Goal: Task Accomplishment & Management: Manage account settings

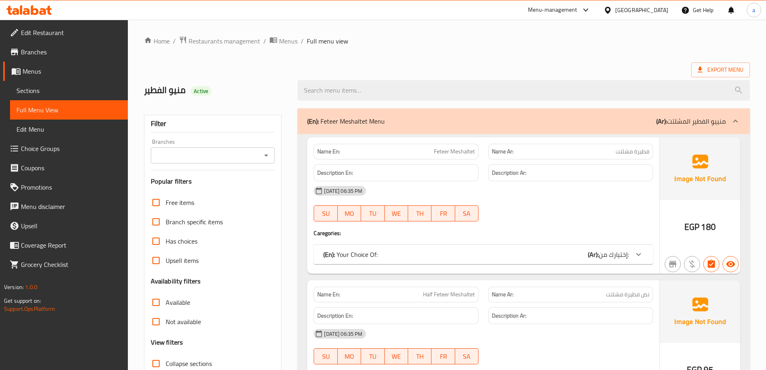
click at [49, 70] on span "Menus" at bounding box center [72, 71] width 99 height 10
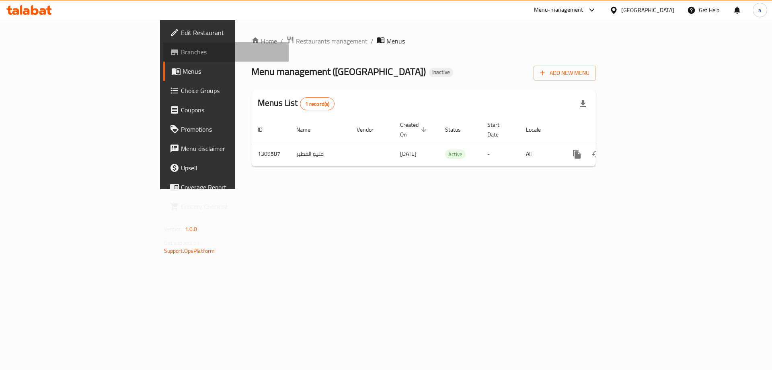
click at [163, 60] on link "Branches" at bounding box center [226, 51] width 126 height 19
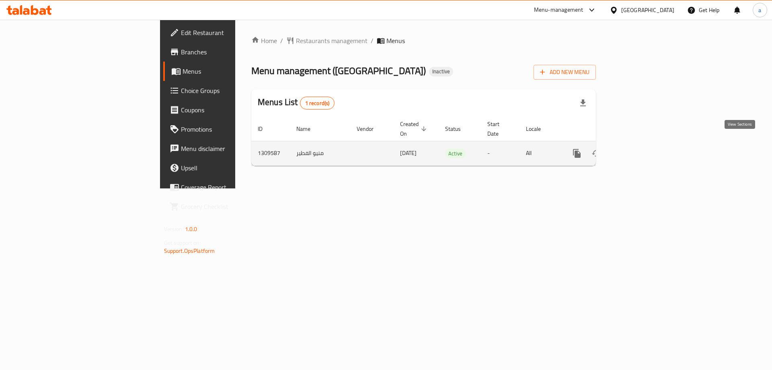
click at [640, 148] on icon "enhanced table" at bounding box center [635, 153] width 10 height 10
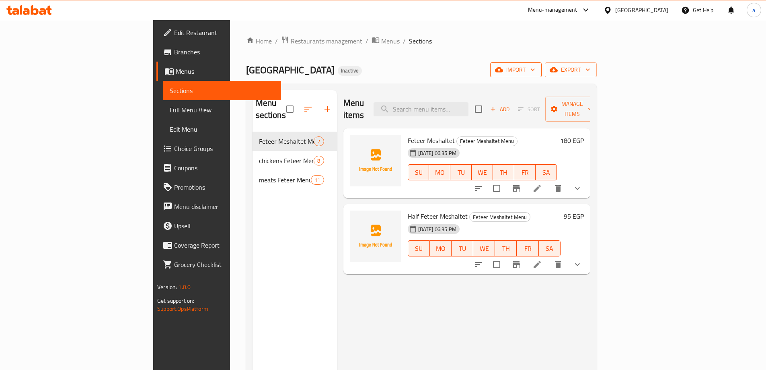
click at [537, 70] on icon "button" at bounding box center [533, 70] width 8 height 8
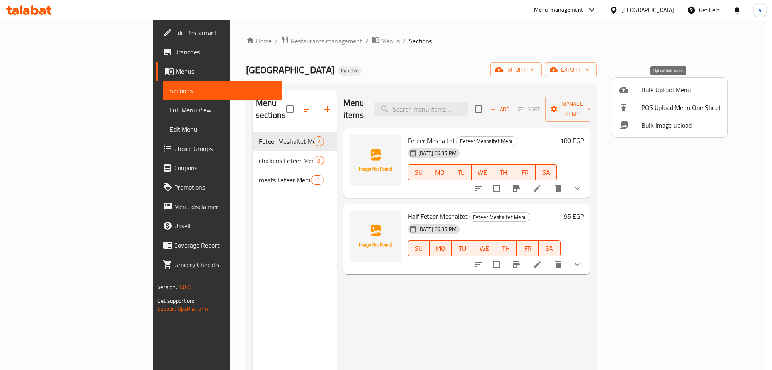
click at [671, 93] on span "Bulk Upload Menu" at bounding box center [681, 90] width 80 height 10
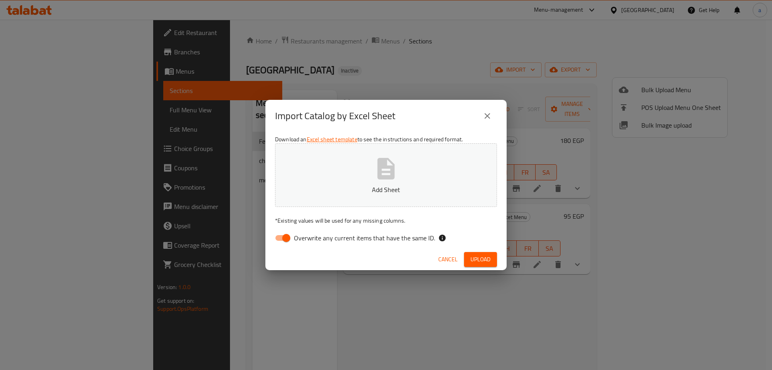
click at [356, 246] on div "Download an Excel sheet template to see the instructions and required format. A…" at bounding box center [385, 190] width 241 height 117
click at [359, 239] on span "Overwrite any current items that have the same ID." at bounding box center [364, 238] width 141 height 10
click at [309, 239] on input "Overwrite any current items that have the same ID." at bounding box center [286, 237] width 46 height 15
checkbox input "false"
click at [489, 257] on span "Upload" at bounding box center [481, 259] width 20 height 10
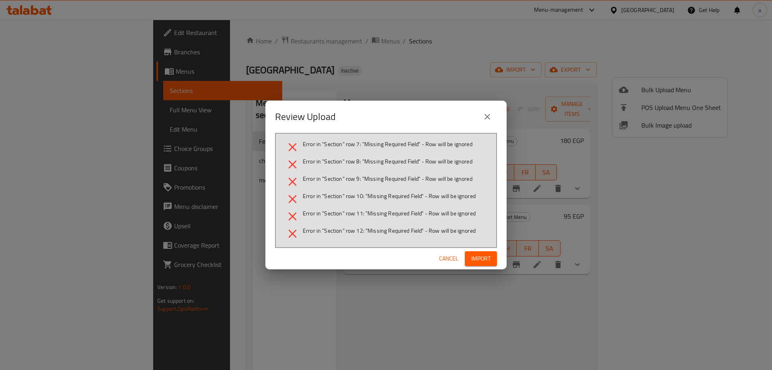
click at [491, 113] on icon "close" at bounding box center [488, 117] width 10 height 10
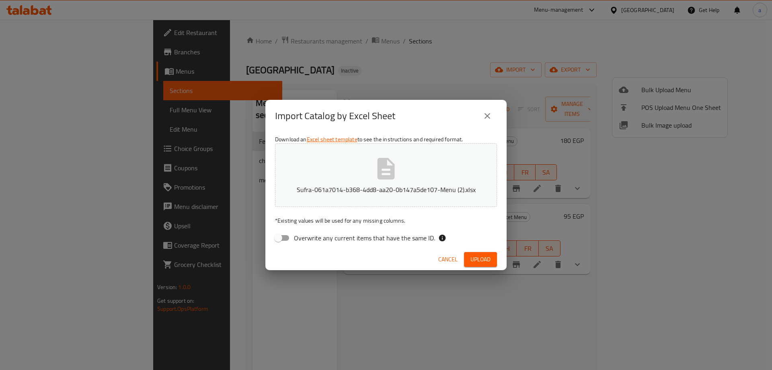
click at [497, 120] on div "Import Catalog by Excel Sheet" at bounding box center [385, 116] width 241 height 32
click at [469, 255] on button "Upload" at bounding box center [480, 259] width 33 height 15
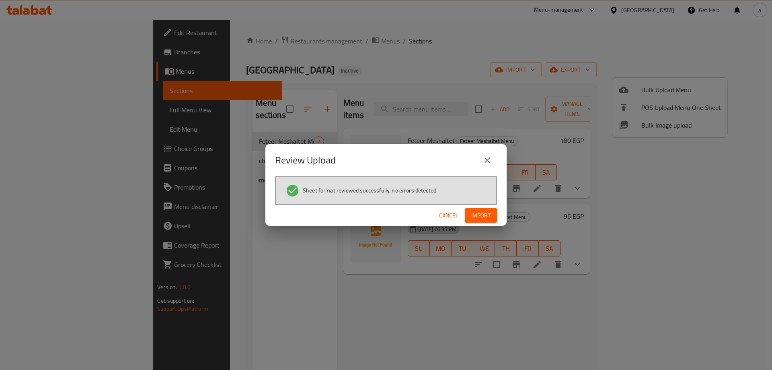
click at [497, 210] on div "Cancel Import" at bounding box center [385, 215] width 241 height 21
click at [486, 212] on span "Import" at bounding box center [480, 215] width 19 height 10
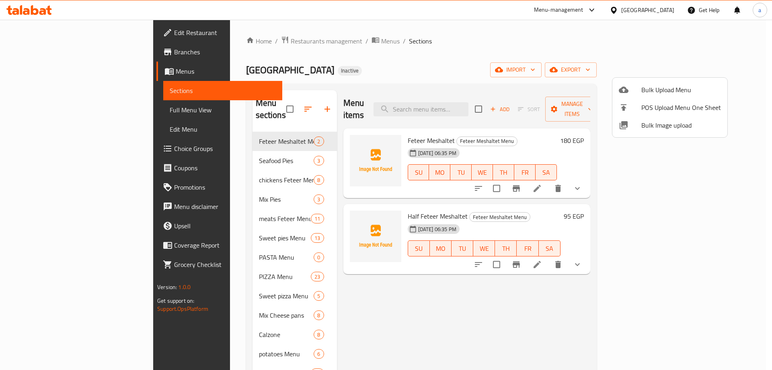
click at [421, 312] on div at bounding box center [386, 185] width 772 height 370
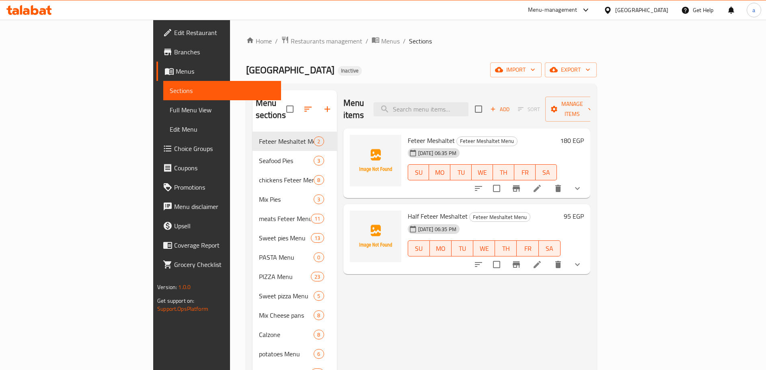
click at [156, 154] on link "Choice Groups" at bounding box center [218, 148] width 125 height 19
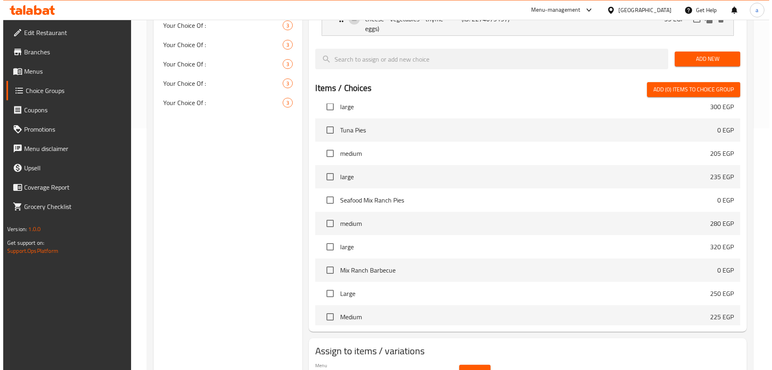
scroll to position [201, 0]
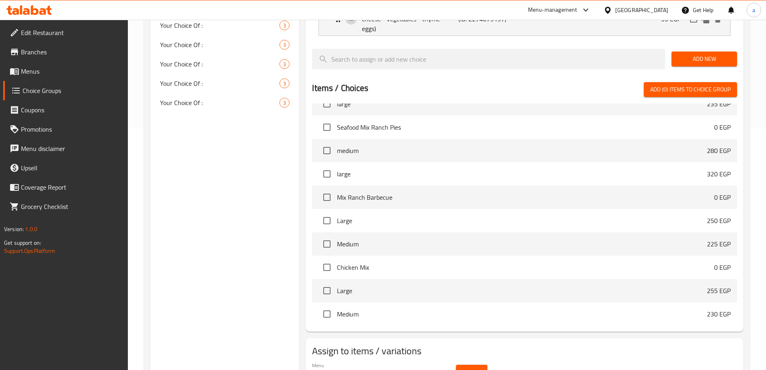
click at [486, 364] on button "Select" at bounding box center [471, 371] width 31 height 15
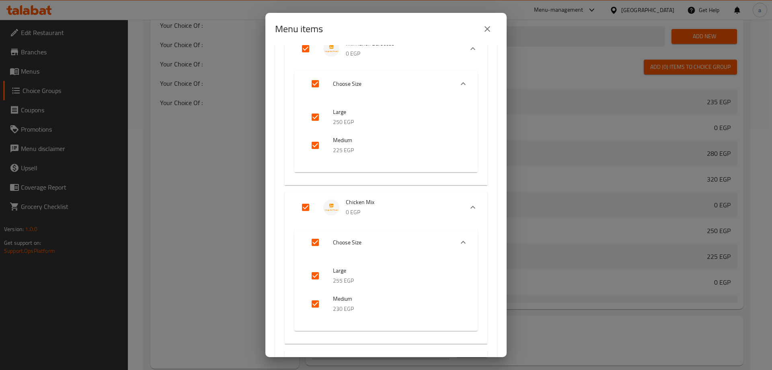
scroll to position [0, 0]
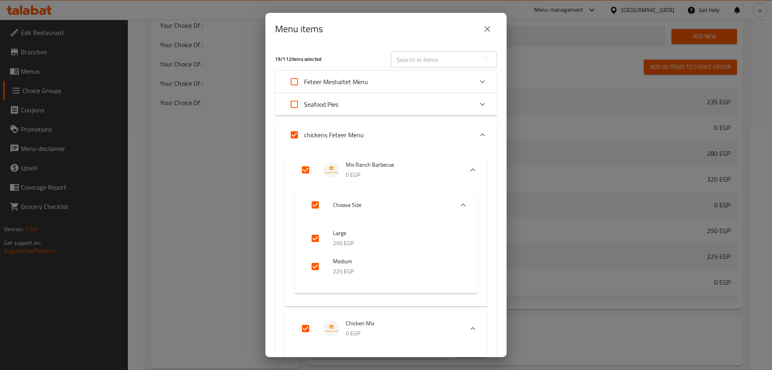
click at [292, 106] on input "Expand" at bounding box center [294, 104] width 19 height 19
checkbox input "true"
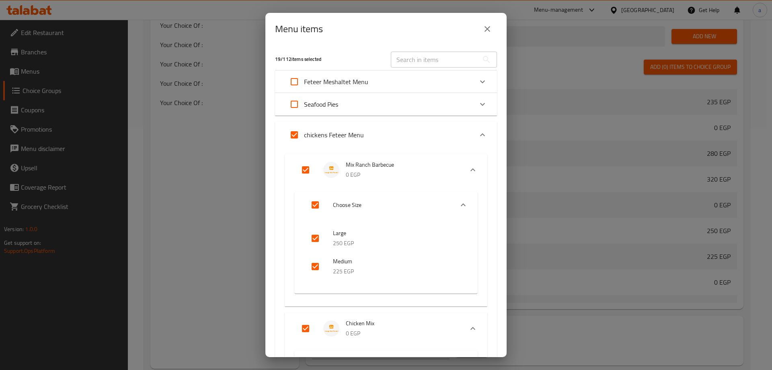
checkbox input "true"
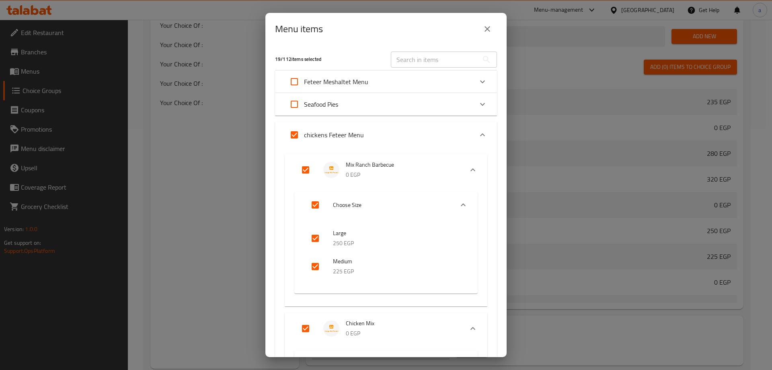
checkbox input "true"
click at [478, 137] on icon "Expand" at bounding box center [483, 135] width 10 height 10
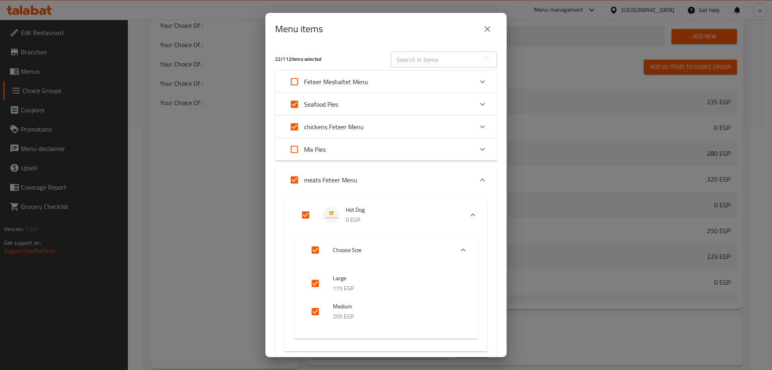
click at [478, 145] on icon "Expand" at bounding box center [483, 149] width 10 height 10
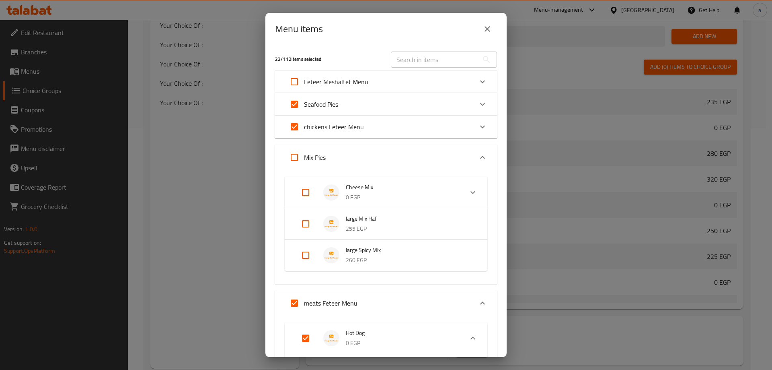
drag, startPoint x: 294, startPoint y: 157, endPoint x: 403, endPoint y: 181, distance: 111.6
click at [294, 159] on input "Expand" at bounding box center [294, 157] width 19 height 19
checkbox input "true"
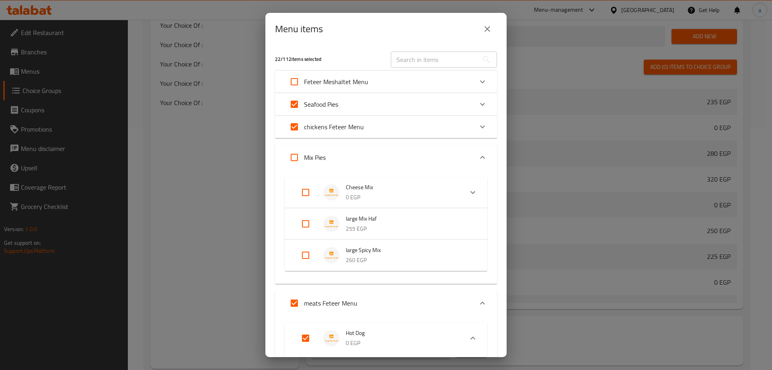
checkbox input "true"
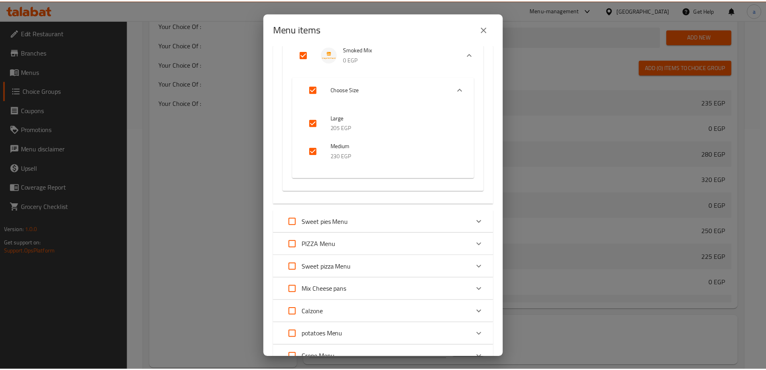
scroll to position [1957, 0]
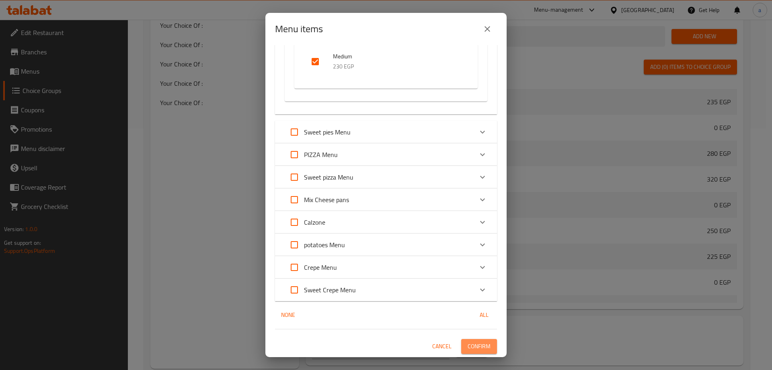
click at [477, 339] on button "Confirm" at bounding box center [479, 346] width 36 height 15
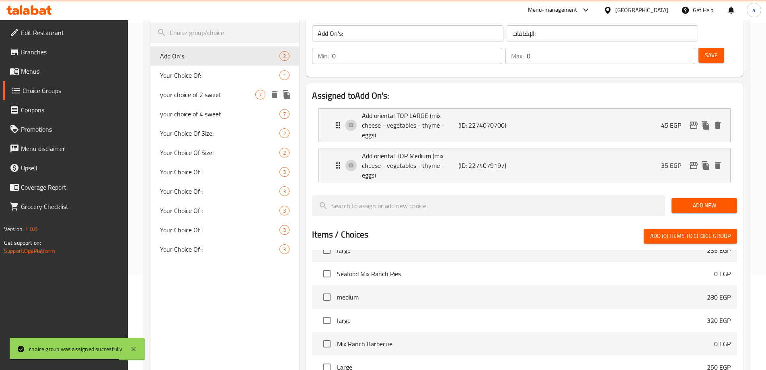
scroll to position [80, 0]
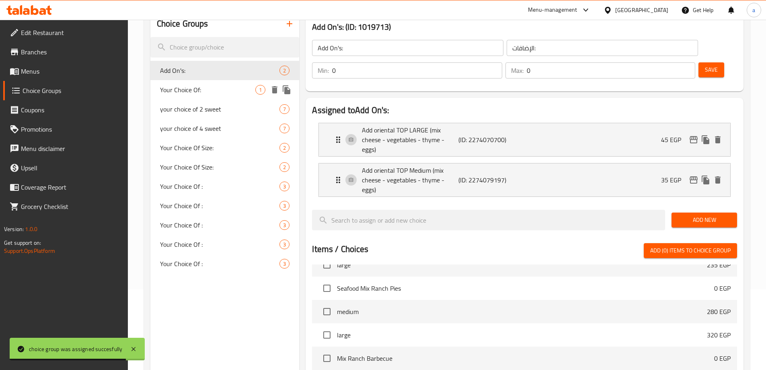
click at [223, 90] on span "Your Choice Of:" at bounding box center [208, 90] width 96 height 10
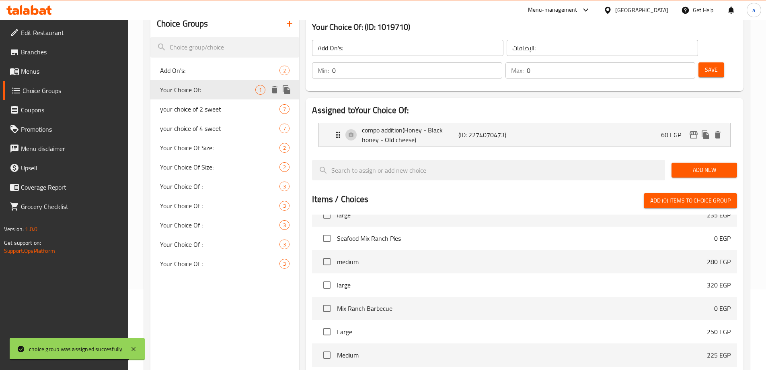
type input "Your Choice Of:"
type input "إختيارك من:"
type input "1"
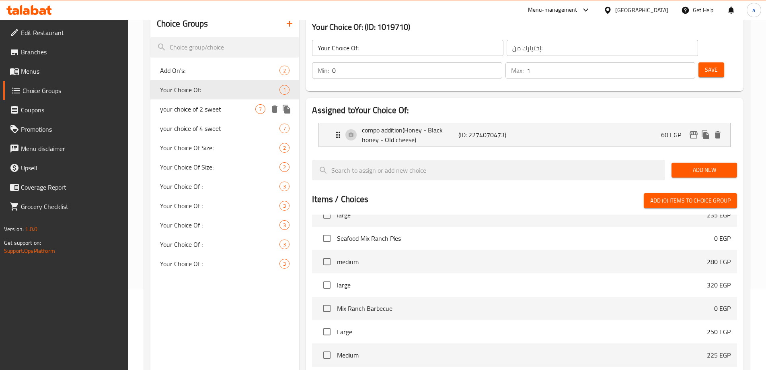
click at [223, 103] on div "your choice of 2 sweet 7" at bounding box center [224, 108] width 149 height 19
type input "your choice of 2 sweet"
type input "اختياراتك من 2 حلو"
type input "4"
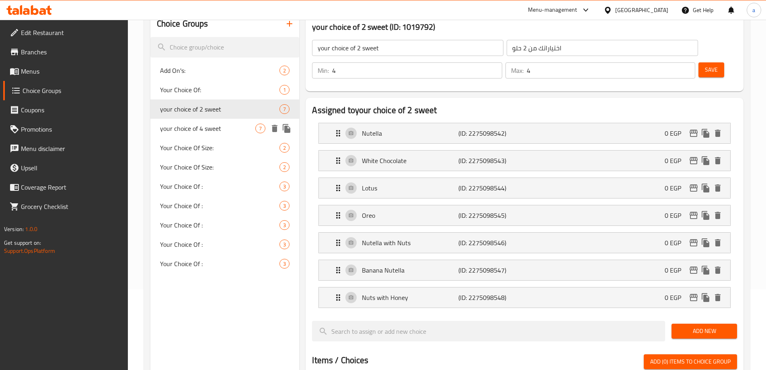
click at [220, 124] on span "your choice of 4 sweet" at bounding box center [208, 128] width 96 height 10
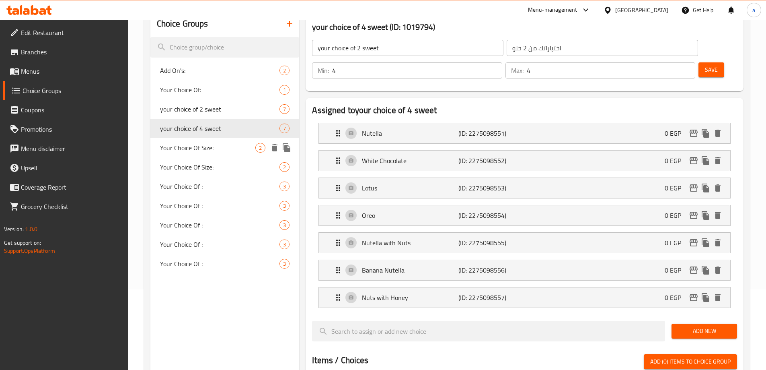
type input "your choice of 4 sweet"
type input "اختياراتك من 4 حلو"
click at [217, 148] on span "Your Choice Of Size:" at bounding box center [208, 148] width 96 height 10
type input "Your Choice Of Size:"
type input "إختيارك من الحجم:"
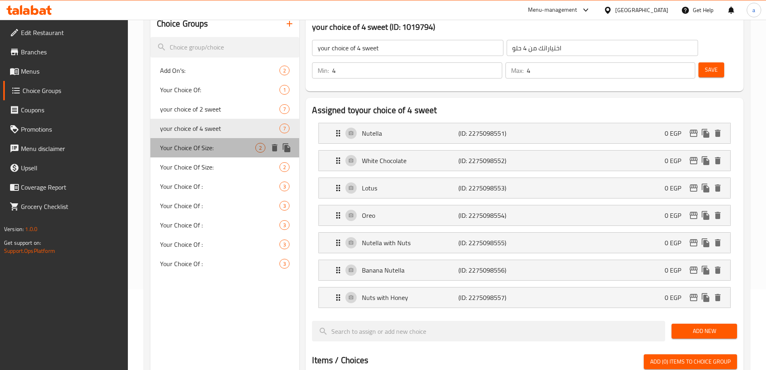
type input "1"
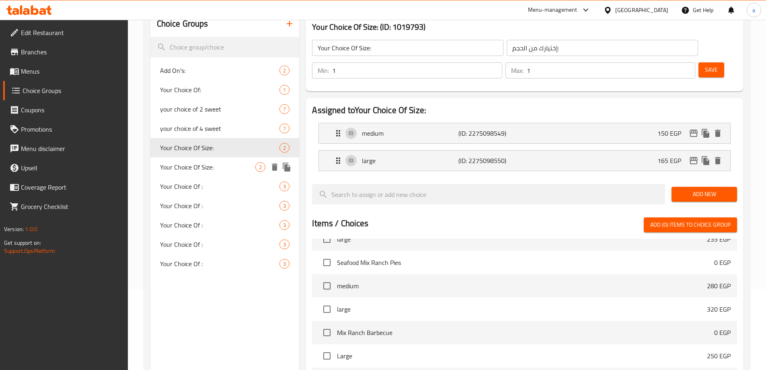
click at [217, 173] on div "Your Choice Of Size: 2" at bounding box center [224, 166] width 149 height 19
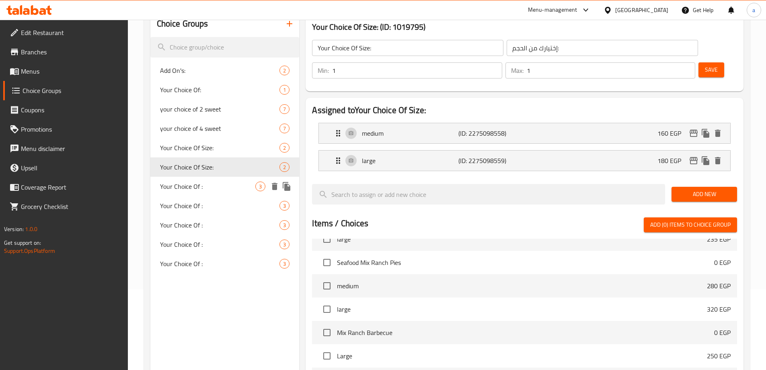
click at [216, 191] on div "Your Choice Of : 3" at bounding box center [224, 186] width 149 height 19
type input "Your Choice Of :"
type input "إختيارك من :"
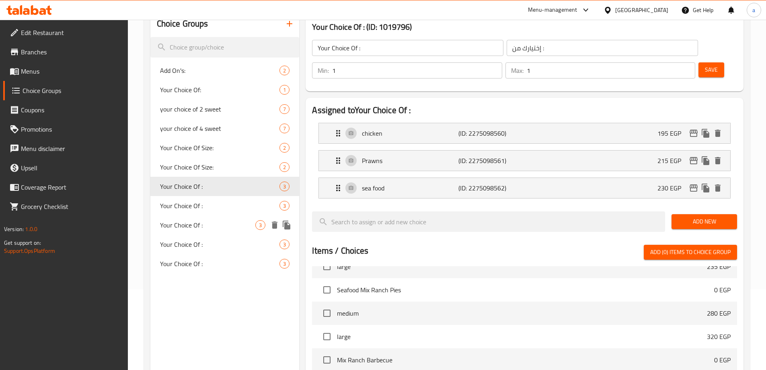
click at [227, 223] on span "Your Choice Of :" at bounding box center [208, 225] width 96 height 10
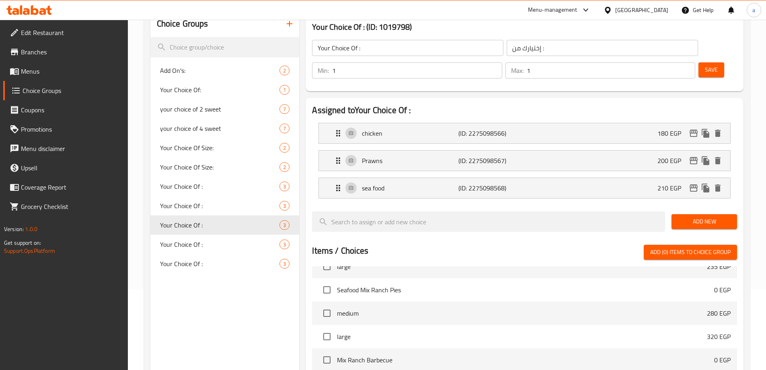
click at [253, 306] on div "Choice Groups Add On's: 2 Your Choice Of: 1 your choice of 2 sweet 7 your choic…" at bounding box center [224, 282] width 149 height 543
click at [293, 29] on icon "button" at bounding box center [290, 24] width 10 height 10
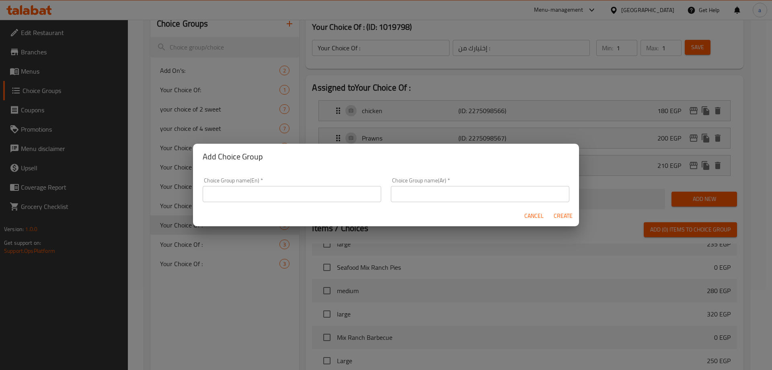
click at [308, 191] on input "text" at bounding box center [292, 194] width 179 height 16
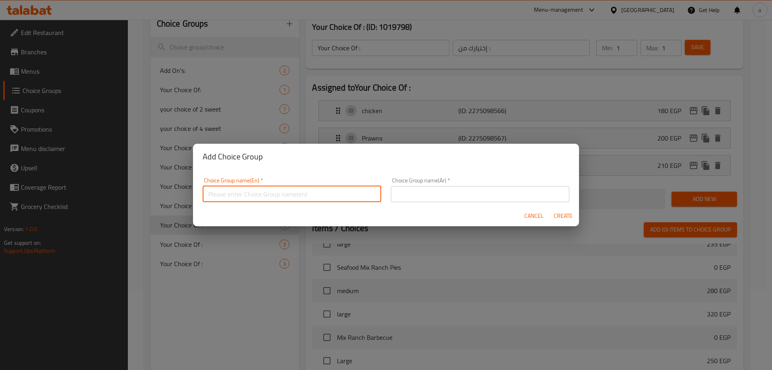
type input "Add Ons:"
click at [420, 187] on input "text" at bounding box center [480, 194] width 179 height 16
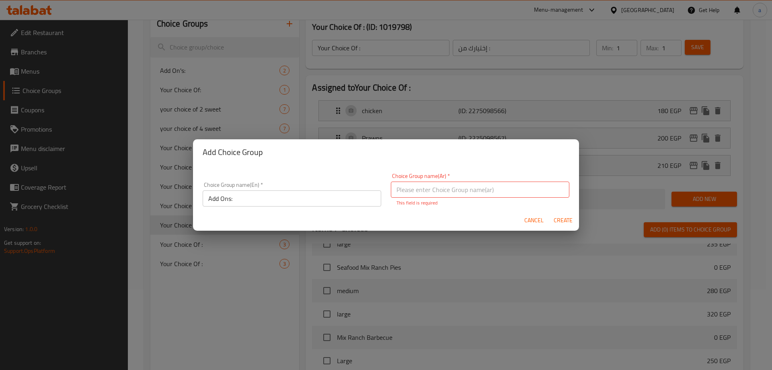
click at [467, 189] on input "text" at bounding box center [480, 189] width 179 height 16
type input "H"
type input "ا"
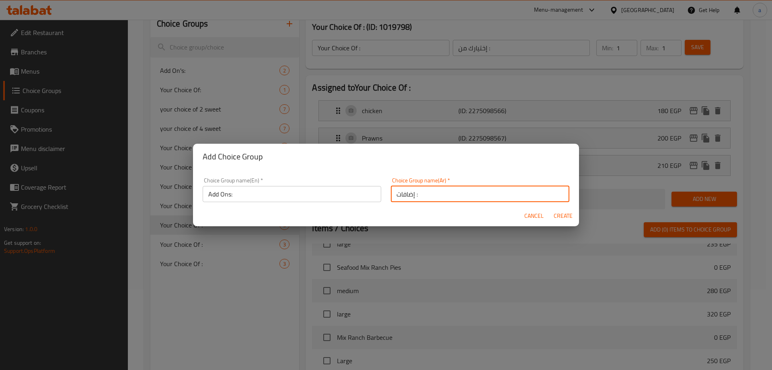
click at [479, 191] on input "إضافات :" at bounding box center [480, 194] width 179 height 16
paste input "لإضافات"
type input "الإضافات:"
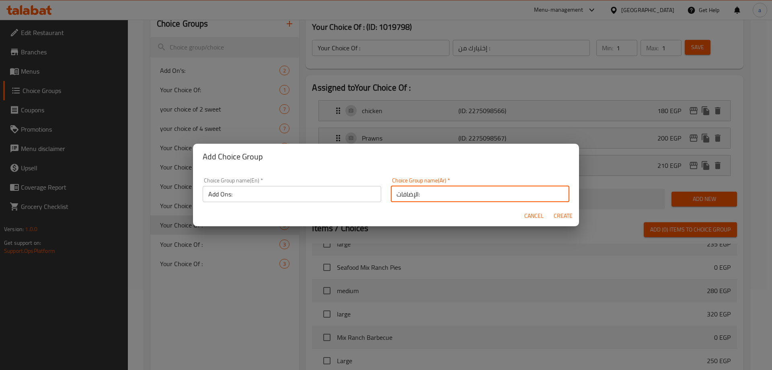
click at [337, 195] on input "Add Ons:" at bounding box center [292, 194] width 179 height 16
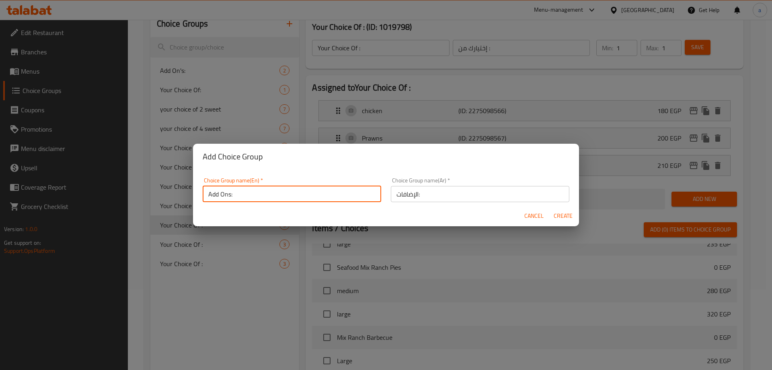
type input "Add Ons:"
click at [561, 218] on span "Create" at bounding box center [562, 216] width 19 height 10
type input "Add Ons:"
type input "الإضافات:"
type input "0"
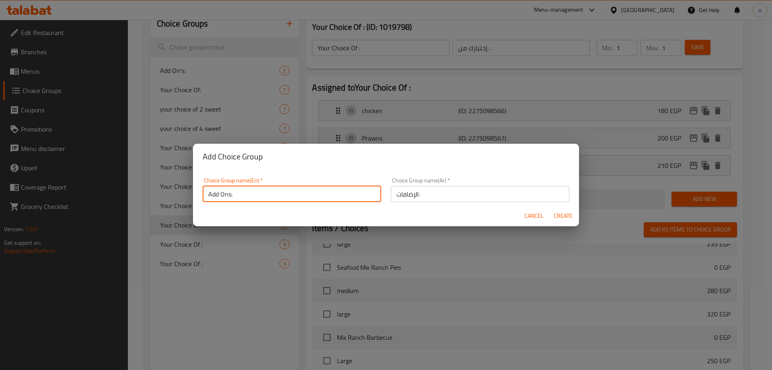
type input "0"
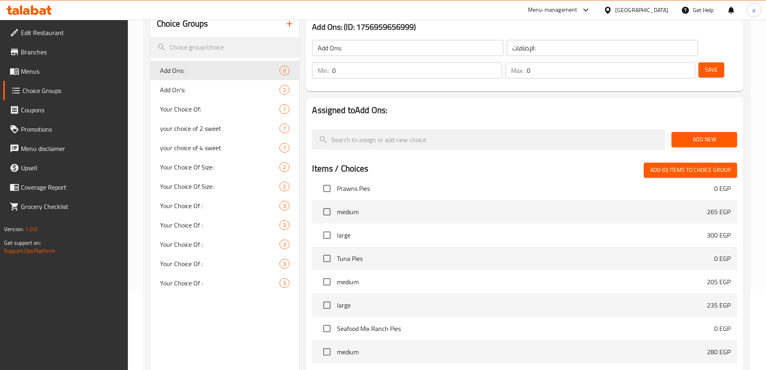
drag, startPoint x: 735, startPoint y: 110, endPoint x: 719, endPoint y: 118, distance: 18.2
click at [735, 132] on button "Add New" at bounding box center [705, 139] width 66 height 15
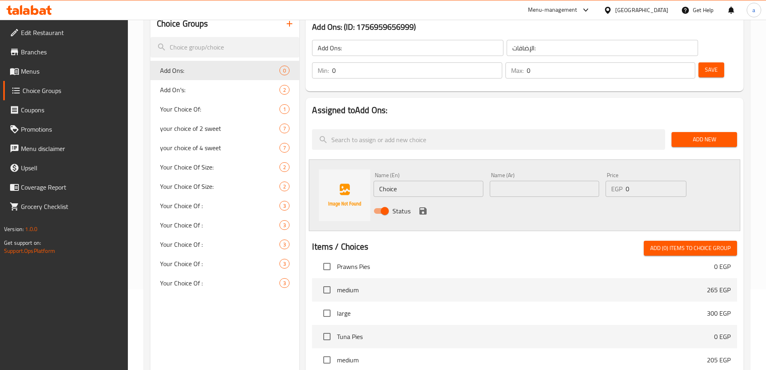
click at [456, 181] on input "Choice" at bounding box center [428, 189] width 109 height 16
type input "ش"
click at [506, 172] on div "Name (Ar) Name (Ar)" at bounding box center [544, 184] width 109 height 25
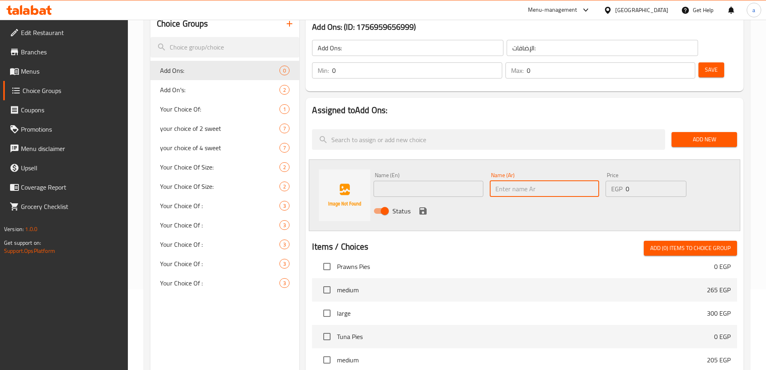
click at [515, 181] on input "text" at bounding box center [544, 189] width 109 height 16
click at [530, 181] on input "اضافة ستافا كراست وسط" at bounding box center [544, 189] width 109 height 16
click at [540, 181] on input "اضافة ستافت كراست وسط" at bounding box center [544, 189] width 109 height 16
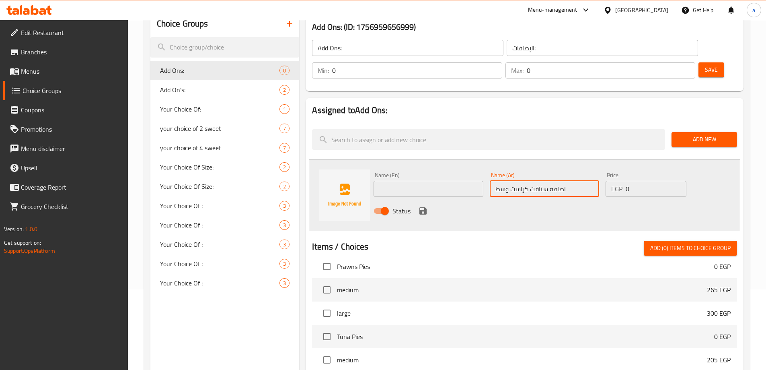
type input "اضافة ستافت كراست وسط"
click at [437, 172] on div "Name (En) Name (En)" at bounding box center [428, 184] width 109 height 25
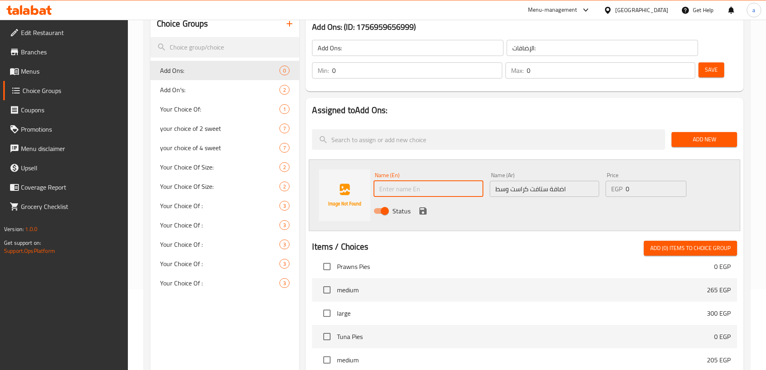
click at [441, 181] on input "text" at bounding box center [428, 189] width 109 height 16
click at [405, 181] on input "text" at bounding box center [428, 189] width 109 height 16
paste input "Add stuffed crust in the middle"
click at [448, 181] on input "Add stuffed crust in the middle" at bounding box center [428, 189] width 109 height 16
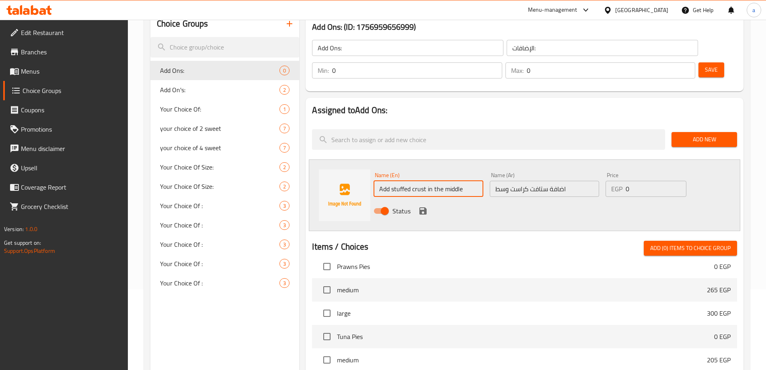
click at [430, 181] on input "Add stuffed crust in the middle" at bounding box center [428, 189] width 109 height 16
click at [435, 181] on input "Add stuffed crust ةثي" at bounding box center [428, 189] width 109 height 16
type input "Add stuffed crust medium"
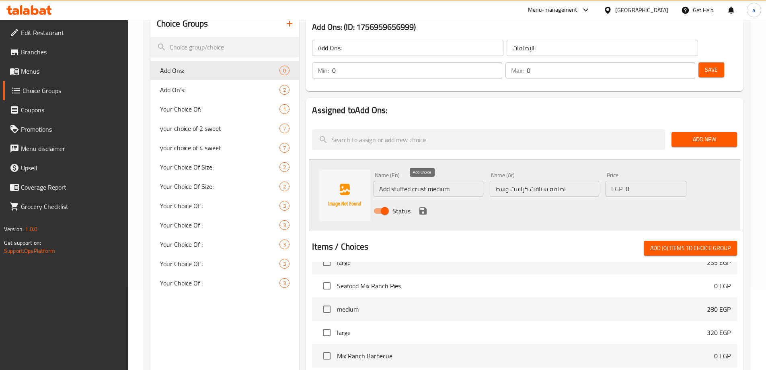
drag, startPoint x: 428, startPoint y: 190, endPoint x: 574, endPoint y: 184, distance: 146.1
click at [428, 205] on button "save" at bounding box center [423, 211] width 12 height 12
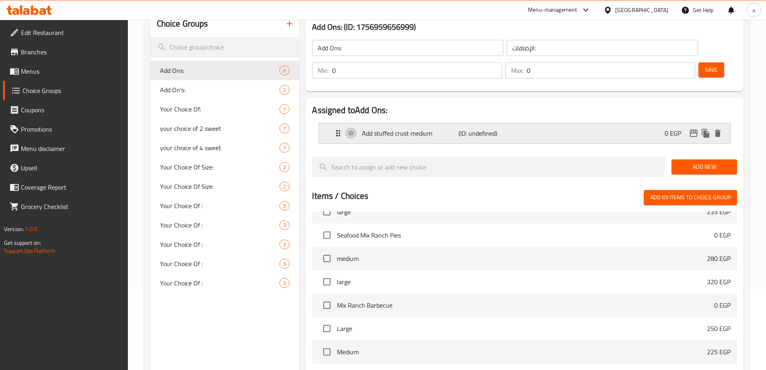
click at [707, 127] on button "duplicate" at bounding box center [706, 133] width 12 height 12
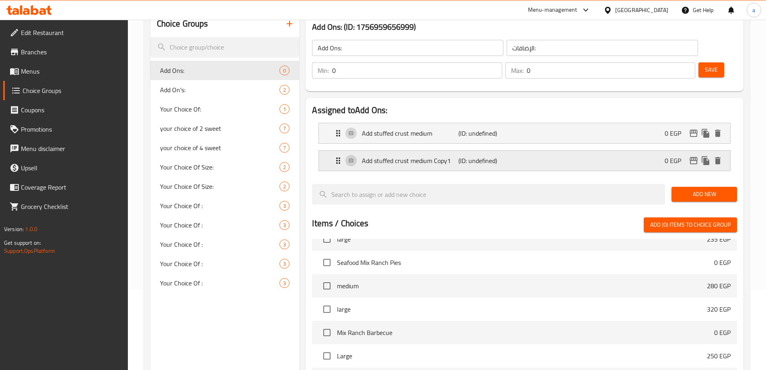
click at [577, 150] on div "Add stuffed crust medium Copy1 (ID: undefined) 0 EGP" at bounding box center [526, 160] width 387 height 20
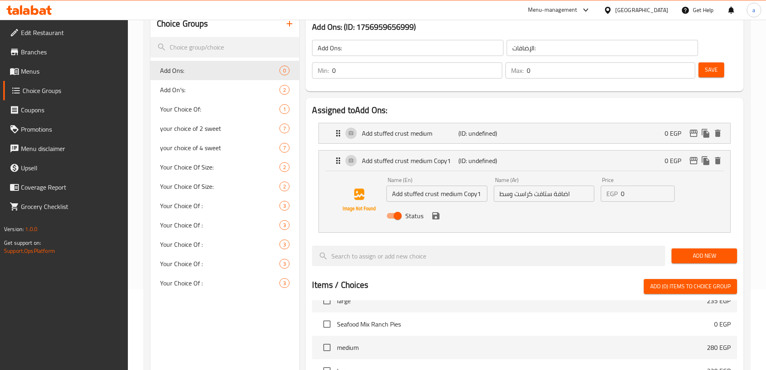
click at [476, 185] on input "Add stuffed crust medium Copy1" at bounding box center [436, 193] width 101 height 16
click at [455, 185] on input "Add stuffed crust medium Copy1" at bounding box center [436, 193] width 101 height 16
type input "Add stuffed crust large"
click at [514, 185] on input "اضافة ستافت كراست وسط" at bounding box center [544, 193] width 101 height 16
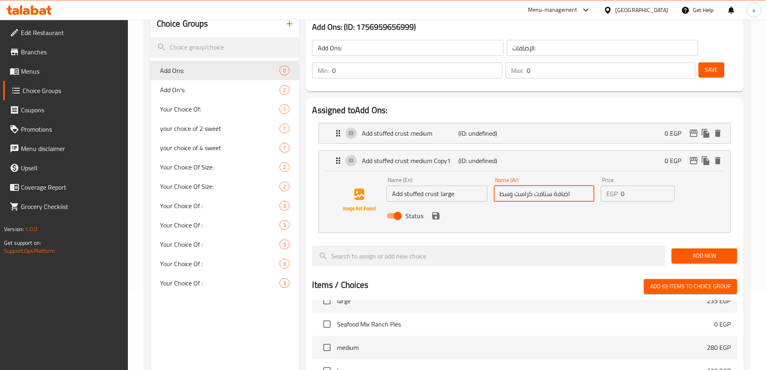
click at [504, 185] on input "اضافة ستافت كراست وسط" at bounding box center [544, 193] width 101 height 16
type input "اضافة ستافت كراست كبير"
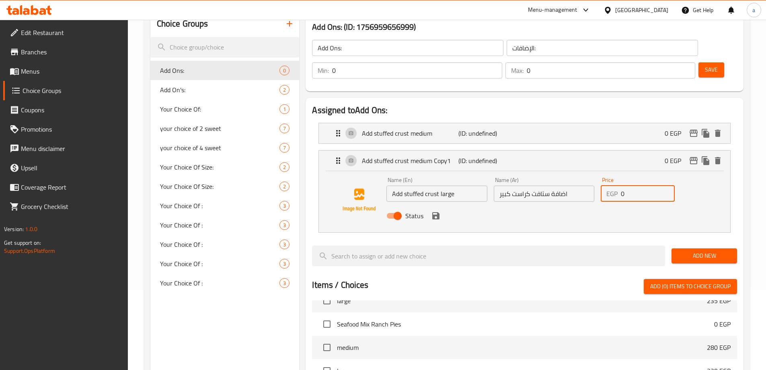
click at [648, 185] on input "0" at bounding box center [648, 193] width 54 height 16
click at [658, 185] on input "number" at bounding box center [648, 193] width 54 height 16
type input "0"
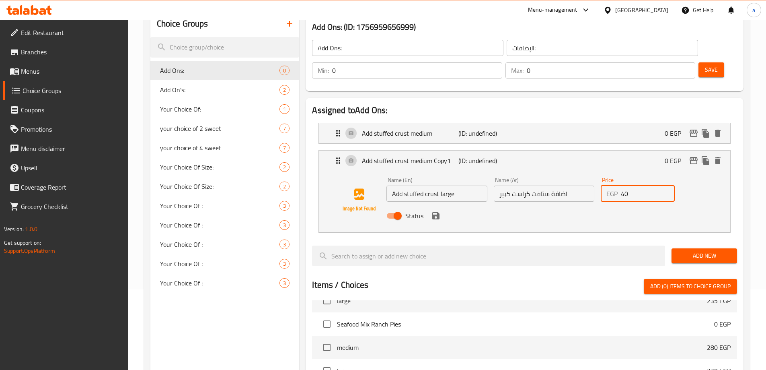
click at [438, 211] on icon "save" at bounding box center [436, 216] width 10 height 10
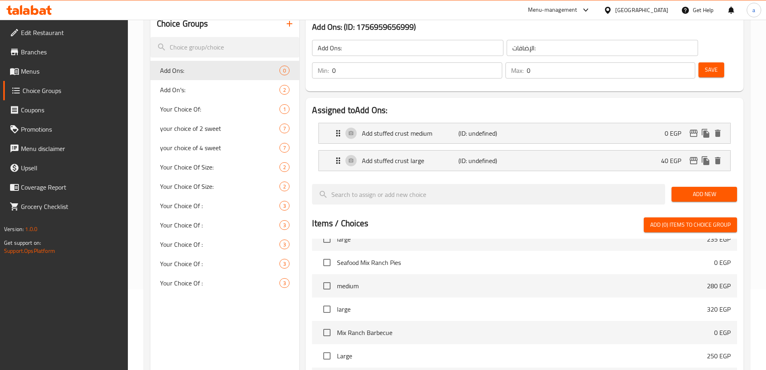
type input "40"
click at [515, 123] on div "Add stuffed crust medium (ID: undefined) 0 EGP" at bounding box center [526, 133] width 387 height 20
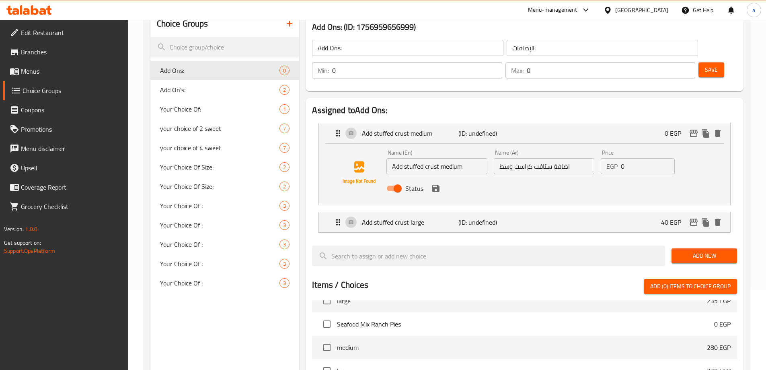
click at [638, 158] on input "0" at bounding box center [648, 166] width 54 height 16
type input "30"
click at [416, 158] on input "Add stuffed crust medium" at bounding box center [436, 166] width 101 height 16
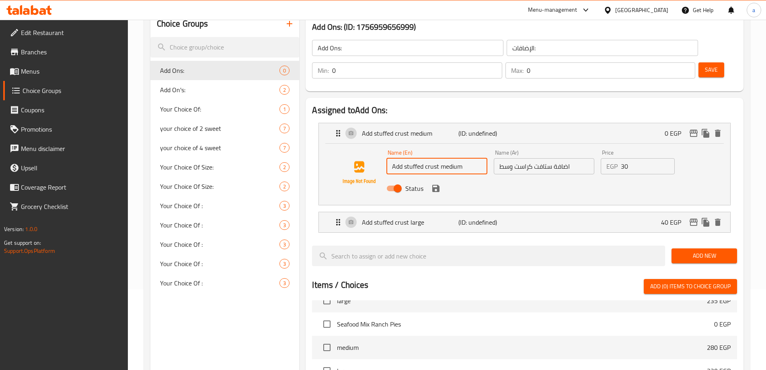
click at [416, 158] on input "Add stuffed crust medium" at bounding box center [436, 166] width 101 height 16
click at [440, 158] on input "Add stuffed crust medium" at bounding box center [436, 166] width 101 height 16
click at [433, 158] on input "Add stuffed crust medium" at bounding box center [436, 166] width 101 height 16
click at [438, 185] on icon "save" at bounding box center [435, 188] width 7 height 7
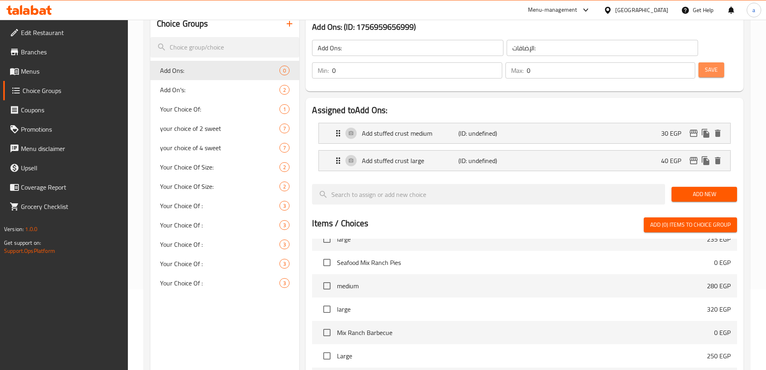
click at [699, 62] on button "Save" at bounding box center [712, 69] width 26 height 15
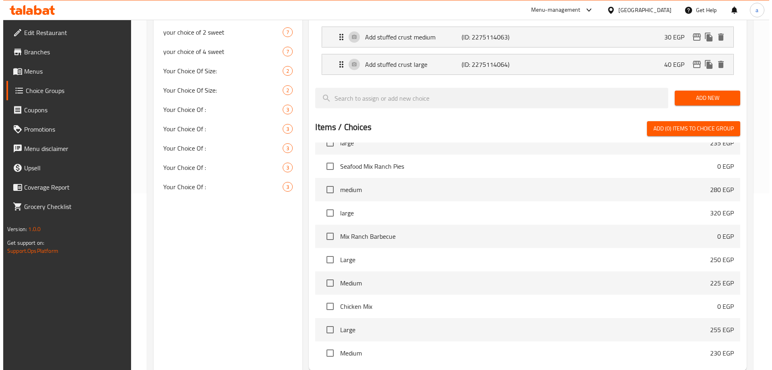
scroll to position [237, 0]
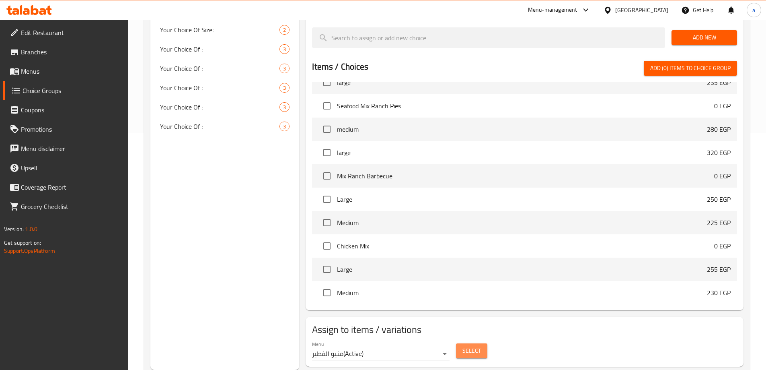
click at [473, 345] on span "Select" at bounding box center [471, 350] width 18 height 10
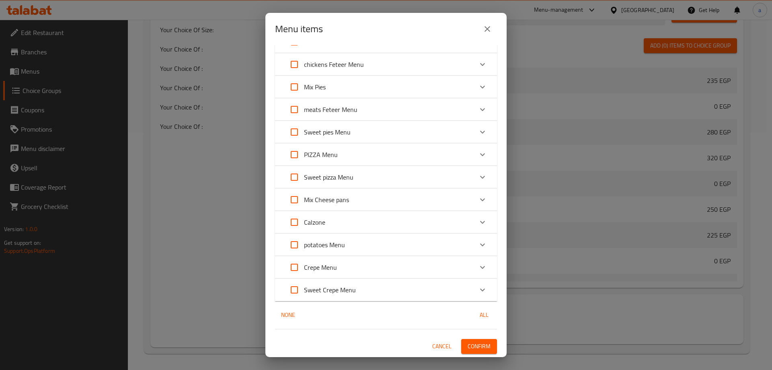
scroll to position [0, 0]
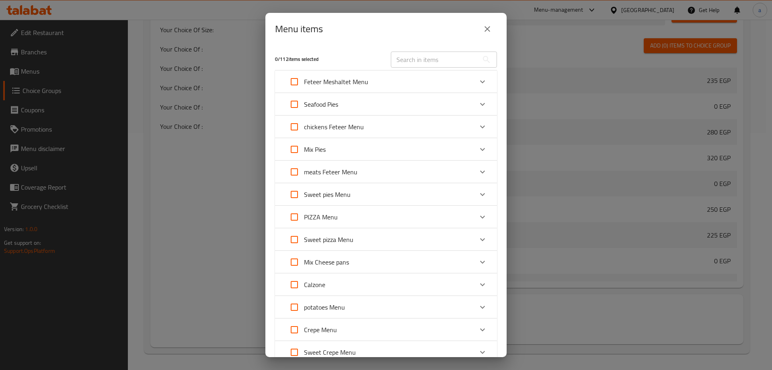
click at [329, 214] on p "PIZZA Menu" at bounding box center [321, 217] width 34 height 10
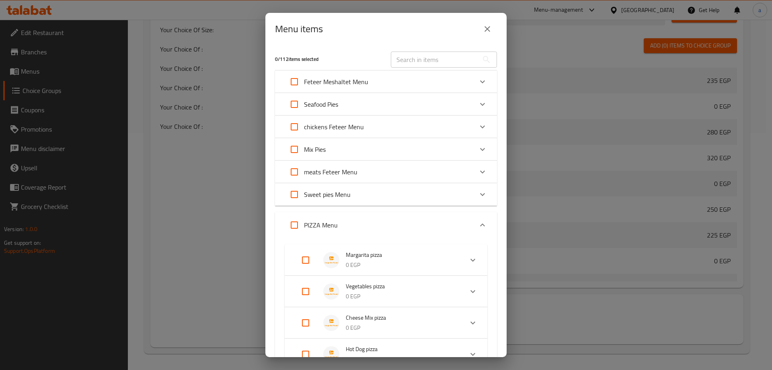
click at [298, 226] on input "Expand" at bounding box center [294, 224] width 19 height 19
checkbox input "true"
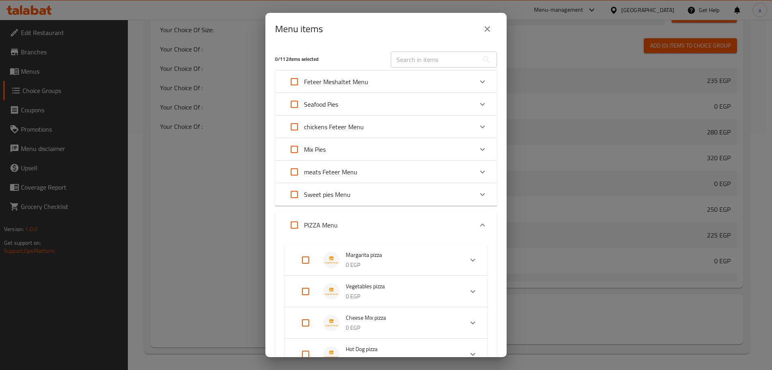
checkbox input "true"
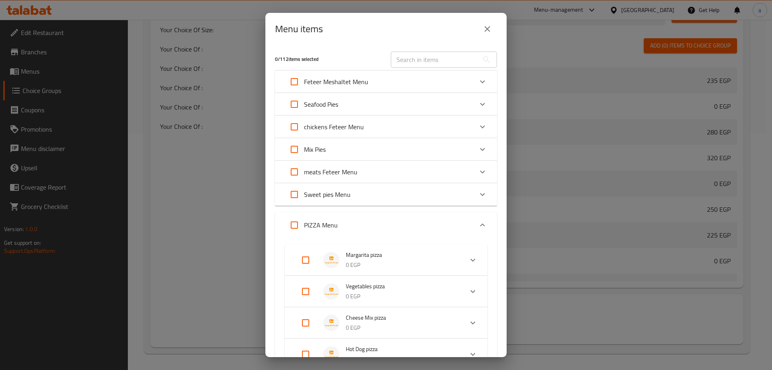
checkbox input "true"
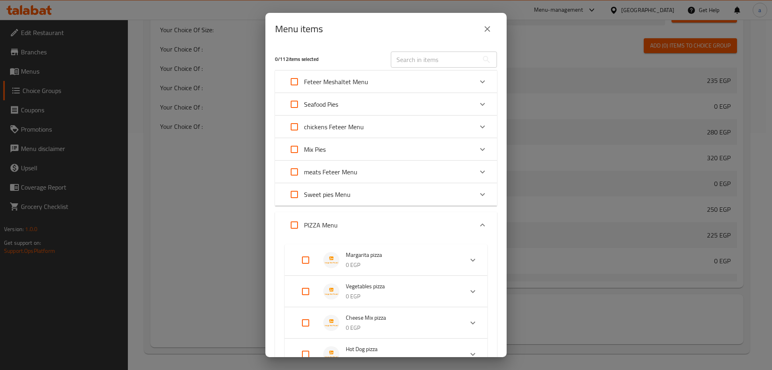
checkbox input "true"
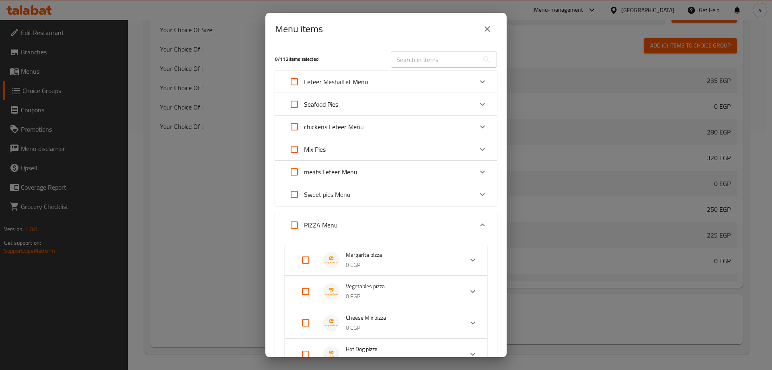
checkbox input "true"
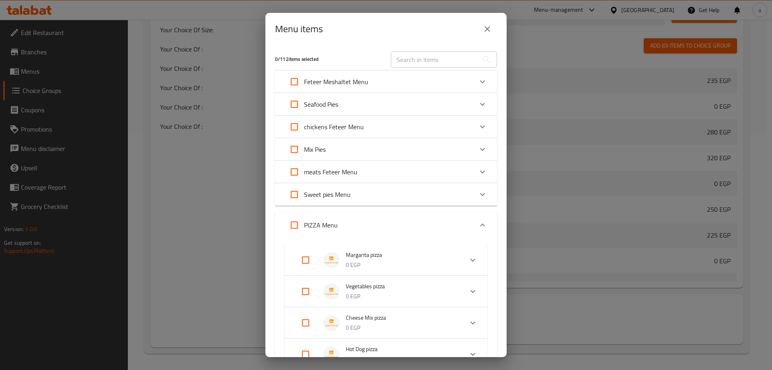
checkbox input "true"
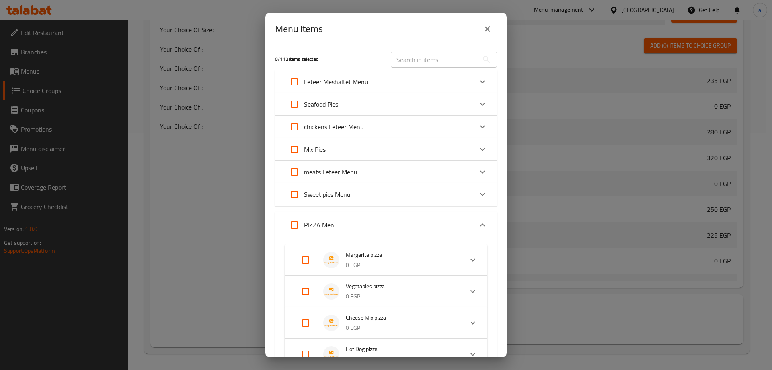
checkbox input "true"
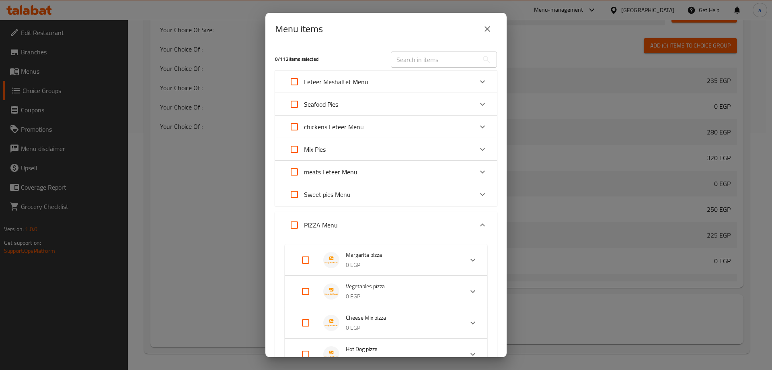
checkbox input "true"
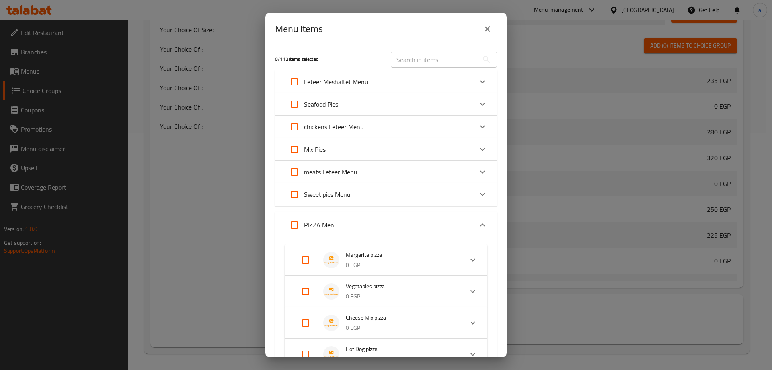
checkbox input "true"
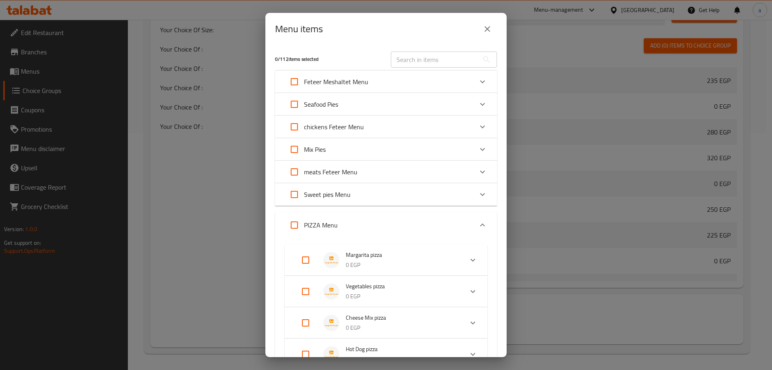
checkbox input "true"
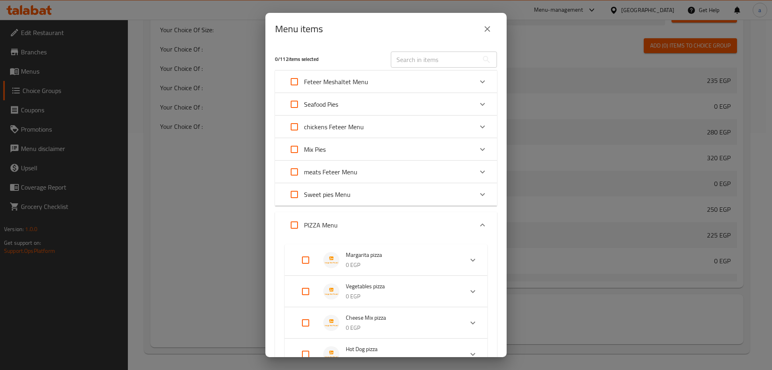
checkbox input "true"
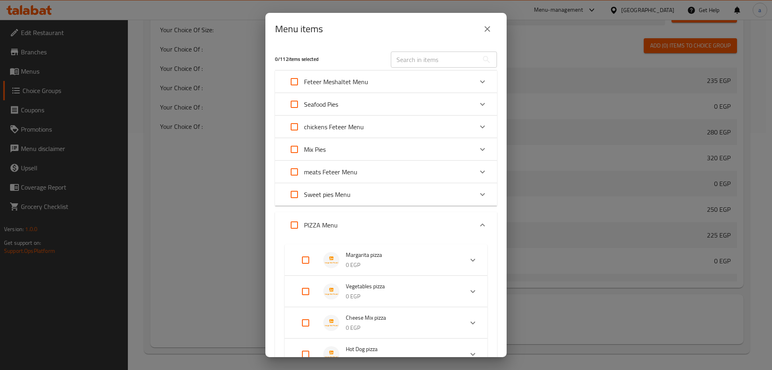
checkbox input "true"
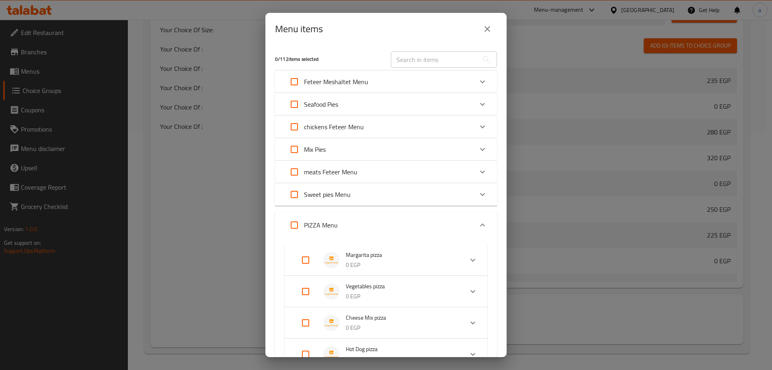
checkbox input "true"
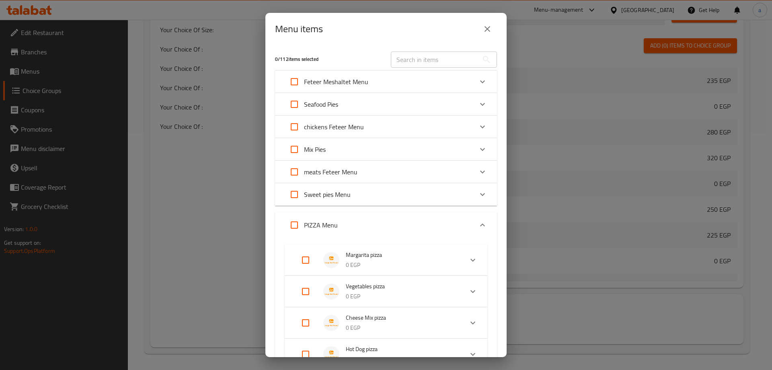
checkbox input "true"
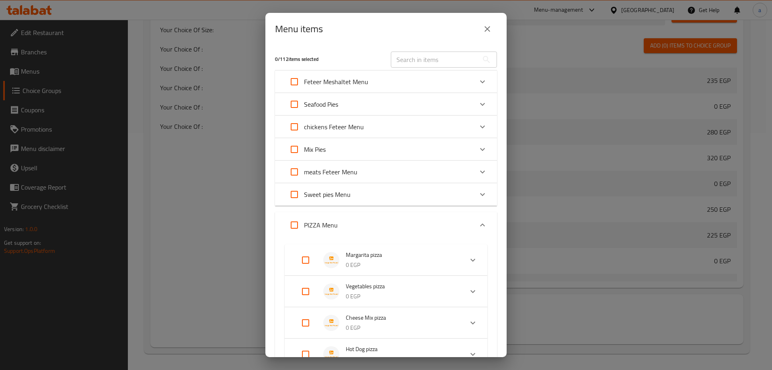
checkbox input "true"
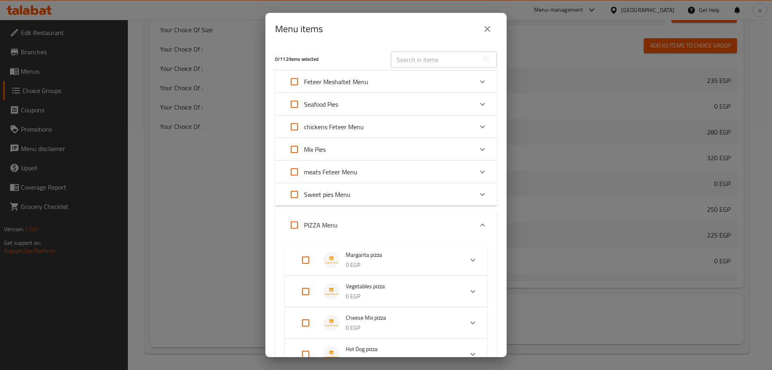
checkbox input "true"
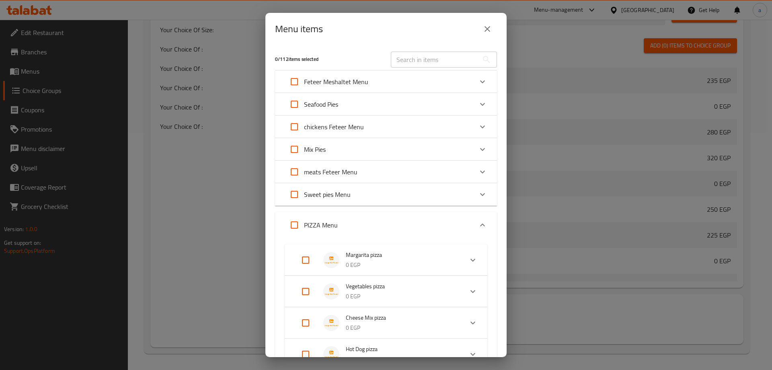
checkbox input "true"
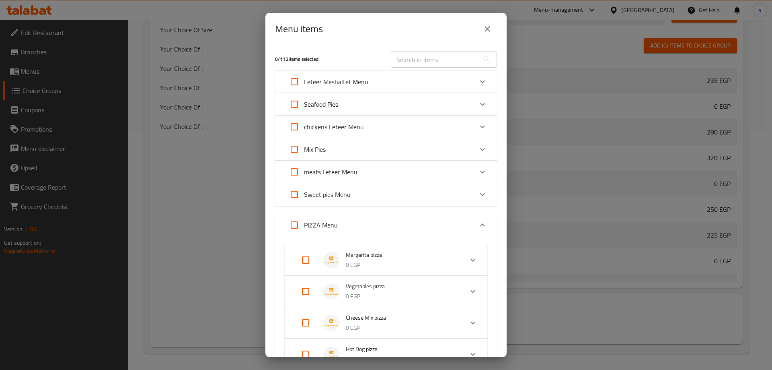
checkbox input "true"
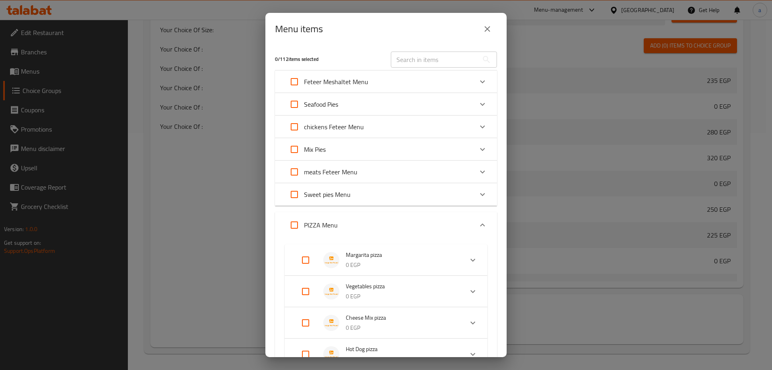
checkbox input "true"
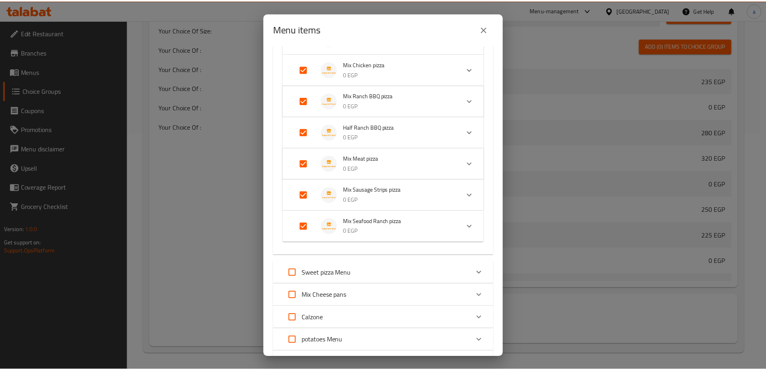
scroll to position [819, 0]
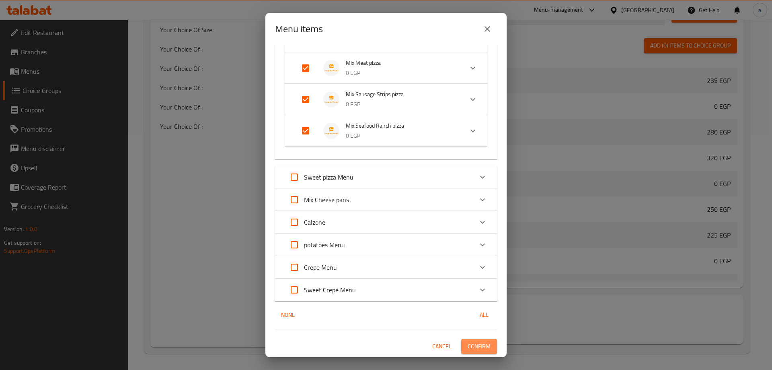
click at [468, 349] on span "Confirm" at bounding box center [479, 346] width 23 height 10
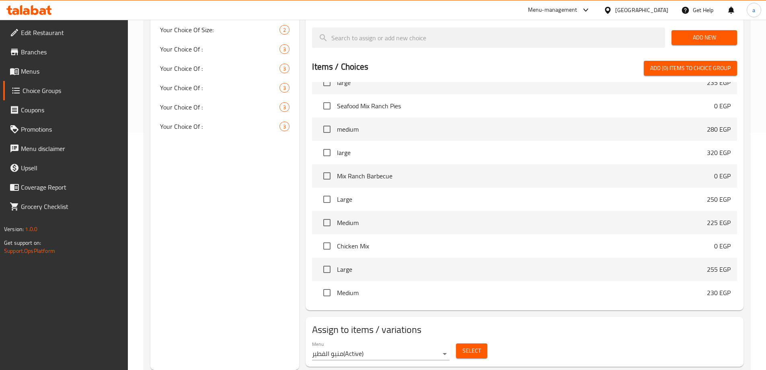
click at [59, 73] on span "Menus" at bounding box center [71, 71] width 101 height 10
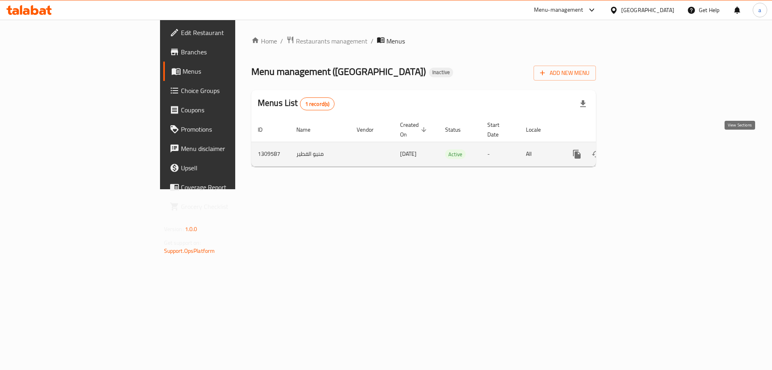
click at [645, 146] on link "enhanced table" at bounding box center [634, 153] width 19 height 19
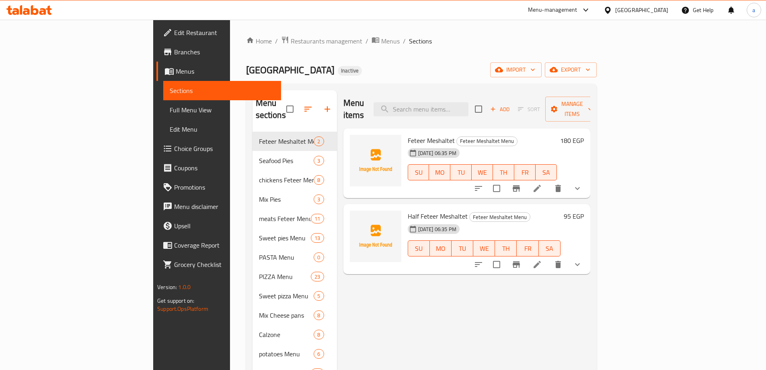
click at [170, 110] on span "Full Menu View" at bounding box center [222, 110] width 105 height 10
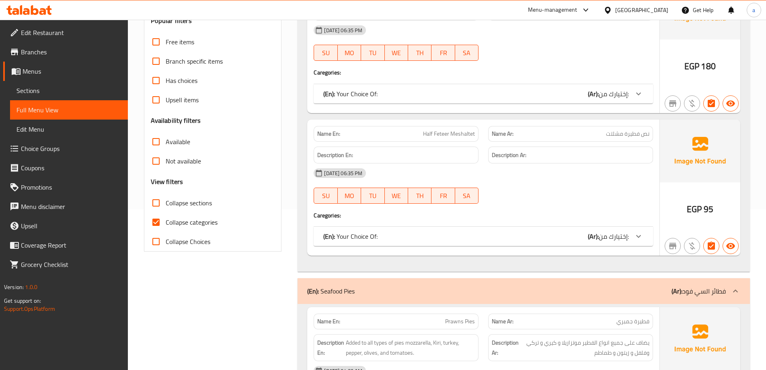
scroll to position [161, 0]
click at [161, 218] on input "Collapse categories" at bounding box center [155, 221] width 19 height 19
checkbox input "false"
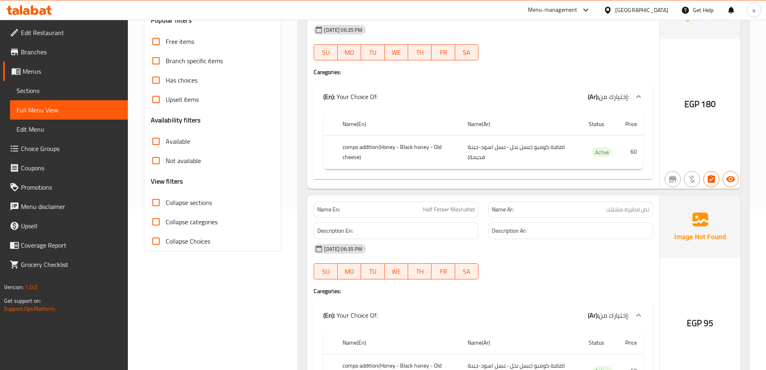
click at [157, 207] on input "Collapse sections" at bounding box center [155, 202] width 19 height 19
checkbox input "true"
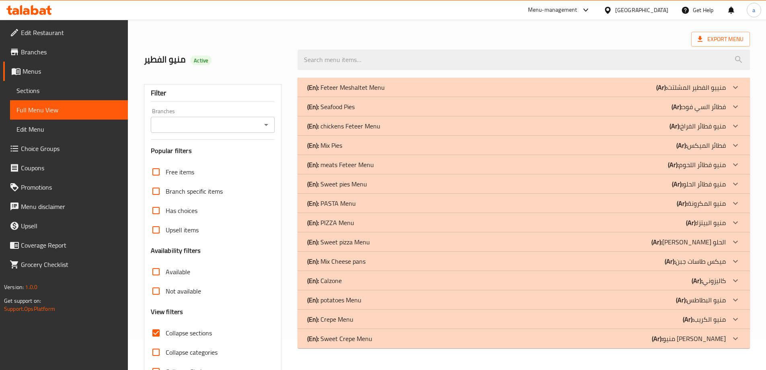
scroll to position [58, 0]
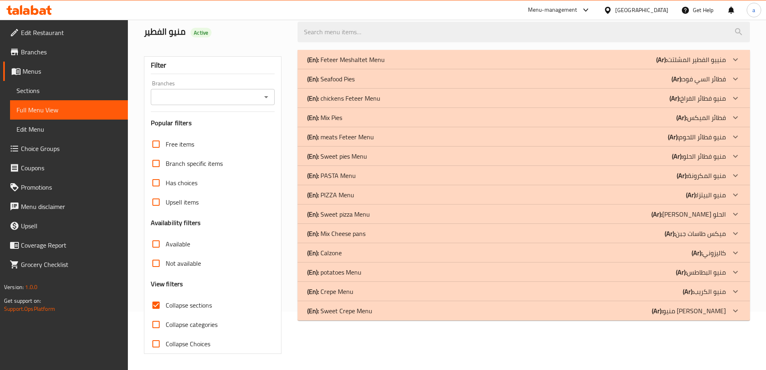
click at [704, 311] on p "(Ar): منيو كريب الحلو" at bounding box center [689, 311] width 74 height 10
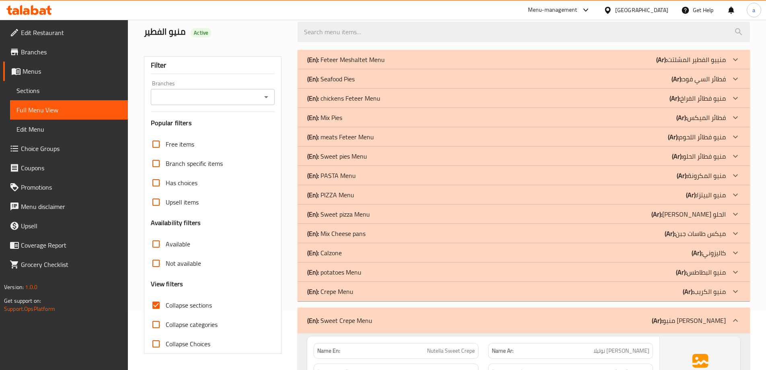
click at [709, 290] on p "(Ar): منيو الكريب" at bounding box center [704, 291] width 43 height 10
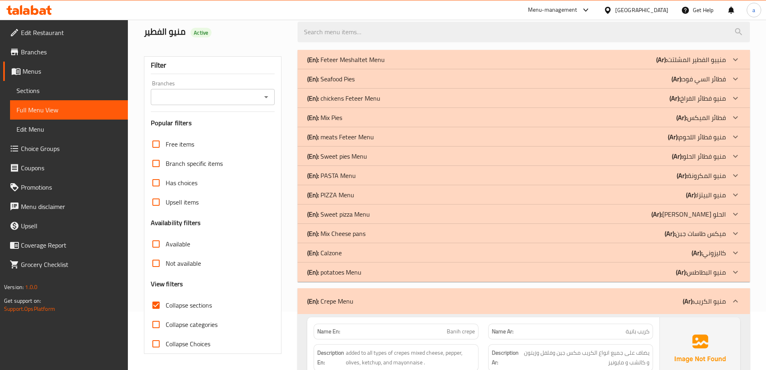
click at [713, 276] on p "(Ar): منيو البطاطس" at bounding box center [701, 272] width 50 height 10
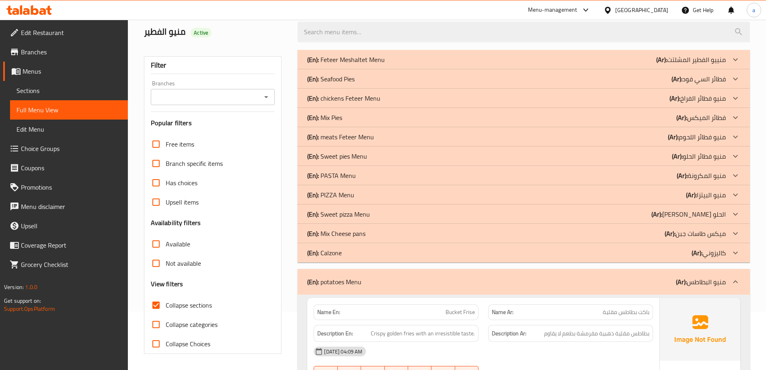
click at [709, 255] on p "(Ar): كاليزوني" at bounding box center [709, 253] width 34 height 10
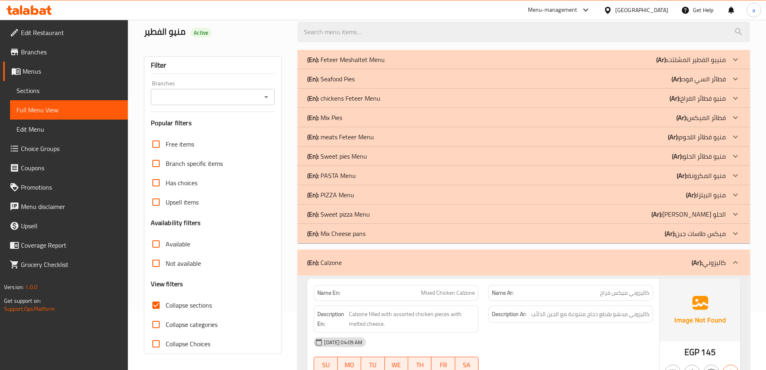
click at [704, 238] on p "(Ar): ميكس طاسات جبن" at bounding box center [695, 233] width 61 height 10
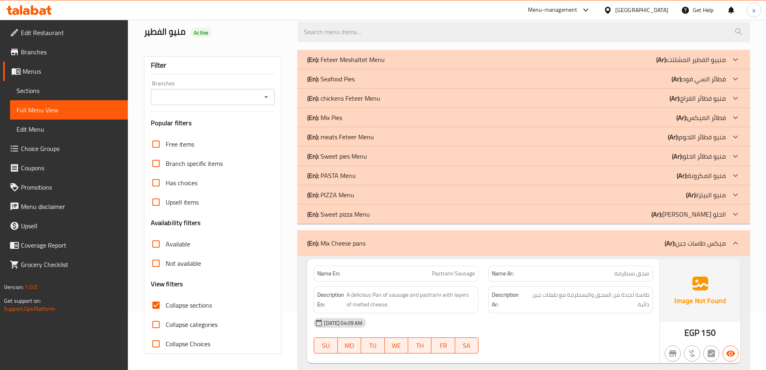
click at [696, 219] on p "(Ar): منيو بيتزا الحلو" at bounding box center [689, 214] width 74 height 10
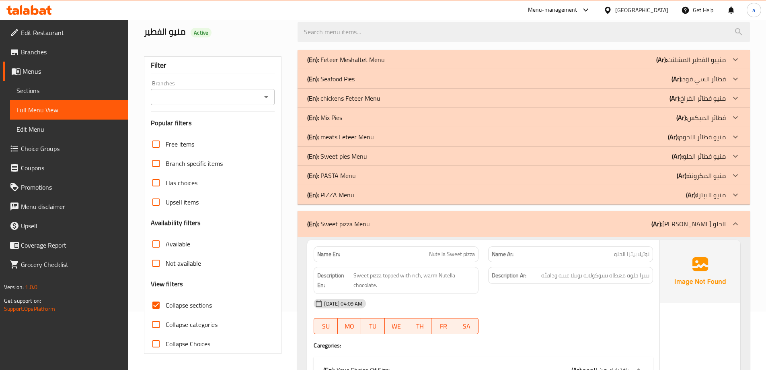
click at [687, 192] on b "(Ar):" at bounding box center [691, 195] width 11 height 12
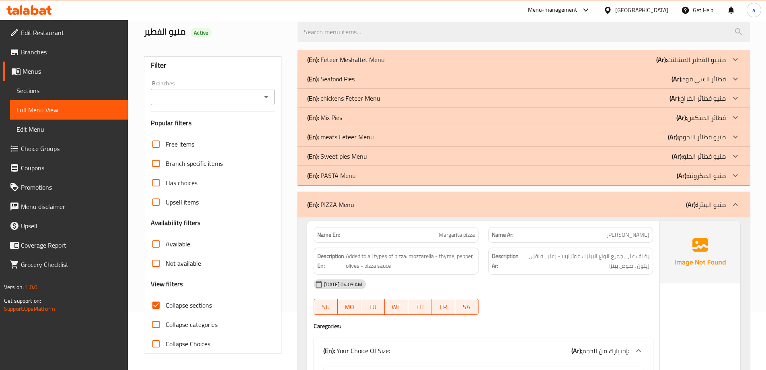
click at [692, 172] on p "(Ar): منيو المكرونة" at bounding box center [701, 176] width 49 height 10
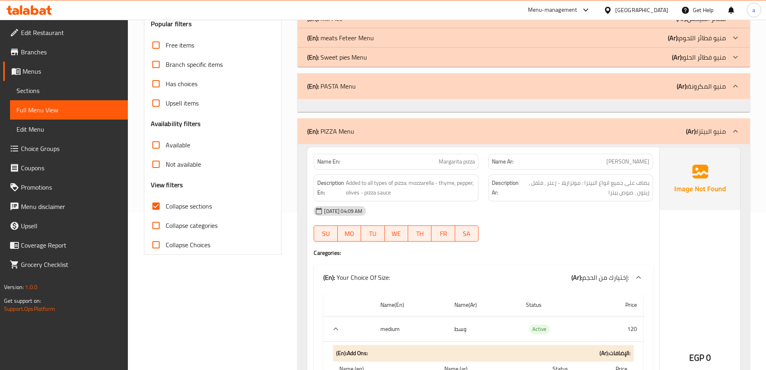
scroll to position [179, 0]
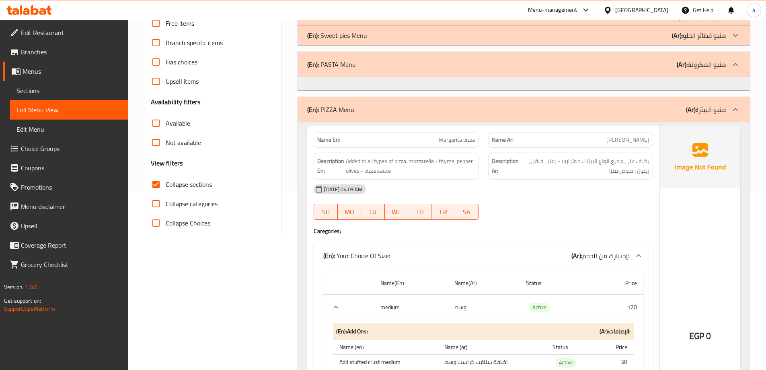
click at [596, 232] on h4 "Caregories:" at bounding box center [483, 231] width 339 height 8
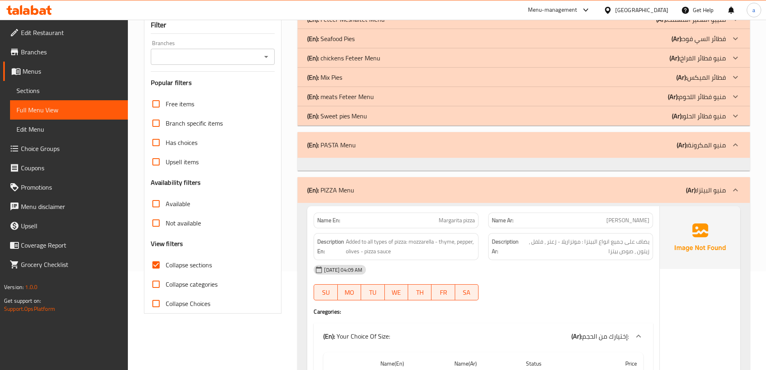
scroll to position [58, 0]
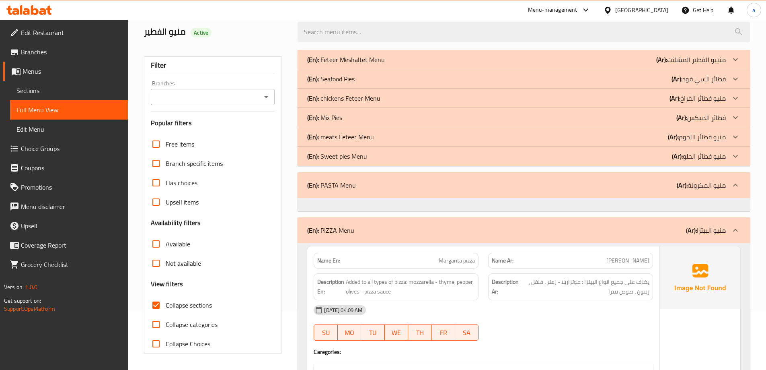
click at [713, 164] on div "(En): Sweet pies Menu (Ar): منيو فطائر الحلو" at bounding box center [524, 155] width 452 height 19
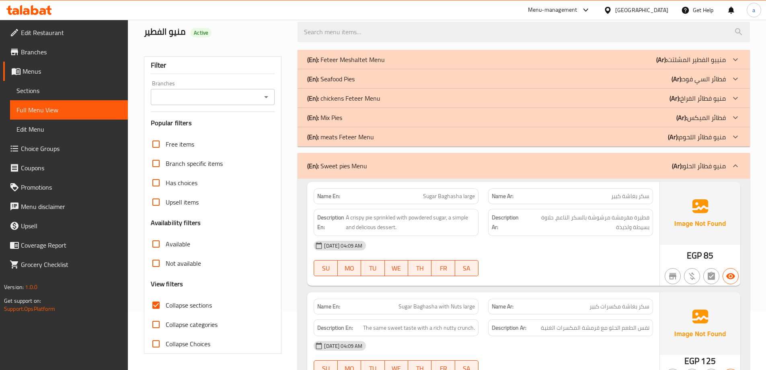
click at [698, 120] on p "(Ar): فطائر الميكس" at bounding box center [700, 118] width 49 height 10
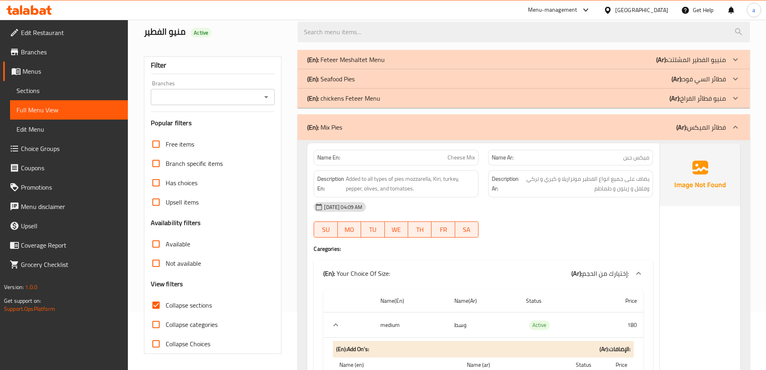
click at [701, 80] on p "(Ar): فطائر السي فود" at bounding box center [699, 79] width 54 height 10
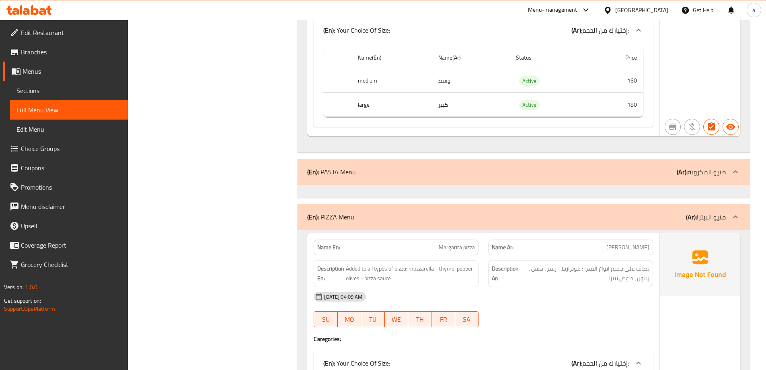
scroll to position [5729, 0]
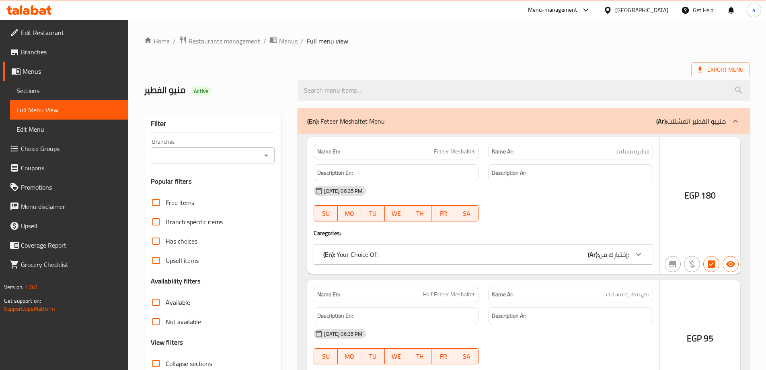
click at [51, 91] on div at bounding box center [383, 185] width 766 height 370
click at [62, 90] on div at bounding box center [383, 185] width 766 height 370
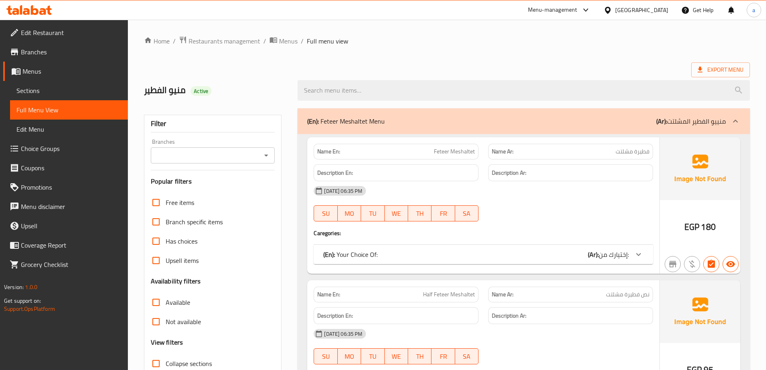
click at [28, 86] on span "Sections" at bounding box center [68, 91] width 105 height 10
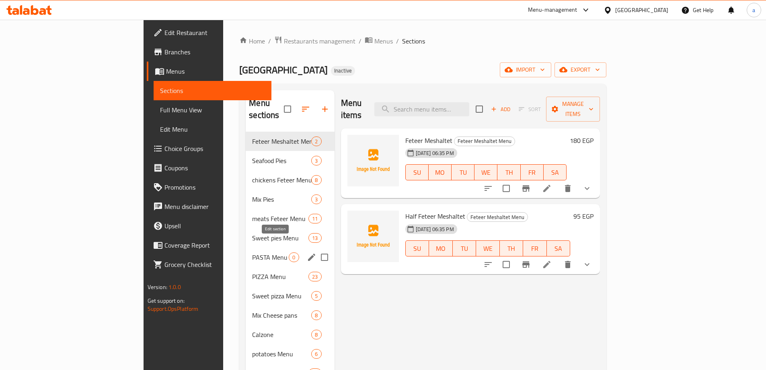
click at [307, 252] on icon "edit" at bounding box center [312, 257] width 10 height 10
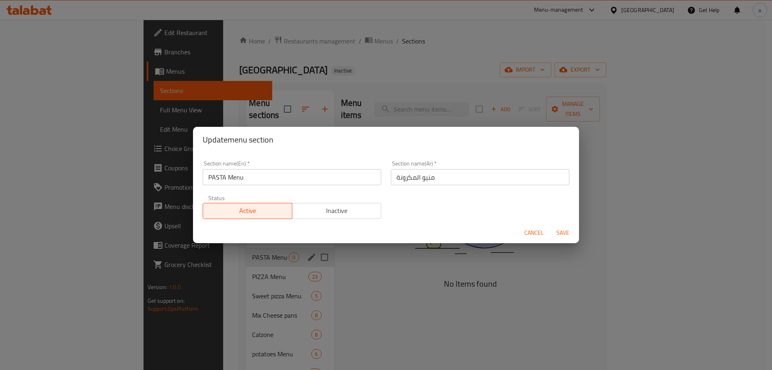
click at [532, 233] on span "Cancel" at bounding box center [533, 233] width 19 height 10
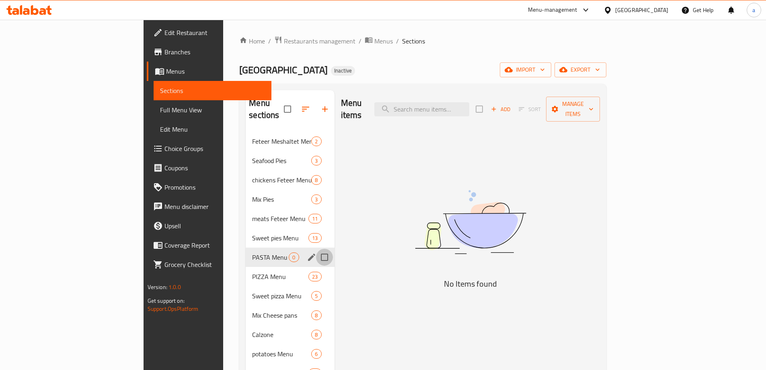
click at [316, 249] on input "Menu sections" at bounding box center [324, 257] width 17 height 17
checkbox input "true"
click at [296, 104] on icon "button" at bounding box center [301, 109] width 10 height 10
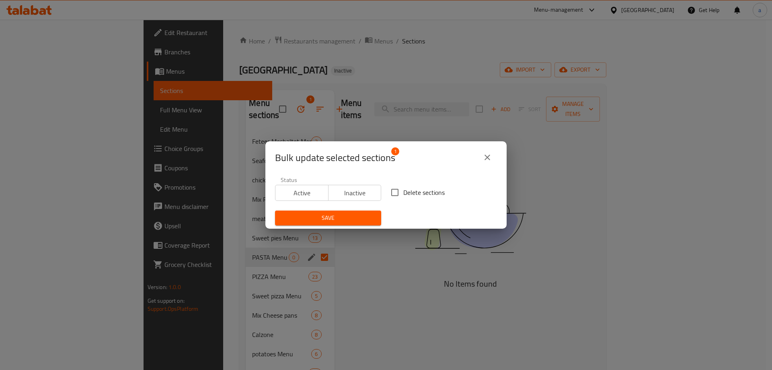
click at [395, 190] on input "Delete sections" at bounding box center [394, 192] width 17 height 17
checkbox input "true"
click at [359, 215] on span "Save" at bounding box center [328, 218] width 93 height 10
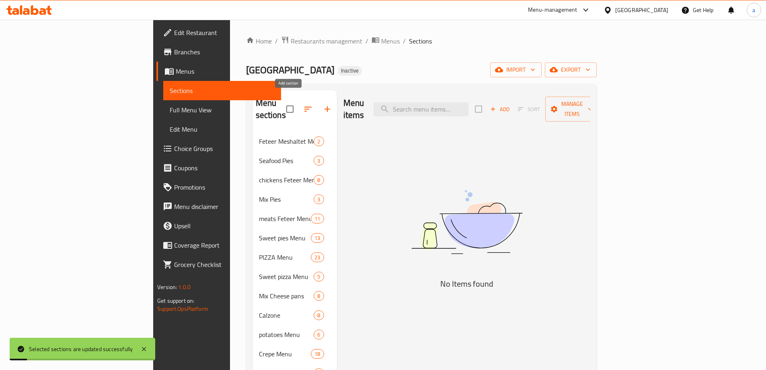
click at [323, 104] on icon "button" at bounding box center [328, 109] width 10 height 10
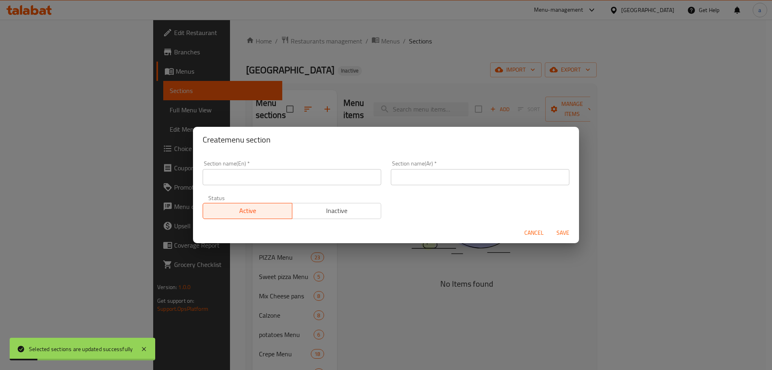
click at [582, 125] on div "Create menu section Section name(En)   * Section name(En) * Section name(Ar)   …" at bounding box center [386, 185] width 772 height 370
click at [532, 234] on span "Cancel" at bounding box center [533, 233] width 19 height 10
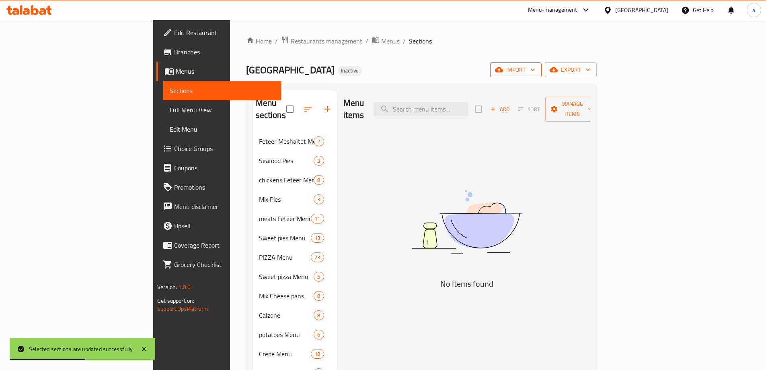
click at [535, 72] on span "import" at bounding box center [516, 70] width 39 height 10
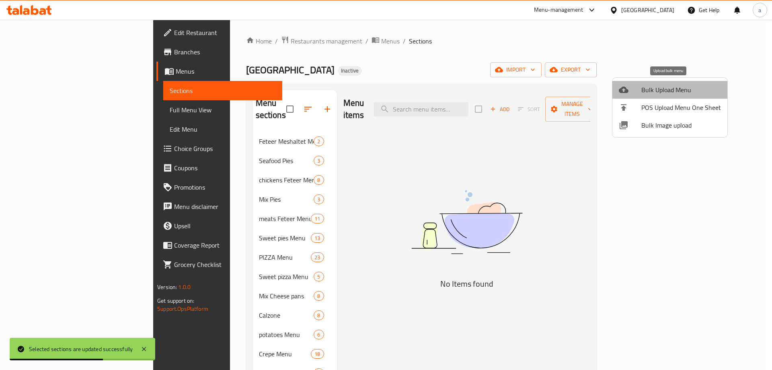
click at [679, 86] on span "Bulk Upload Menu" at bounding box center [681, 90] width 80 height 10
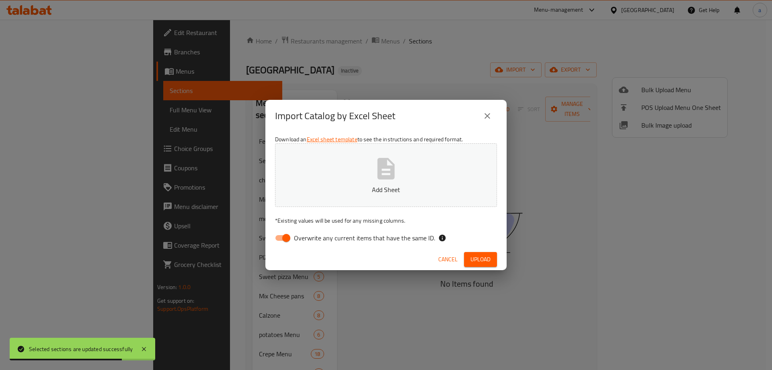
click at [361, 241] on span "Overwrite any current items that have the same ID." at bounding box center [364, 238] width 141 height 10
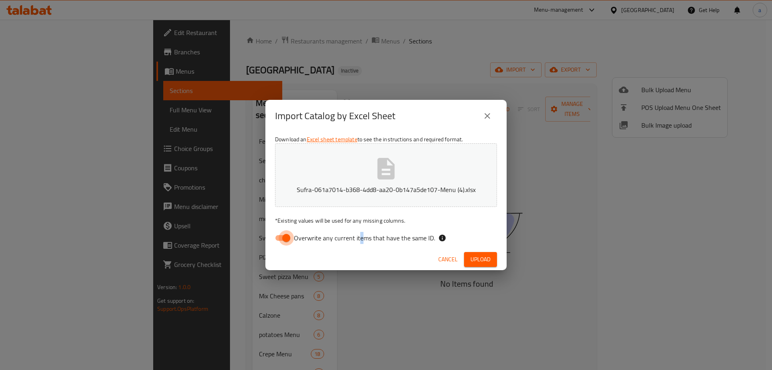
click at [280, 242] on input "Overwrite any current items that have the same ID." at bounding box center [286, 237] width 46 height 15
checkbox input "false"
click at [474, 255] on span "Upload" at bounding box center [481, 259] width 20 height 10
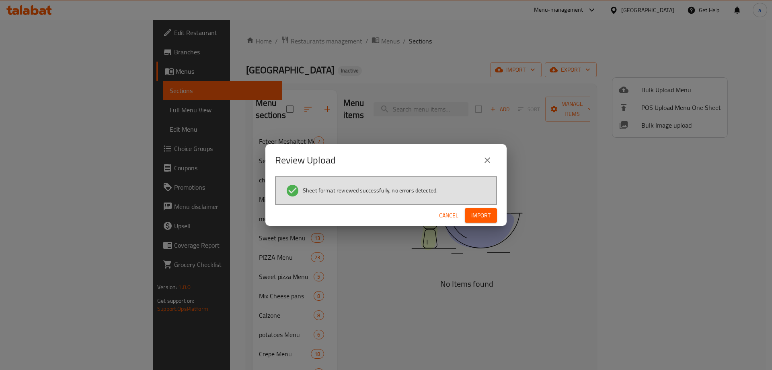
click at [467, 215] on button "Import" at bounding box center [481, 215] width 32 height 15
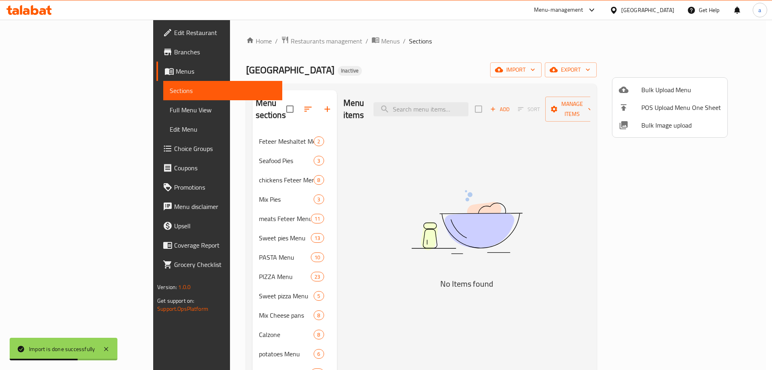
click at [204, 190] on div at bounding box center [386, 185] width 772 height 370
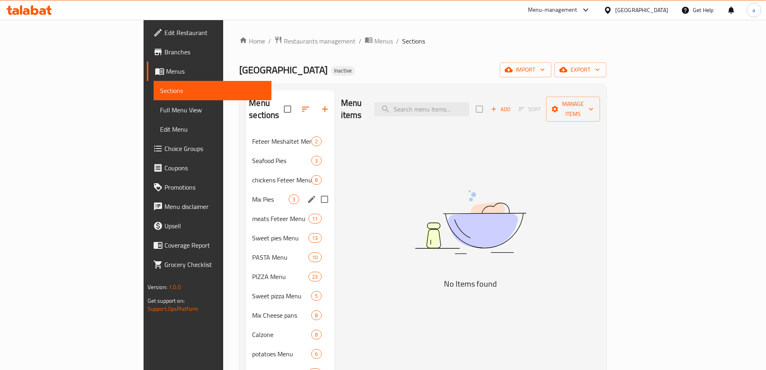
scroll to position [113, 0]
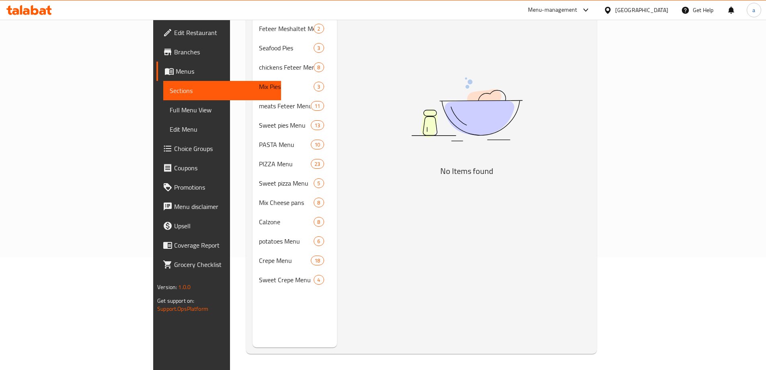
click at [170, 114] on span "Full Menu View" at bounding box center [222, 110] width 105 height 10
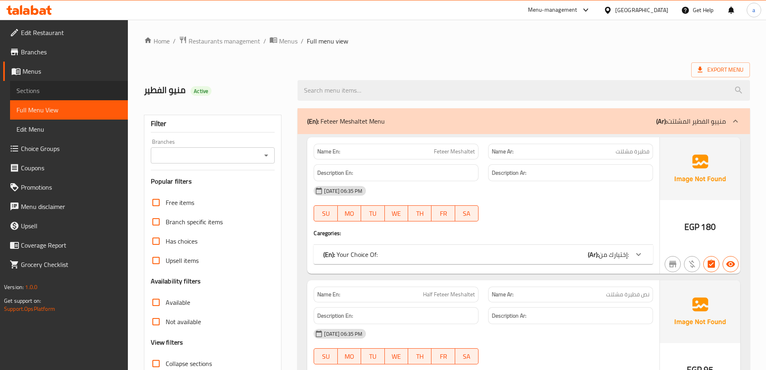
click at [43, 96] on link "Sections" at bounding box center [69, 90] width 118 height 19
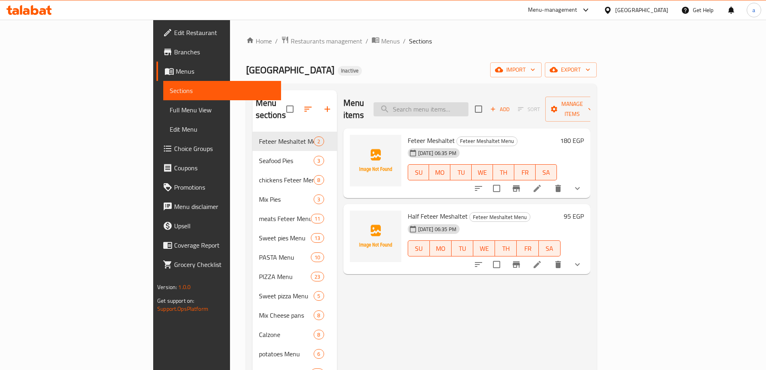
click at [461, 102] on input "search" at bounding box center [421, 109] width 95 height 14
paste input "Crunchy"
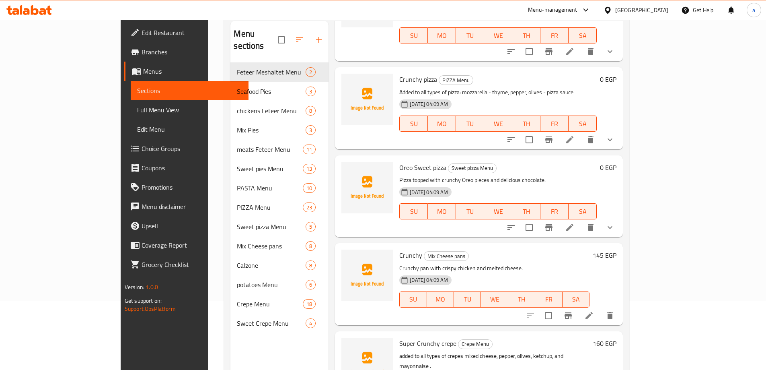
scroll to position [113, 0]
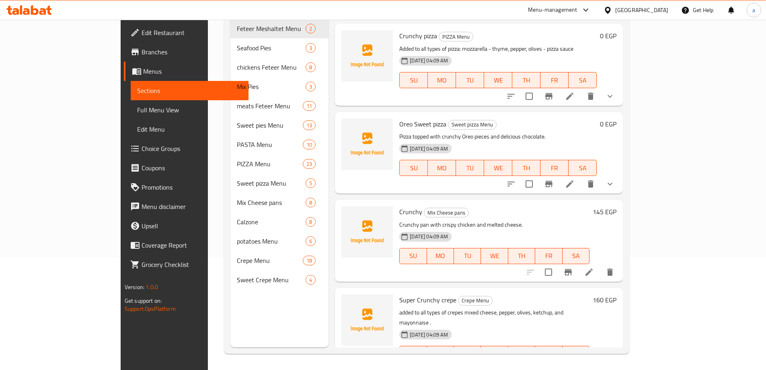
type input "Crunchy"
click at [600, 265] on li at bounding box center [589, 272] width 23 height 14
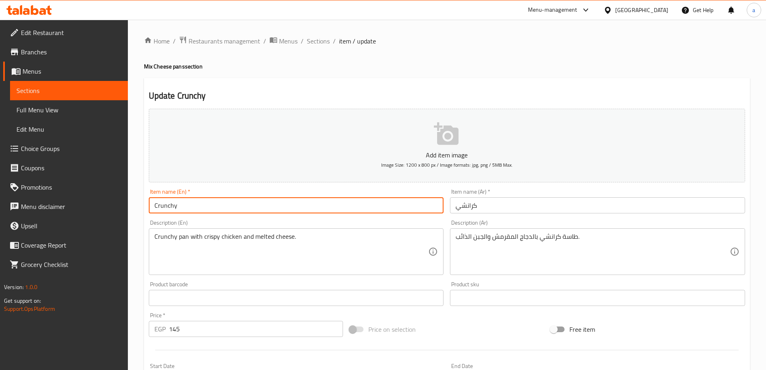
click at [319, 204] on input "Crunchy" at bounding box center [296, 205] width 295 height 16
type input "Crunchy pan"
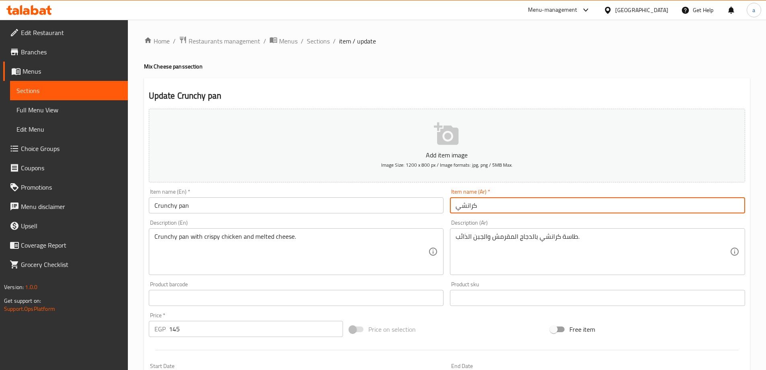
click at [572, 208] on input "كرانشي" at bounding box center [597, 205] width 295 height 16
type input "كرانشي"
click at [380, 197] on input "Crunchy pan" at bounding box center [296, 205] width 295 height 16
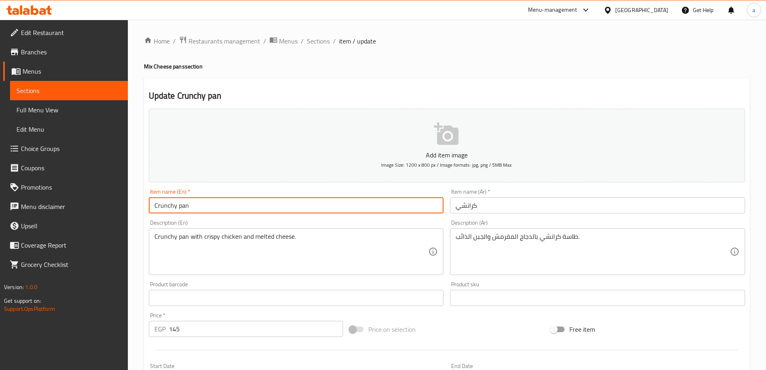
click at [380, 197] on input "Crunchy pan" at bounding box center [296, 205] width 295 height 16
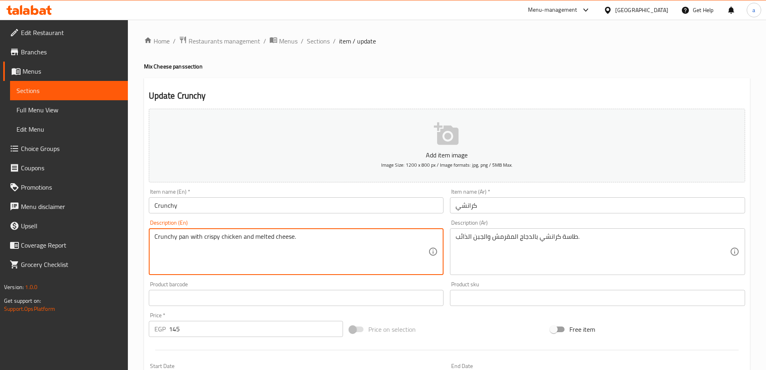
click at [193, 243] on textarea "Crunchy pan with crispy chicken and melted cheese." at bounding box center [291, 251] width 274 height 38
click at [227, 239] on textarea "Crunchy pan with crispy chicken and melted cheese." at bounding box center [291, 251] width 274 height 38
click at [209, 207] on input "Crunchy" at bounding box center [296, 205] width 295 height 16
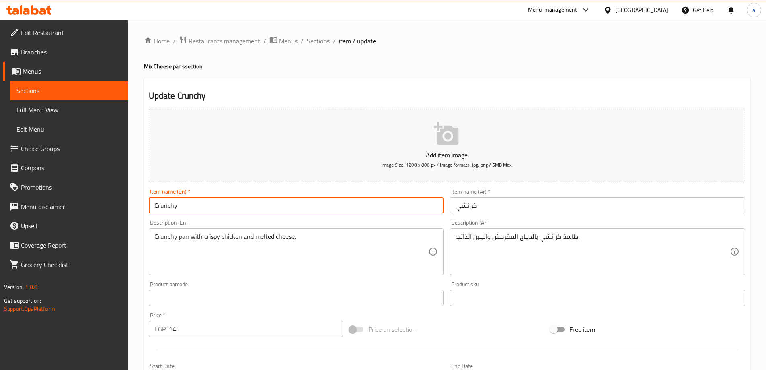
paste input "with crispy chicken"
type input "Crunchy with crispy chicken"
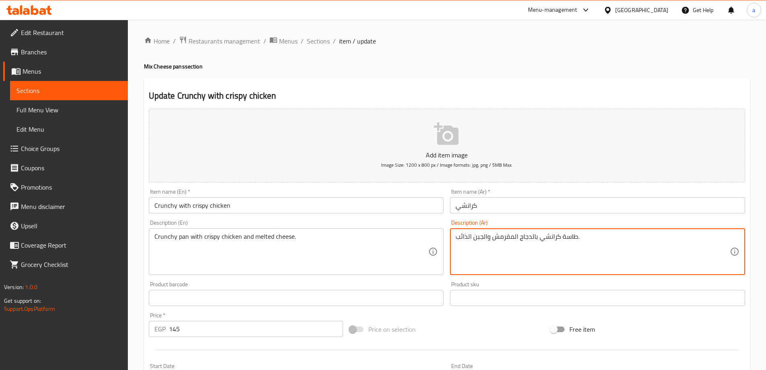
click at [528, 238] on textarea "طاسة كرانشي بالدجاج المقرمش والجبن الذائب." at bounding box center [593, 251] width 274 height 38
click at [501, 236] on textarea "طاسة كرانشي بالدجاج المقرمش والجبن الذائب." at bounding box center [593, 251] width 274 height 38
click at [487, 200] on input "كرانشي" at bounding box center [597, 205] width 295 height 16
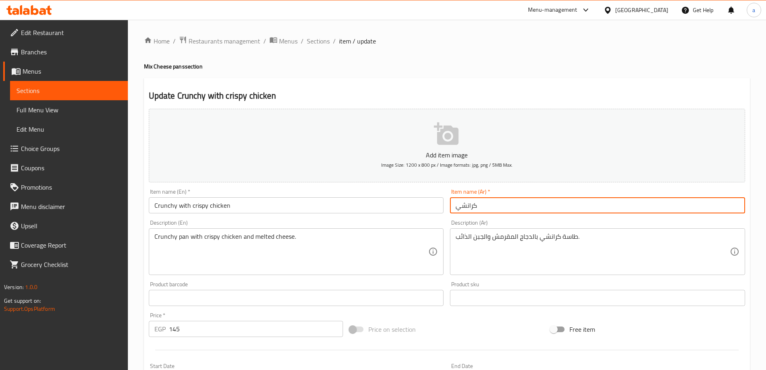
paste input "بالدجاج المقرمش"
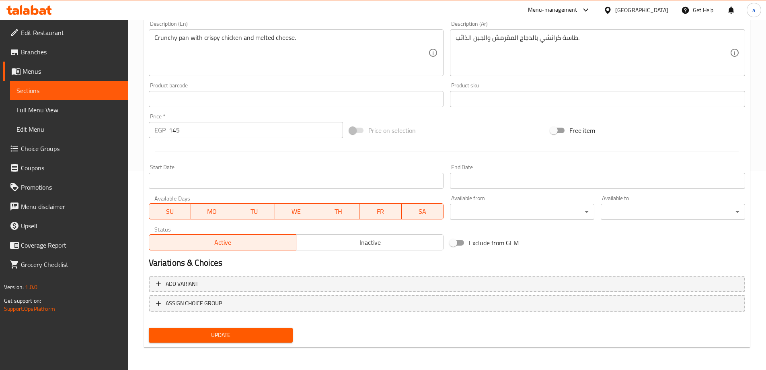
type input "كرانشي بالدجاج المقرمش"
click at [262, 334] on span "Update" at bounding box center [221, 335] width 132 height 10
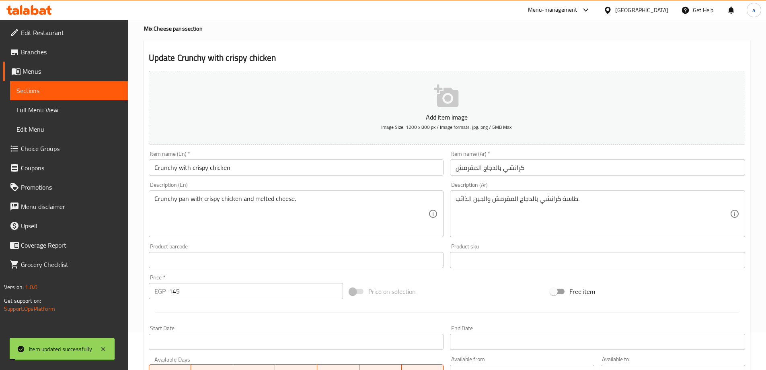
scroll to position [0, 0]
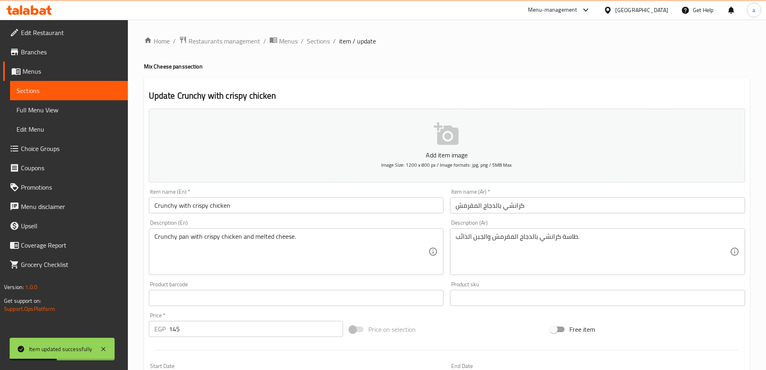
click at [329, 38] on ol "Home / Restaurants management / Menus / Sections / item / update" at bounding box center [447, 41] width 606 height 10
click at [322, 40] on span "Sections" at bounding box center [318, 41] width 23 height 10
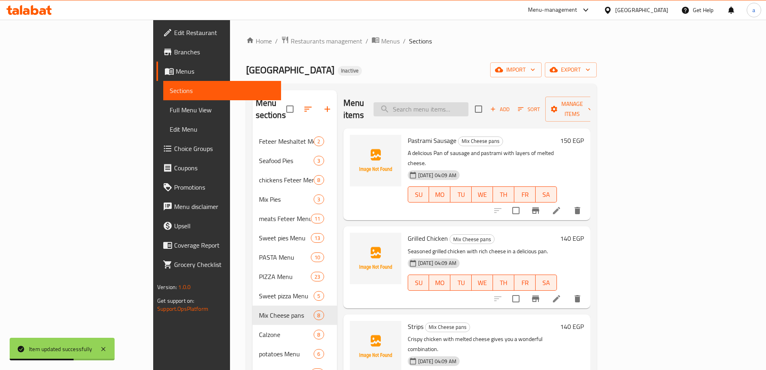
click at [441, 102] on input "search" at bounding box center [421, 109] width 95 height 14
paste input "Pastrami Sausage"
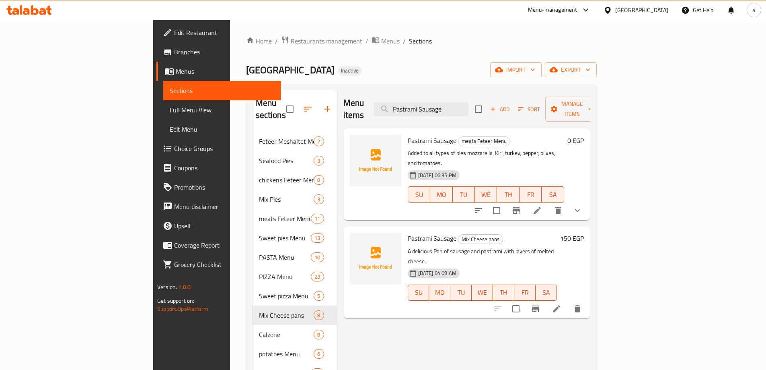
type input "Pastrami Sausage"
drag, startPoint x: 435, startPoint y: 141, endPoint x: 507, endPoint y: 148, distance: 71.9
click at [507, 148] on div "Pastrami Sausage meats Feteer Menu Added to all types of pies mozzarella, Kiri,…" at bounding box center [486, 174] width 163 height 85
click at [568, 301] on li at bounding box center [556, 308] width 23 height 14
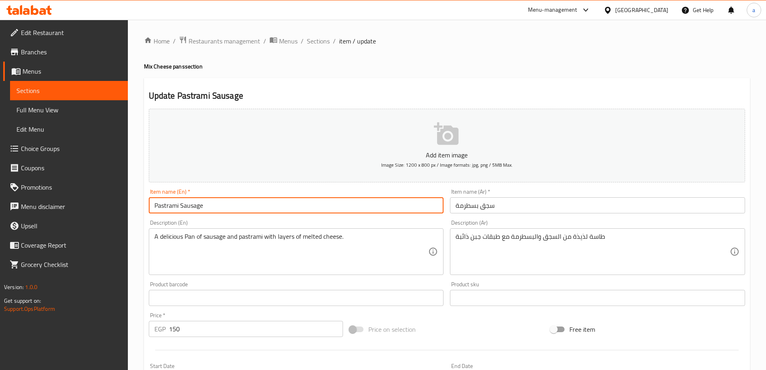
click at [351, 204] on input "Pastrami Sausage" at bounding box center [296, 205] width 295 height 16
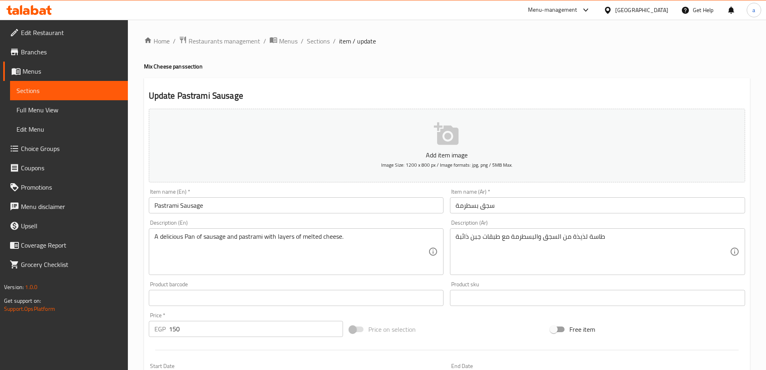
click at [324, 208] on input "Pastrami Sausage" at bounding box center [296, 205] width 295 height 16
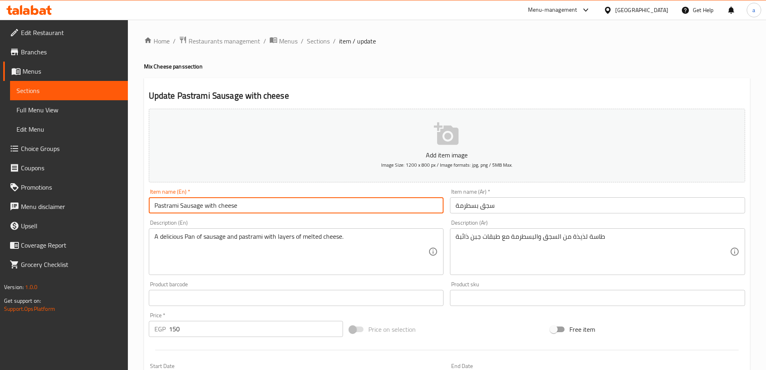
type input "Pastrami Sausage with cheese"
click at [523, 198] on input "سجق بسطرمة" at bounding box center [597, 205] width 295 height 16
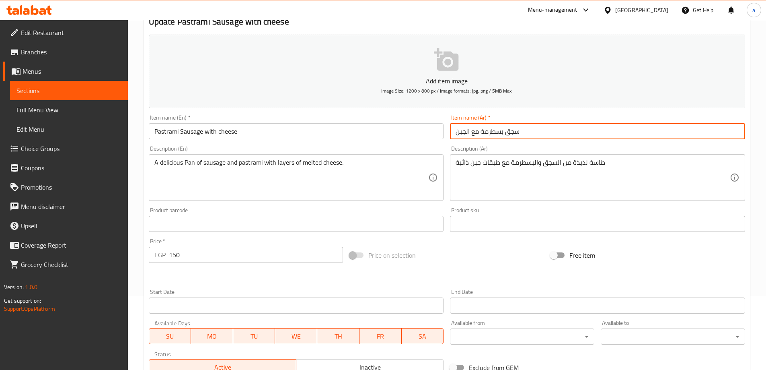
scroll to position [199, 0]
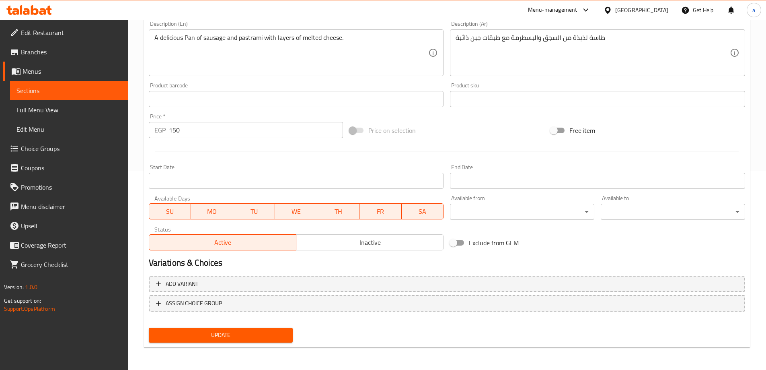
type input "سجق بسطرمة مع الجبن"
click at [219, 345] on div "Update" at bounding box center [221, 334] width 151 height 21
click at [236, 334] on span "Update" at bounding box center [221, 335] width 132 height 10
drag, startPoint x: 224, startPoint y: 333, endPoint x: 217, endPoint y: 274, distance: 59.6
click at [224, 333] on span "Update" at bounding box center [221, 335] width 132 height 10
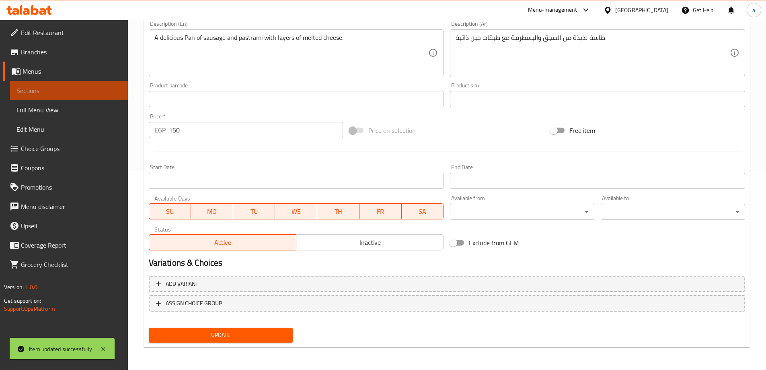
click at [54, 85] on link "Sections" at bounding box center [69, 90] width 118 height 19
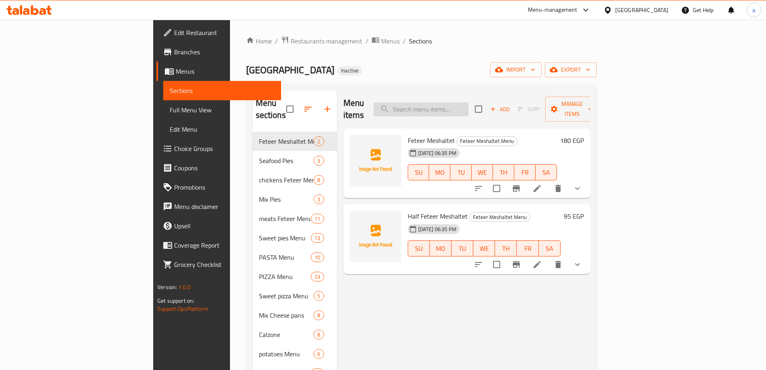
click at [453, 107] on input "search" at bounding box center [421, 109] width 95 height 14
paste input "Wide Chicken crepe"
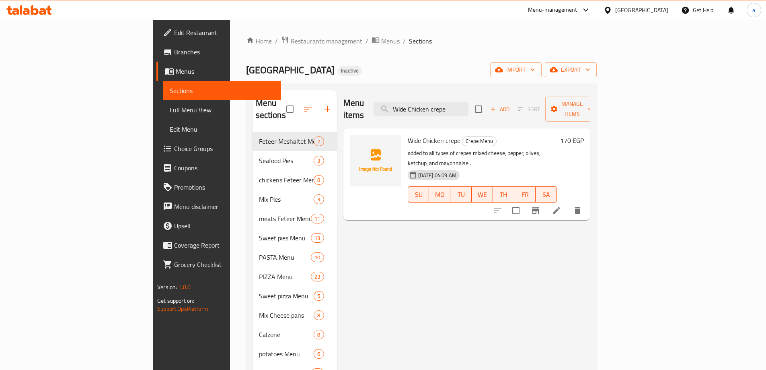
type input "Wide Chicken crepe"
click at [568, 203] on li at bounding box center [556, 210] width 23 height 14
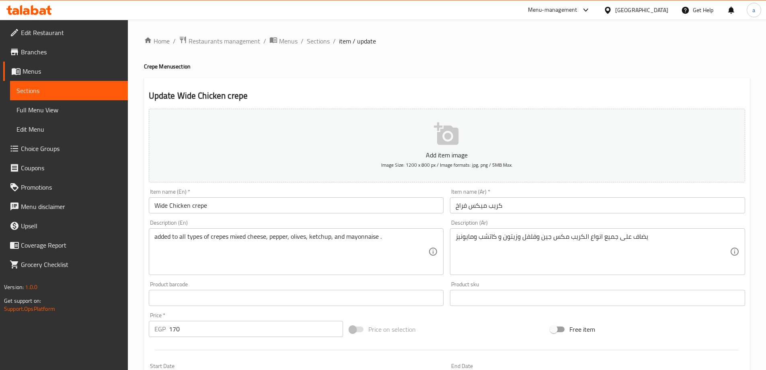
click at [165, 201] on input "Wide Chicken crepe" at bounding box center [296, 205] width 295 height 16
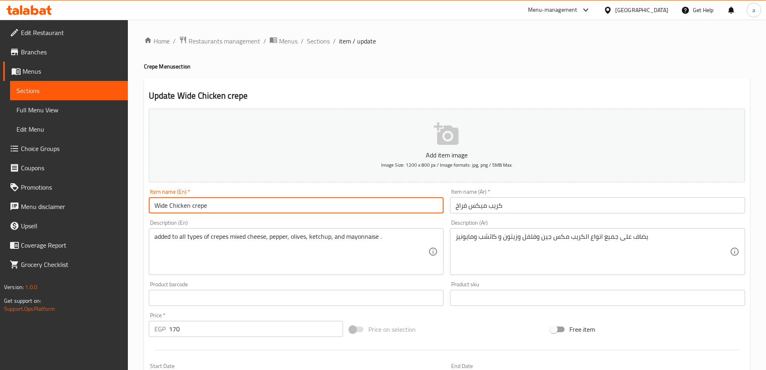
click at [165, 201] on input "Wide Chicken crepe" at bounding box center [296, 205] width 295 height 16
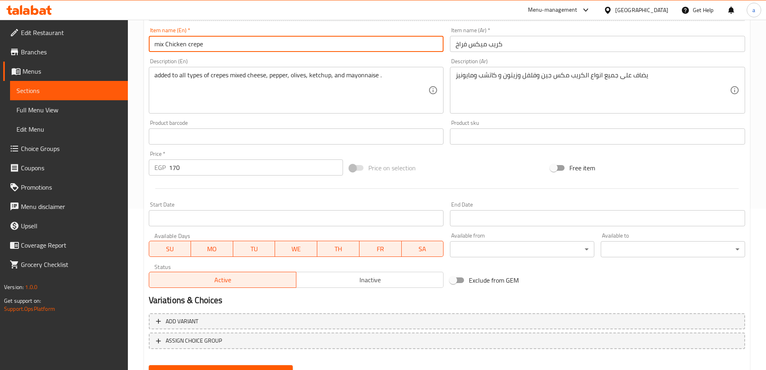
scroll to position [199, 0]
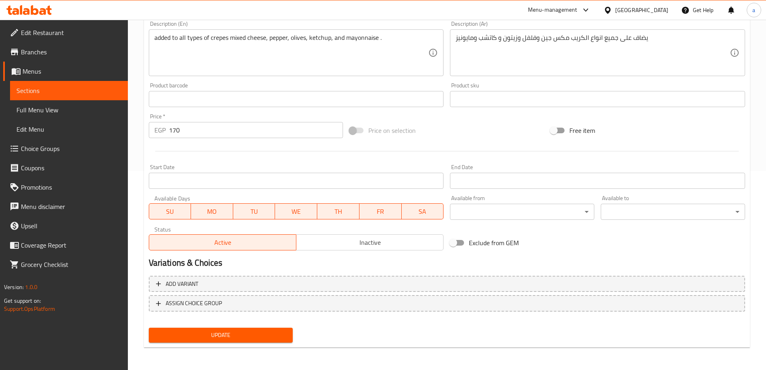
type input "mix Chicken crepe"
click at [254, 329] on button "Update" at bounding box center [221, 334] width 144 height 15
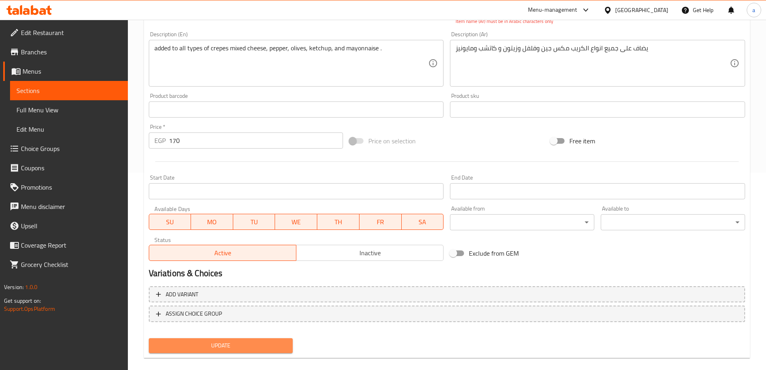
click at [228, 350] on span "Update" at bounding box center [221, 345] width 132 height 10
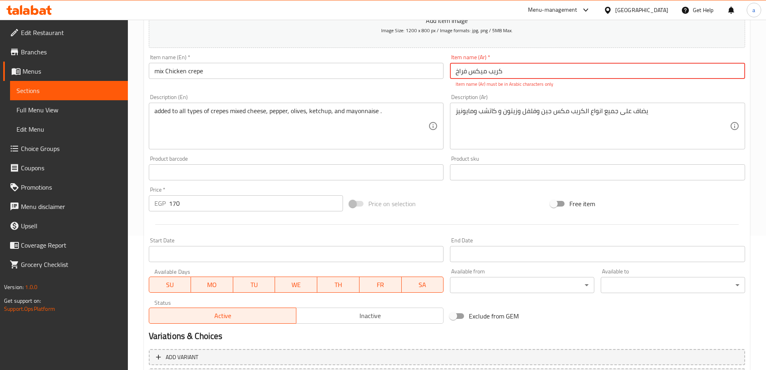
scroll to position [36, 0]
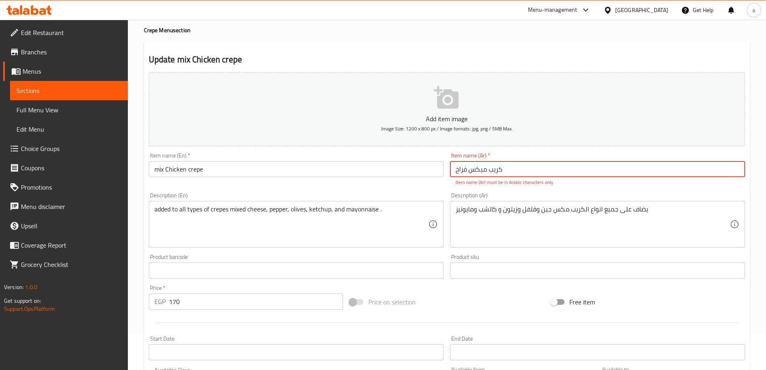
click at [528, 176] on input "كريب میکس فراخ" at bounding box center [597, 169] width 295 height 16
click at [475, 171] on input "كريب میکس فراخ" at bounding box center [597, 169] width 295 height 16
click at [499, 171] on input "كريب میكس فراخ" at bounding box center [597, 169] width 295 height 16
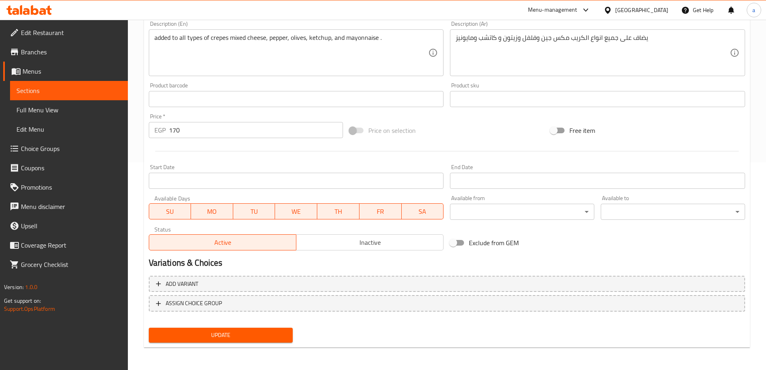
click at [247, 330] on span "Update" at bounding box center [221, 335] width 132 height 10
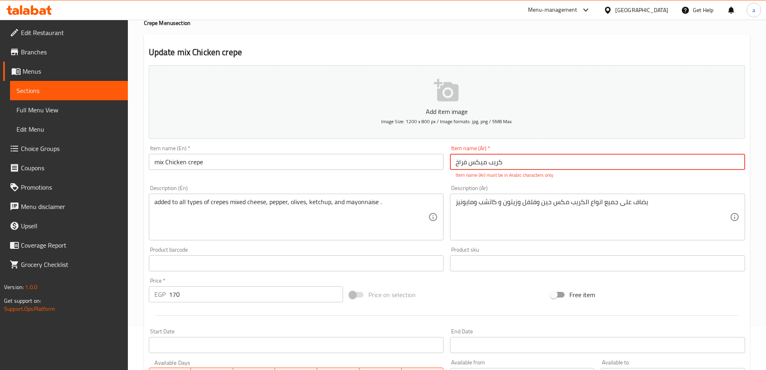
scroll to position [36, 0]
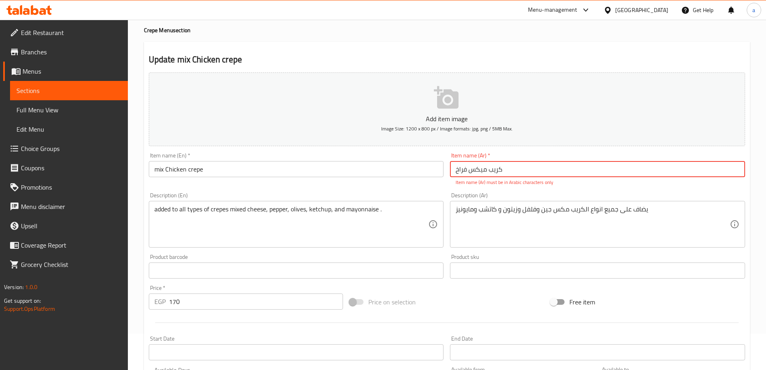
click at [522, 176] on input "كريب میكس فراخ" at bounding box center [597, 169] width 295 height 16
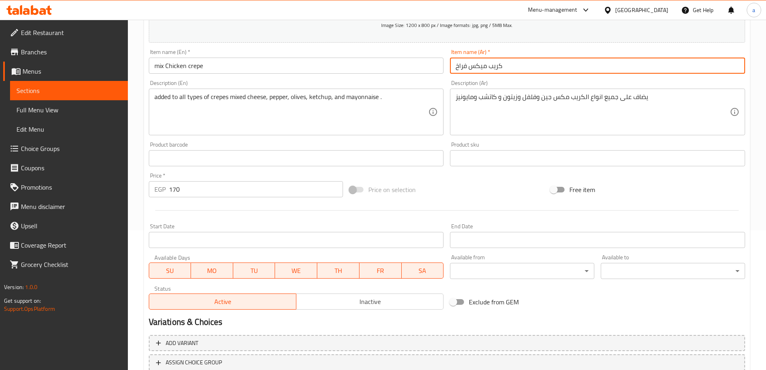
scroll to position [199, 0]
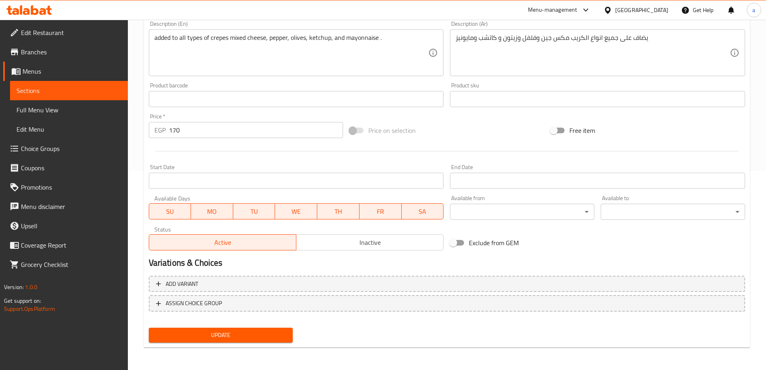
type input "كريب ميكس فراخ"
click at [211, 332] on span "Update" at bounding box center [221, 335] width 132 height 10
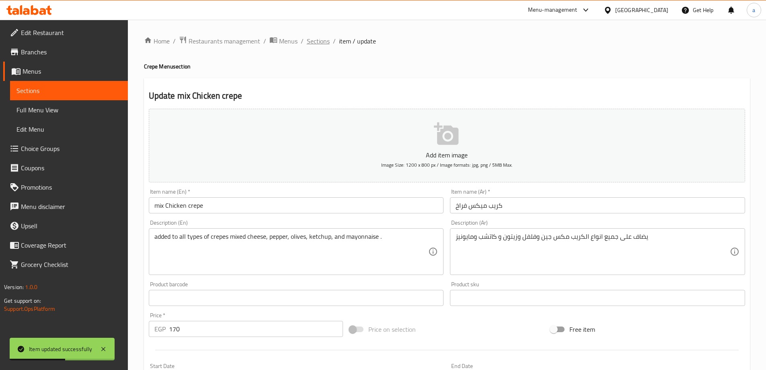
click at [319, 37] on span "Sections" at bounding box center [318, 41] width 23 height 10
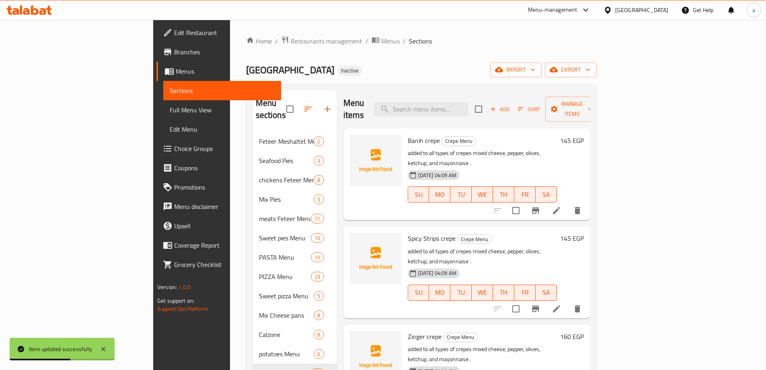
click at [470, 95] on div "Menu items Add Sort Manage items" at bounding box center [466, 109] width 247 height 38
paste input "Banih crepe"
click at [462, 102] on input "search" at bounding box center [421, 109] width 95 height 14
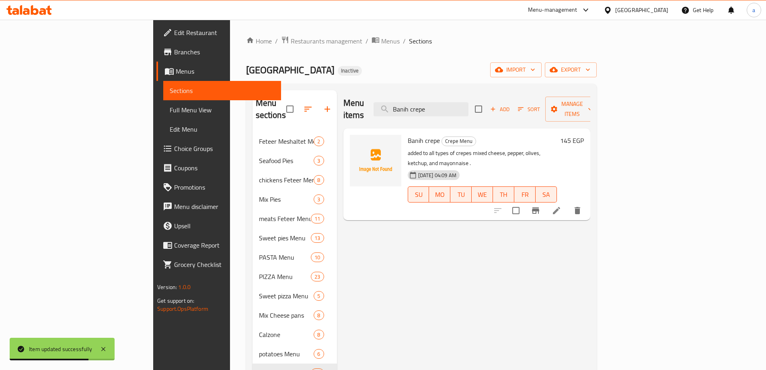
type input "Banih crepe"
click at [568, 203] on li at bounding box center [556, 210] width 23 height 14
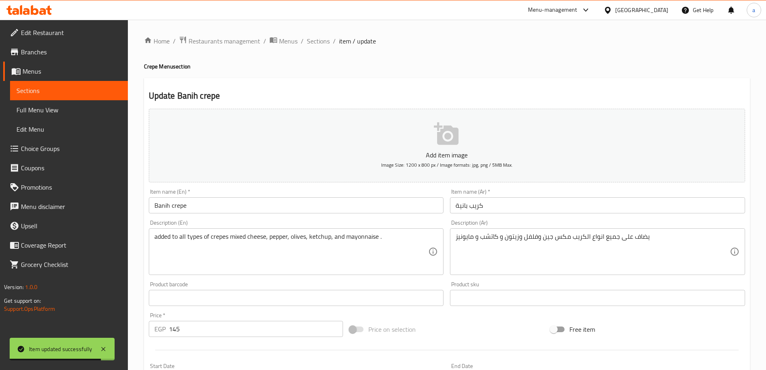
click at [156, 207] on input "Banih crepe" at bounding box center [296, 205] width 295 height 16
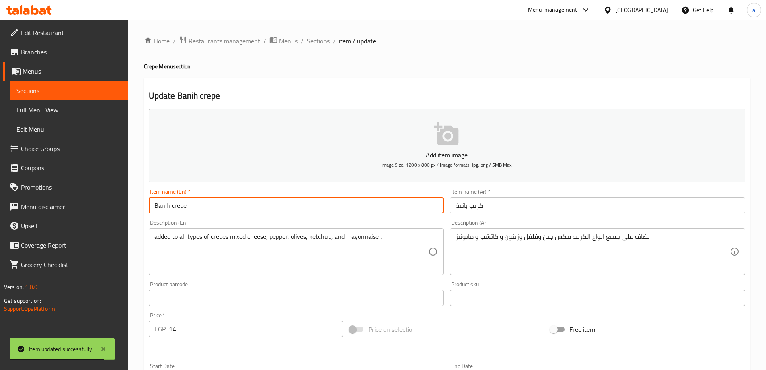
click at [156, 207] on input "Banih crepe" at bounding box center [296, 205] width 295 height 16
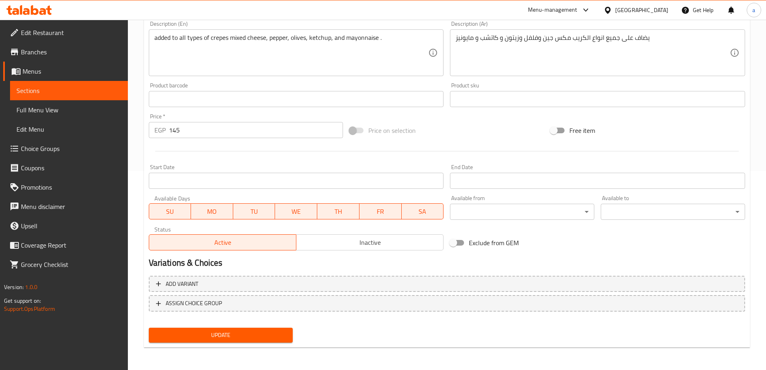
type input "pane crepe"
click at [253, 333] on span "Update" at bounding box center [221, 335] width 132 height 10
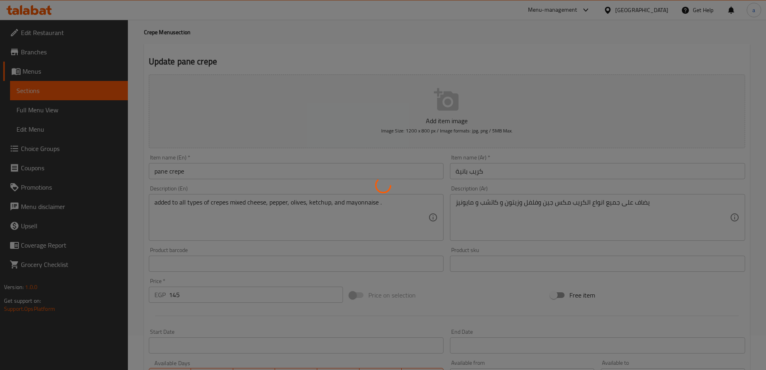
scroll to position [0, 0]
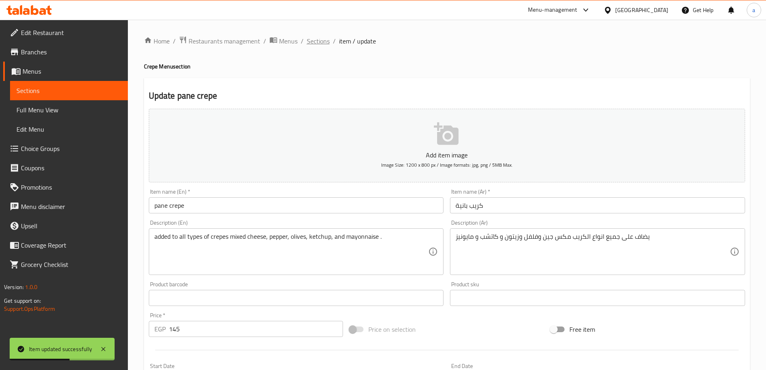
click at [314, 44] on span "Sections" at bounding box center [318, 41] width 23 height 10
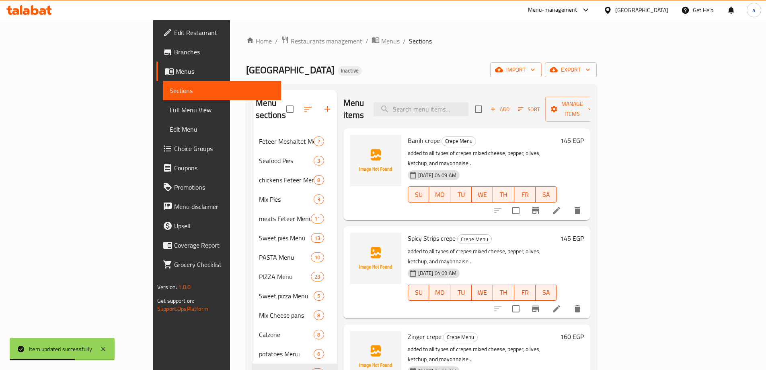
click at [460, 113] on div "Menu items Add Sort Manage items" at bounding box center [466, 109] width 247 height 38
click at [460, 107] on input "search" at bounding box center [421, 109] width 95 height 14
paste input "Cheese Mix Calzone"
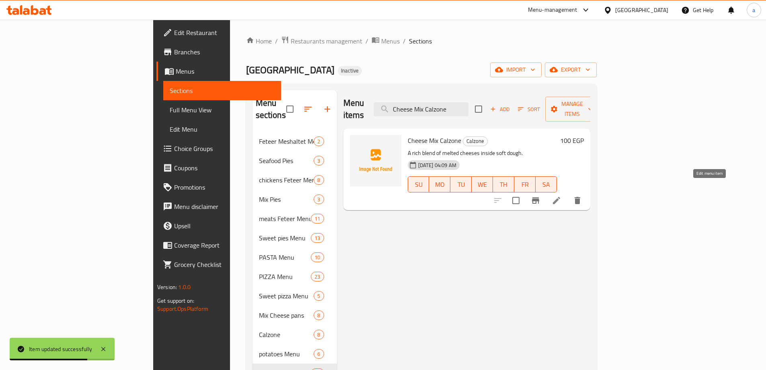
type input "Cheese Mix Calzone"
click at [560, 197] on icon at bounding box center [556, 200] width 7 height 7
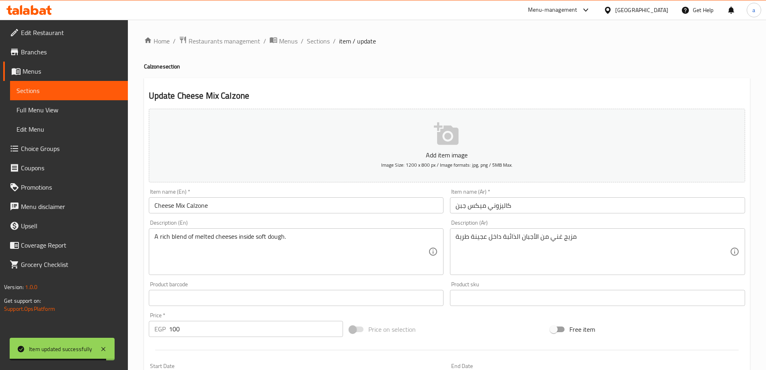
click at [183, 207] on input "Cheese Mix Calzone" at bounding box center [296, 205] width 295 height 16
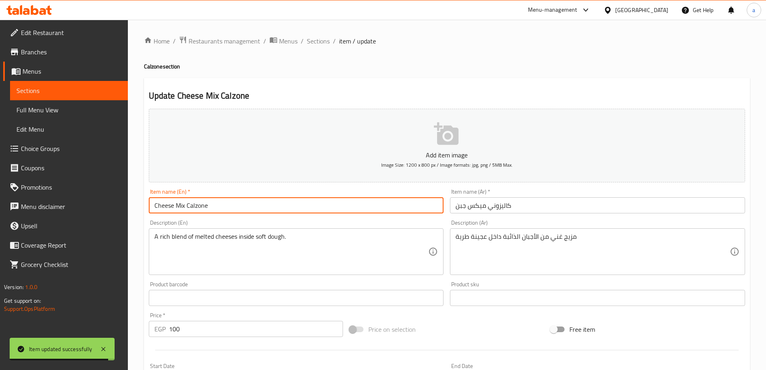
click at [183, 207] on input "Cheese Mix Calzone" at bounding box center [296, 205] width 295 height 16
drag, startPoint x: 151, startPoint y: 205, endPoint x: 196, endPoint y: 216, distance: 46.0
click at [152, 205] on input "Cheese Calzone" at bounding box center [296, 205] width 295 height 16
paste input "Mix"
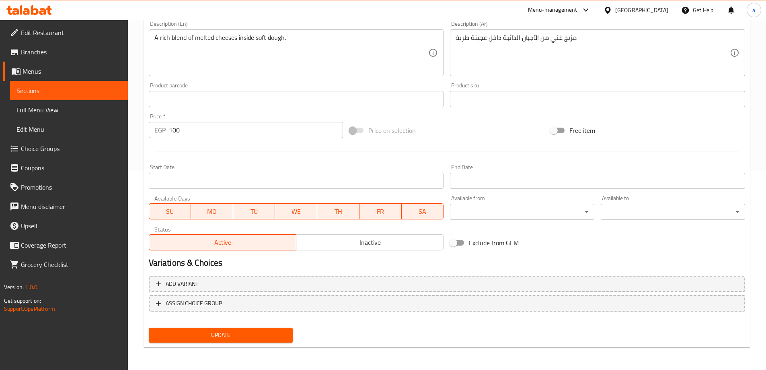
type input "Mix Cheese Calzone"
click at [230, 328] on button "Update" at bounding box center [221, 334] width 144 height 15
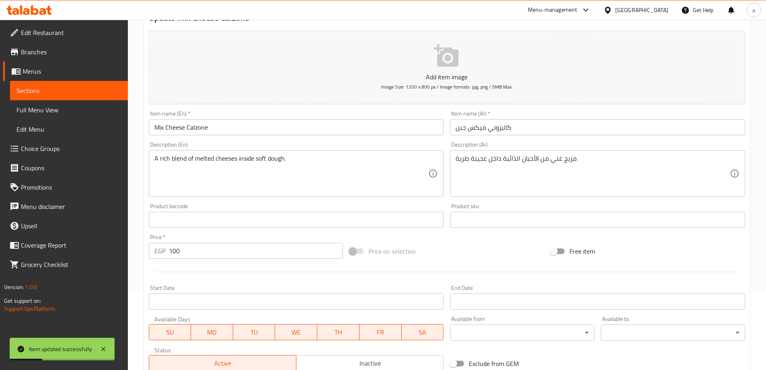
scroll to position [0, 0]
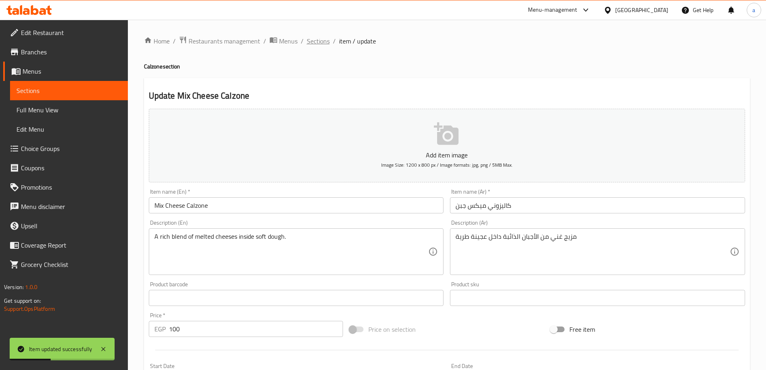
click at [323, 45] on span "Sections" at bounding box center [318, 41] width 23 height 10
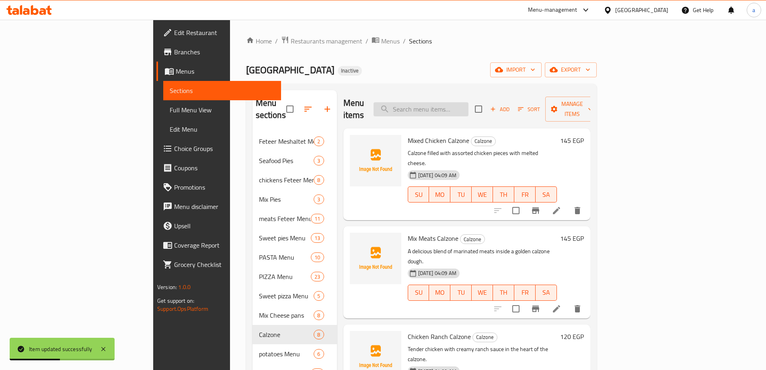
click at [452, 102] on input "search" at bounding box center [421, 109] width 95 height 14
paste input "Mixed Chicken Calzone"
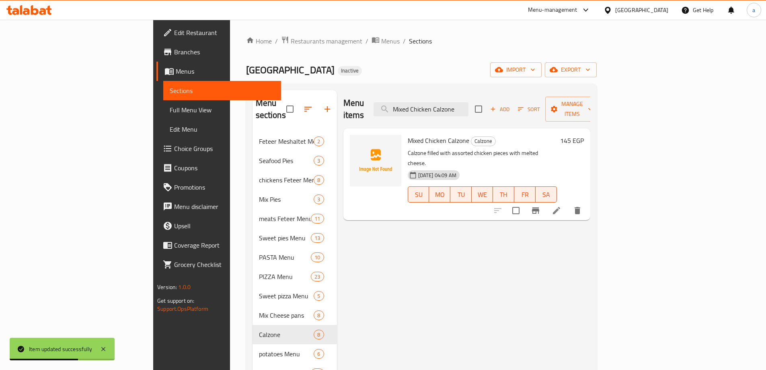
type input "Mixed Chicken Calzone"
click at [568, 203] on li at bounding box center [556, 210] width 23 height 14
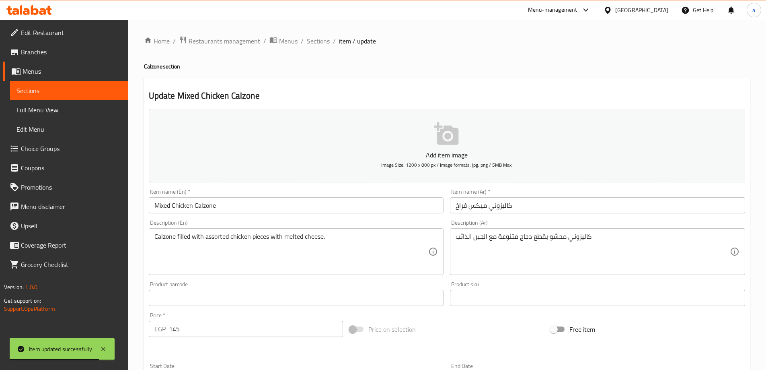
click at [171, 206] on input "Mixed Chicken Calzone" at bounding box center [296, 205] width 295 height 16
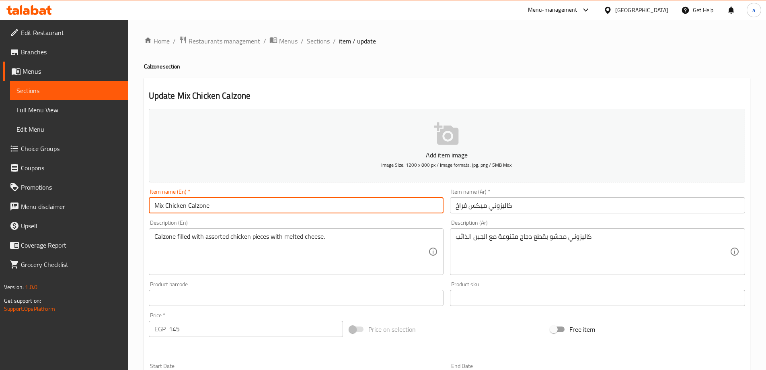
scroll to position [199, 0]
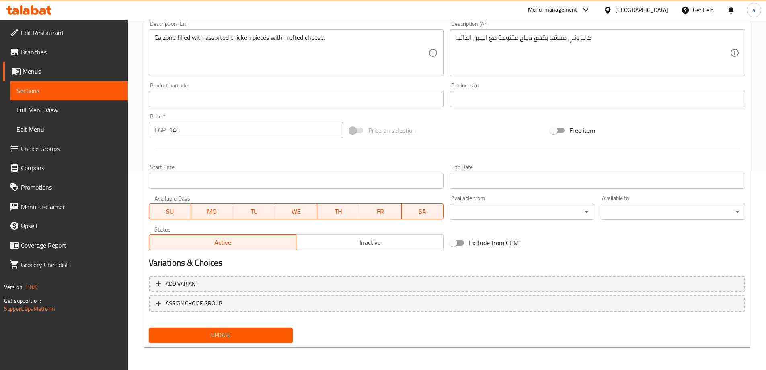
type input "Mix Chicken Calzone"
click at [220, 328] on button "Update" at bounding box center [221, 334] width 144 height 15
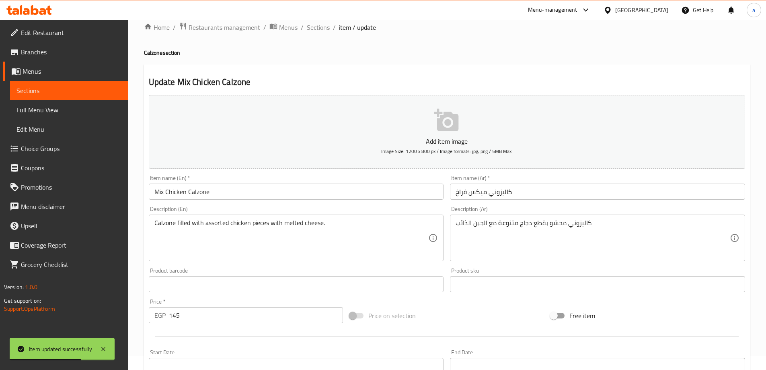
scroll to position [0, 0]
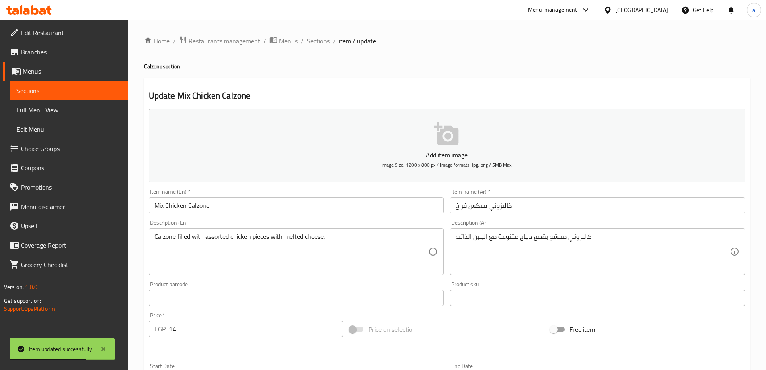
click at [329, 39] on span "Sections" at bounding box center [318, 41] width 23 height 10
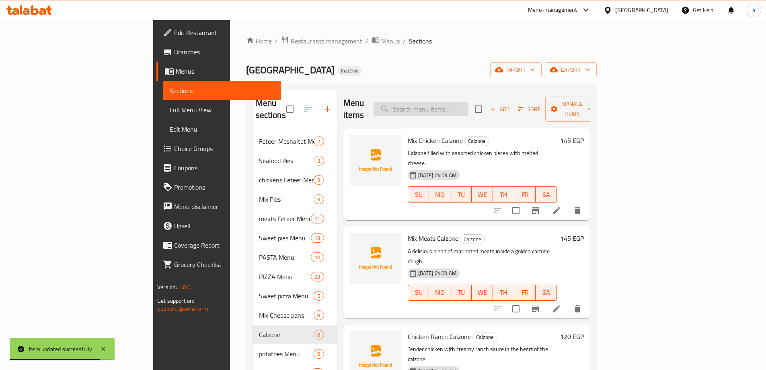
click at [467, 109] on input "search" at bounding box center [421, 109] width 95 height 14
paste input "Sujuk pizza"
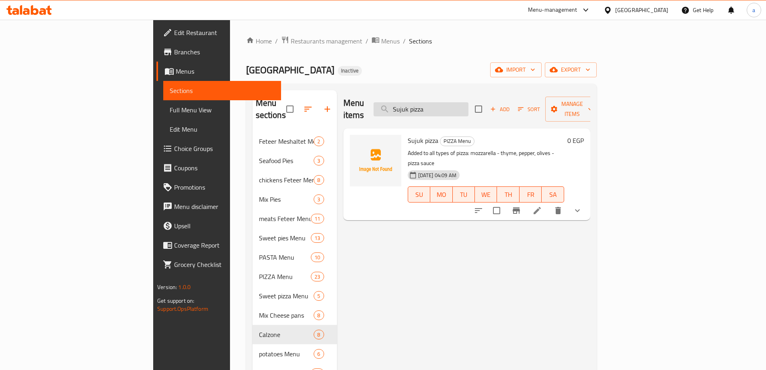
click at [469, 102] on input "Sujuk pizza" at bounding box center [421, 109] width 95 height 14
paste input "Bibroni"
type input "Bibroni pizza"
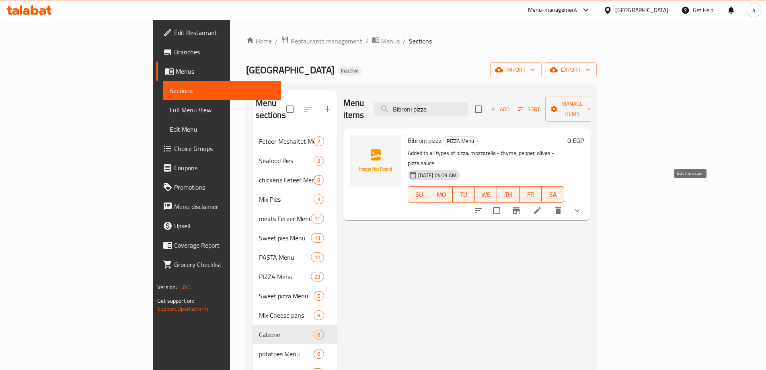
click at [541, 207] on icon at bounding box center [537, 210] width 7 height 7
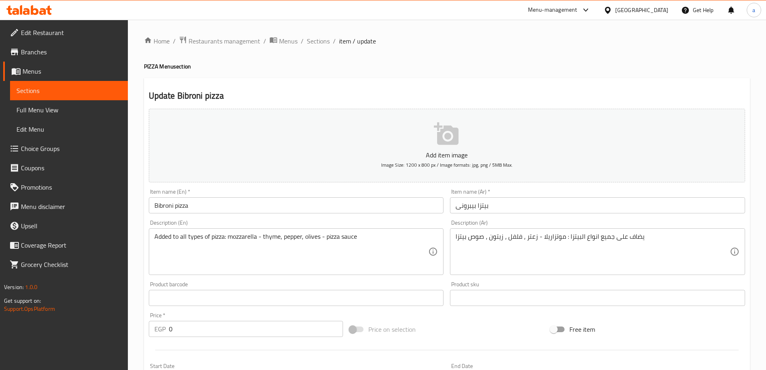
click at [157, 203] on input "Bibroni pizza" at bounding box center [296, 205] width 295 height 16
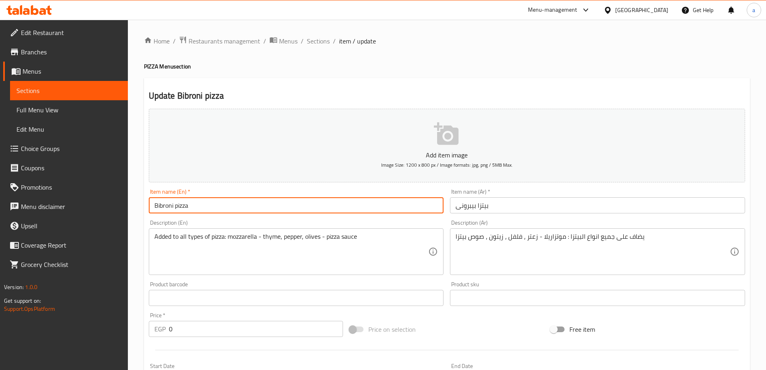
click at [157, 203] on input "Bibroni pizza" at bounding box center [296, 205] width 295 height 16
paste input "peppe"
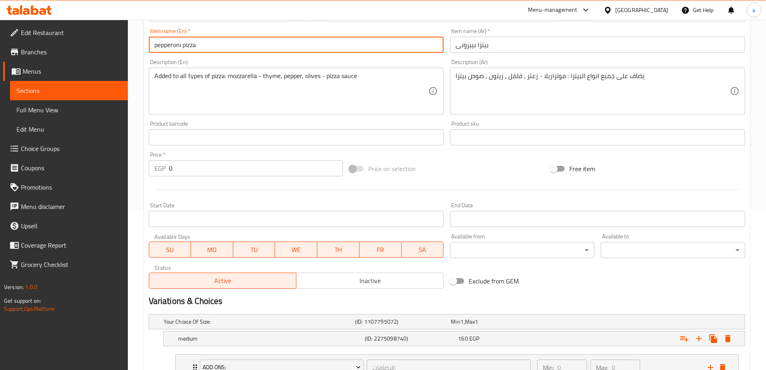
scroll to position [161, 0]
click at [211, 47] on input "pepperoni pizza" at bounding box center [296, 44] width 295 height 16
type input "pepperoni pizza"
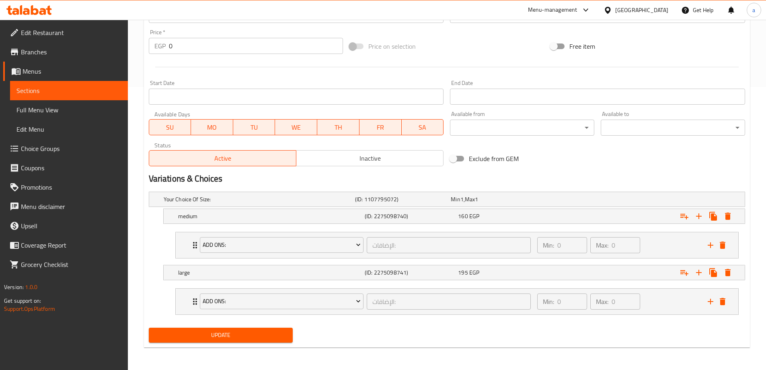
click at [238, 334] on span "Update" at bounding box center [221, 335] width 132 height 10
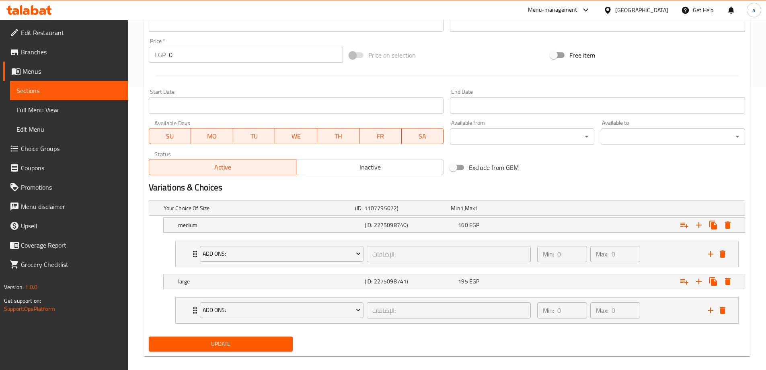
scroll to position [21, 0]
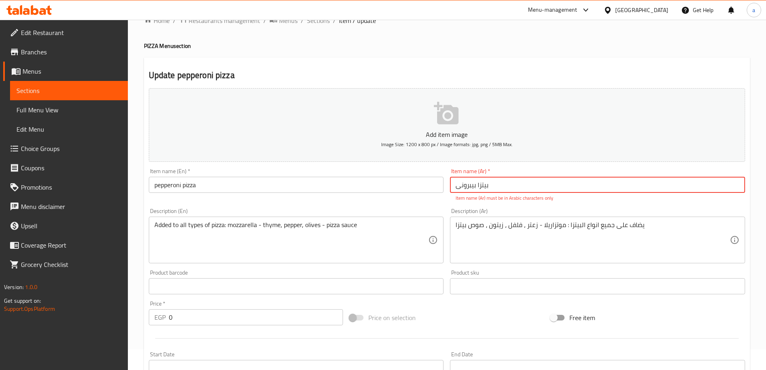
click at [510, 185] on input "بيتزا بیبرونی" at bounding box center [597, 185] width 295 height 16
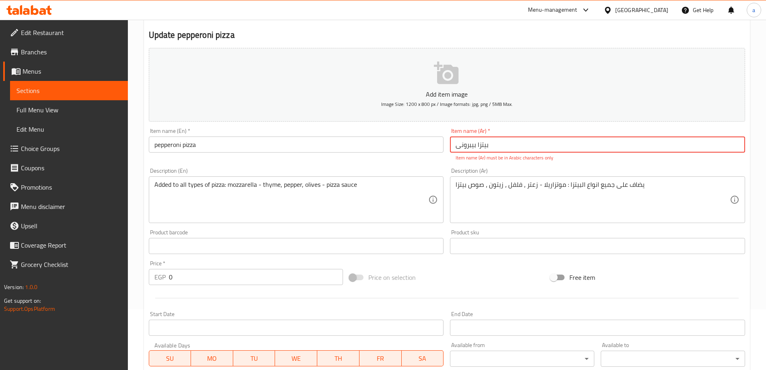
click at [510, 142] on input "بيتزا بیبرونی" at bounding box center [597, 144] width 295 height 16
type input "f"
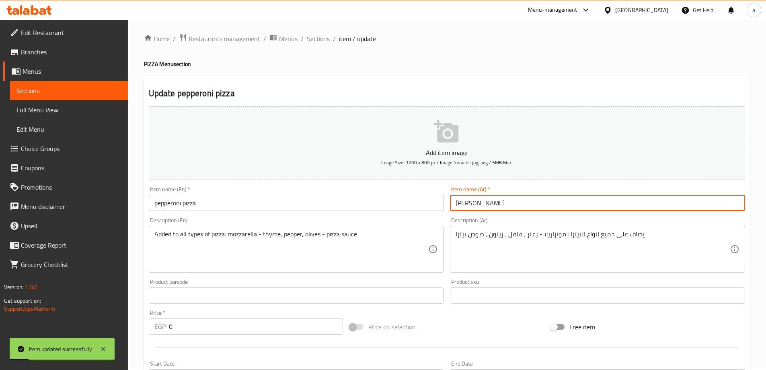
scroll to position [0, 0]
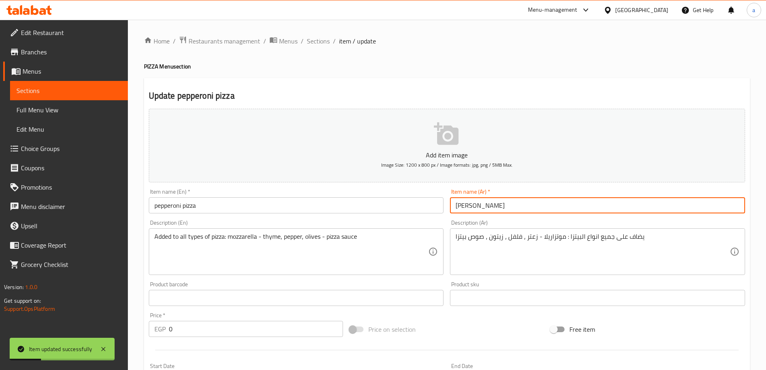
click at [508, 206] on input "[PERSON_NAME]" at bounding box center [597, 205] width 295 height 16
type input "[PERSON_NAME]"
click at [320, 46] on span "Sections" at bounding box center [318, 41] width 23 height 10
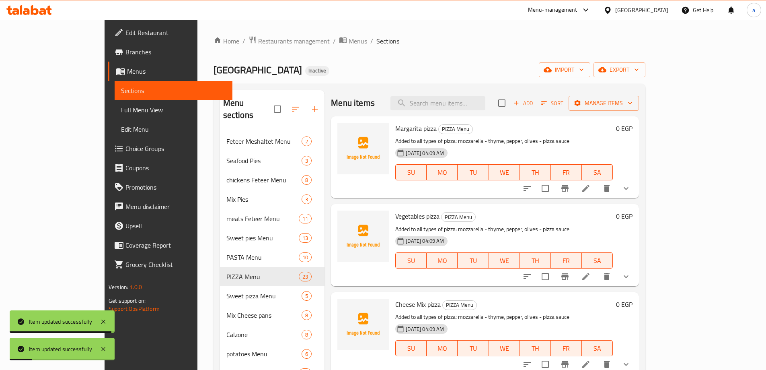
click at [454, 90] on div "Menu items Add Sort Manage items" at bounding box center [485, 103] width 308 height 26
click at [471, 105] on input "search" at bounding box center [438, 103] width 95 height 14
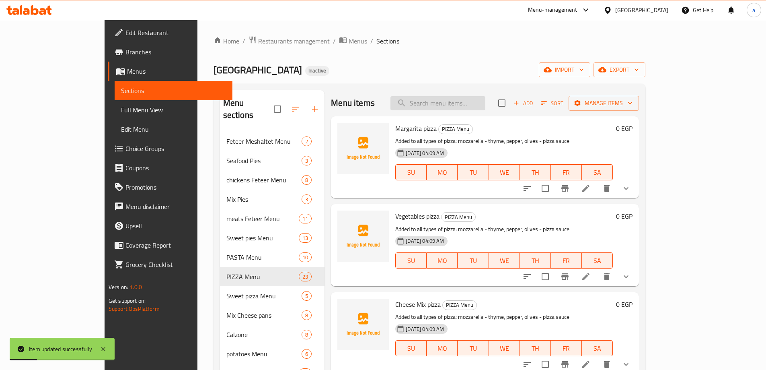
paste input "Cheese Mix pizza"
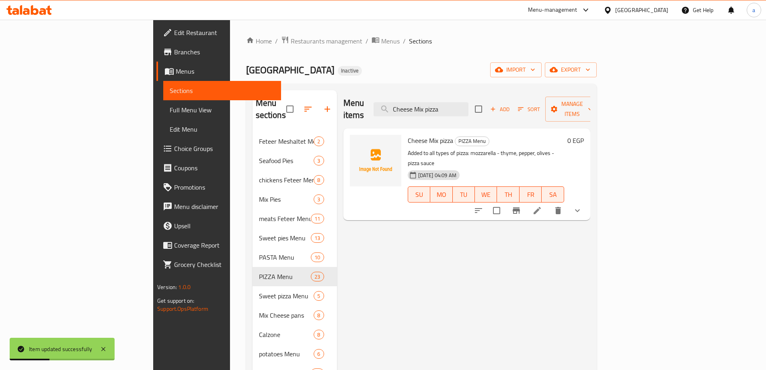
type input "Cheese Mix pizza"
click at [549, 203] on li at bounding box center [537, 210] width 23 height 14
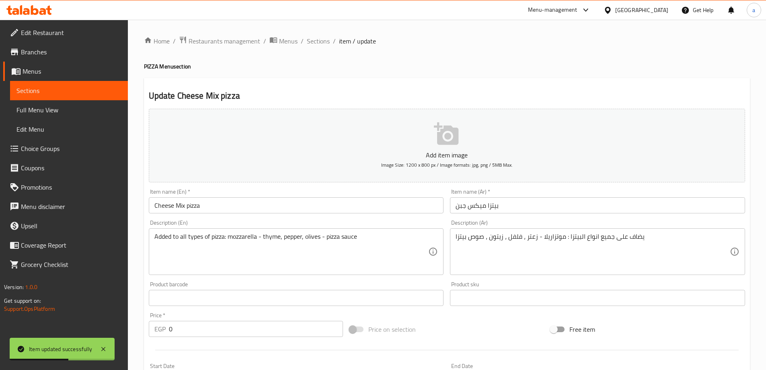
click at [183, 207] on input "Cheese Mix pizza" at bounding box center [296, 205] width 295 height 16
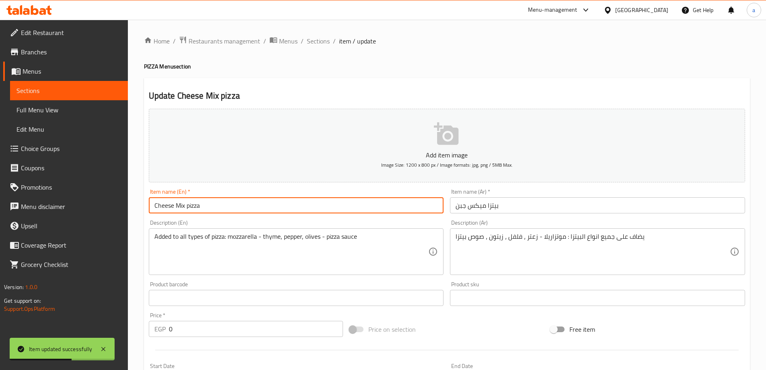
click at [183, 207] on input "Cheese Mix pizza" at bounding box center [296, 205] width 295 height 16
drag, startPoint x: 151, startPoint y: 203, endPoint x: 201, endPoint y: 242, distance: 62.5
click at [153, 205] on input "Cheese pizza" at bounding box center [296, 205] width 295 height 16
paste input "Mix"
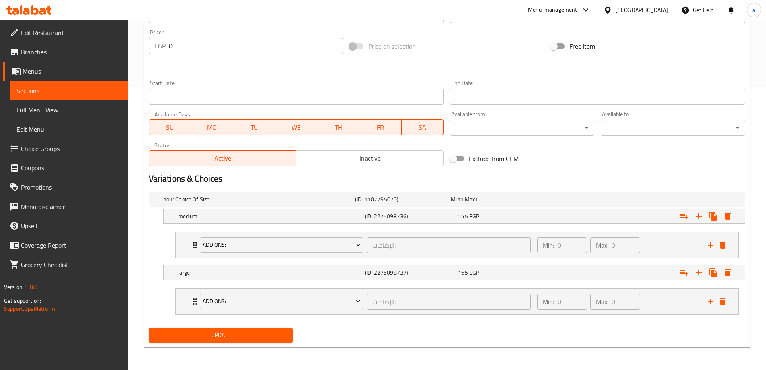
type input "Mix Cheese pizza"
click at [216, 331] on span "Update" at bounding box center [221, 335] width 132 height 10
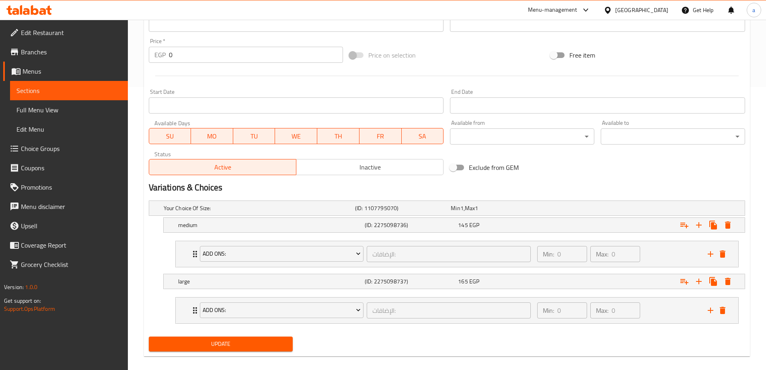
scroll to position [21, 0]
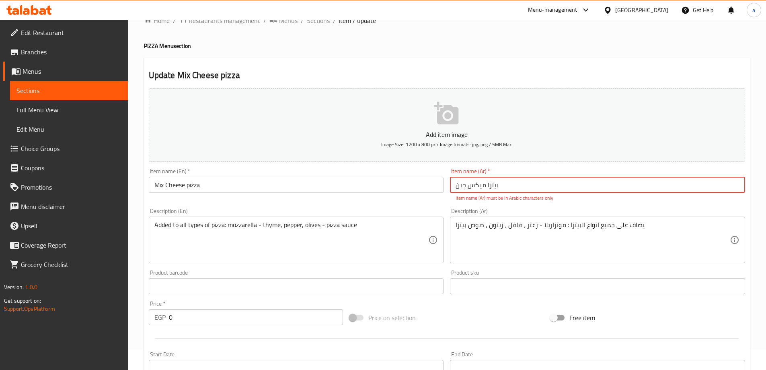
click at [510, 186] on input "بيتزا میکس جبن" at bounding box center [597, 185] width 295 height 16
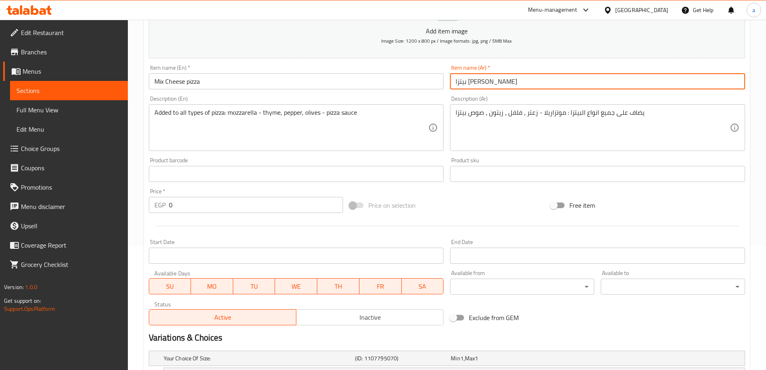
scroll to position [283, 0]
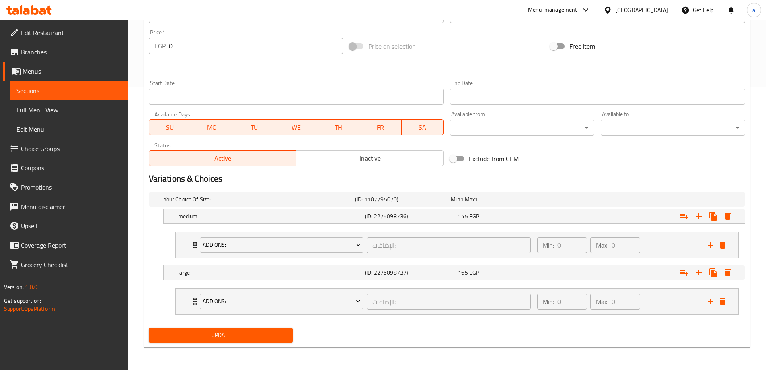
type input "بيتزا [PERSON_NAME]"
click at [232, 334] on span "Update" at bounding box center [221, 335] width 132 height 10
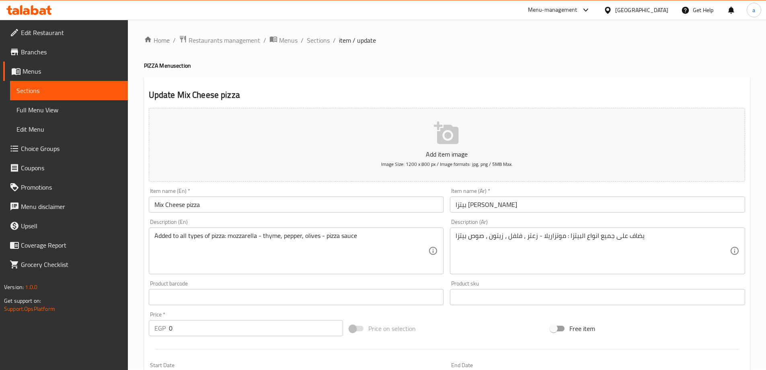
scroll to position [0, 0]
click at [325, 44] on span "Sections" at bounding box center [318, 41] width 23 height 10
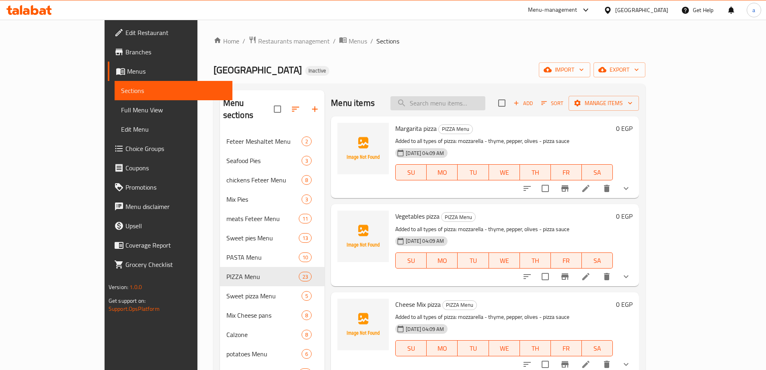
click at [460, 101] on input "search" at bounding box center [438, 103] width 95 height 14
paste input "large Spicy Mix"
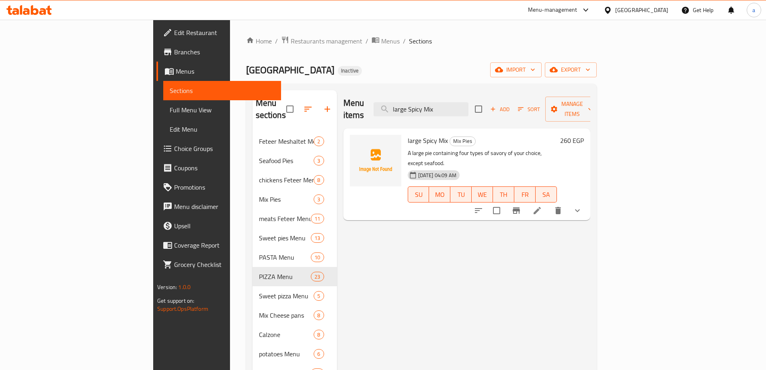
type input "large Spicy Mix"
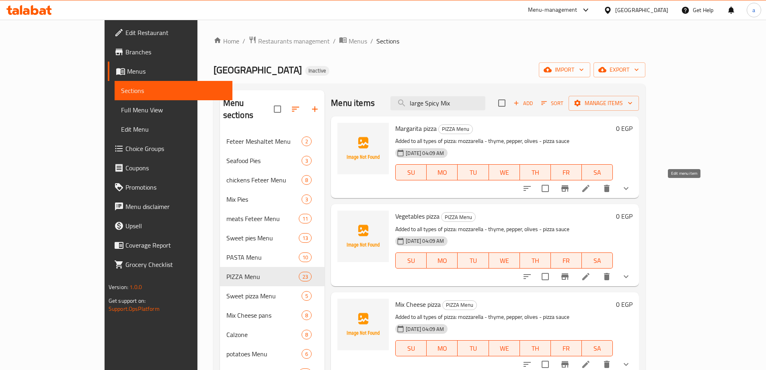
click at [590, 187] on icon at bounding box center [585, 188] width 7 height 7
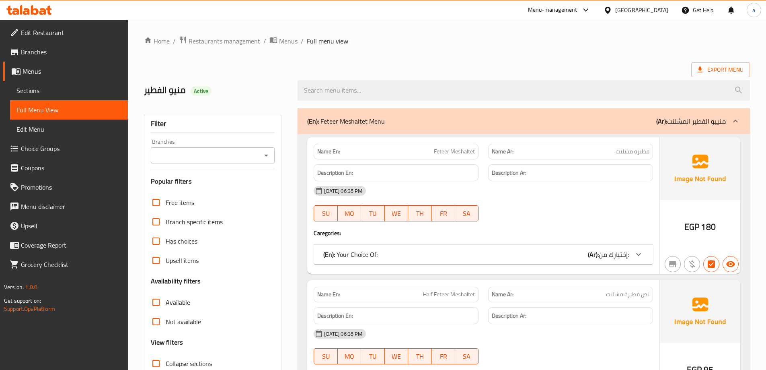
scroll to position [201, 0]
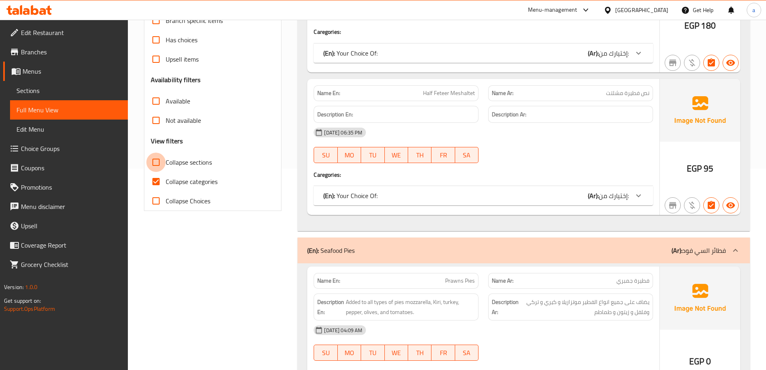
click at [152, 157] on input "Collapse sections" at bounding box center [155, 161] width 19 height 19
checkbox input "true"
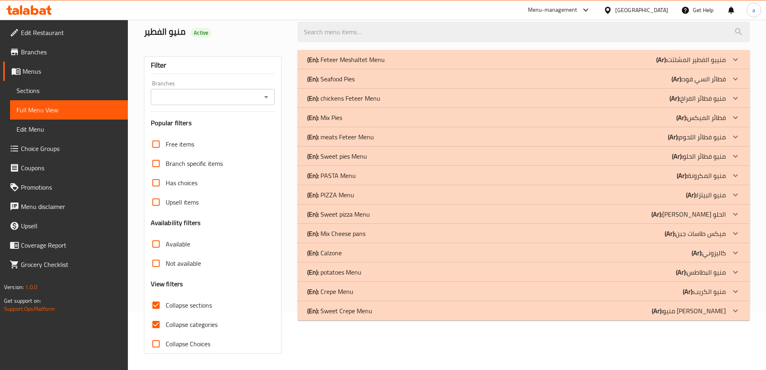
scroll to position [58, 0]
click at [338, 179] on p "(En): PASTA Menu" at bounding box center [331, 176] width 49 height 10
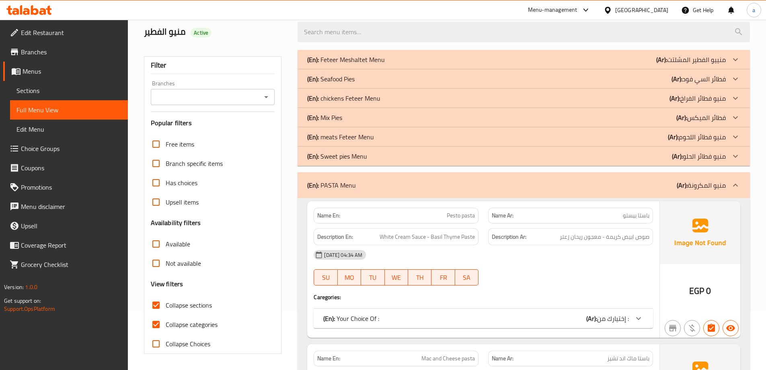
click at [159, 321] on input "Collapse categories" at bounding box center [155, 323] width 19 height 19
checkbox input "false"
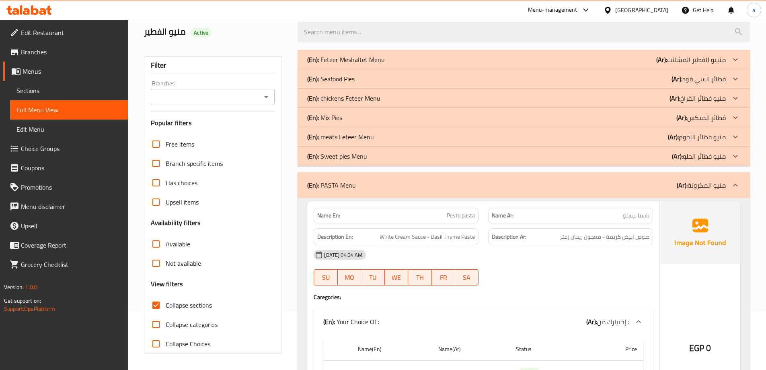
scroll to position [0, 0]
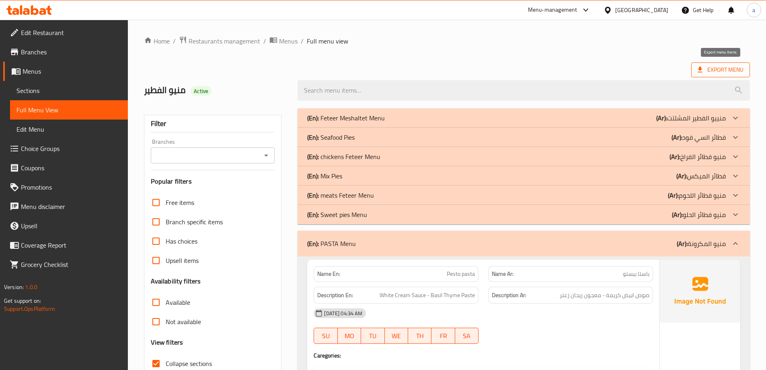
click at [737, 66] on span "Export Menu" at bounding box center [721, 70] width 46 height 10
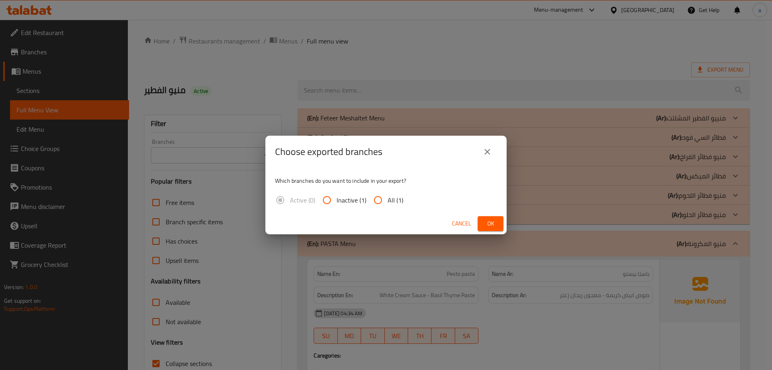
click at [381, 195] on input "All (1)" at bounding box center [377, 199] width 19 height 19
radio input "true"
click at [486, 228] on span "Ok" at bounding box center [490, 223] width 13 height 10
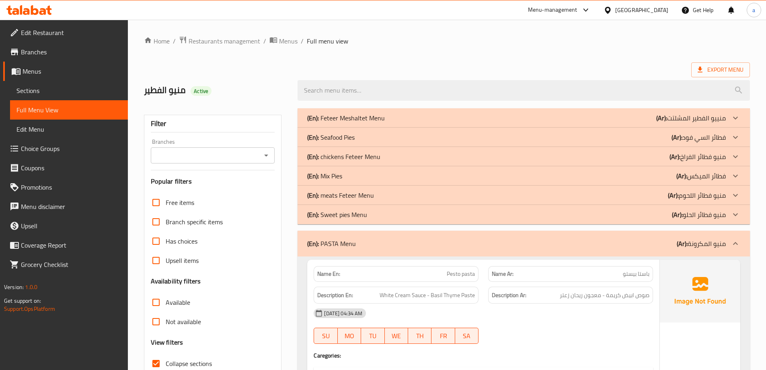
click at [561, 280] on div "Name Ar: باستا بیستو" at bounding box center [570, 274] width 165 height 16
click at [676, 141] on b "(Ar):" at bounding box center [677, 137] width 11 height 12
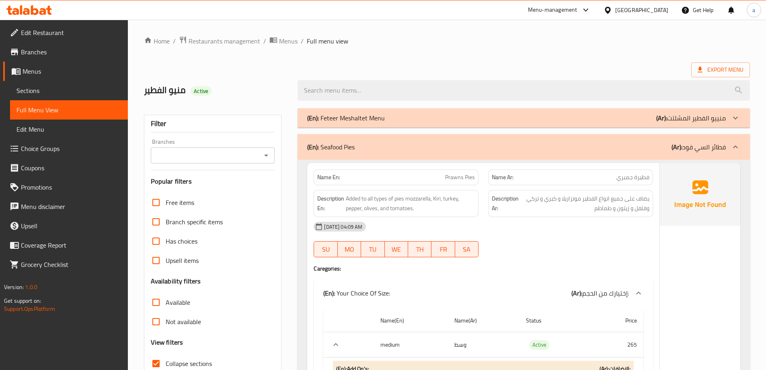
click at [592, 63] on div "Export Menu" at bounding box center [447, 69] width 606 height 15
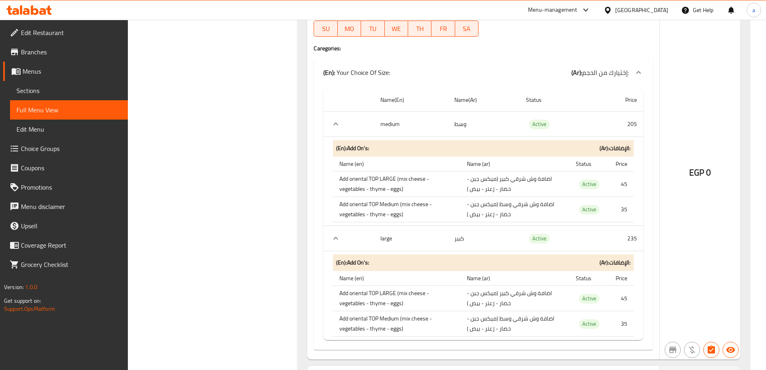
scroll to position [603, 0]
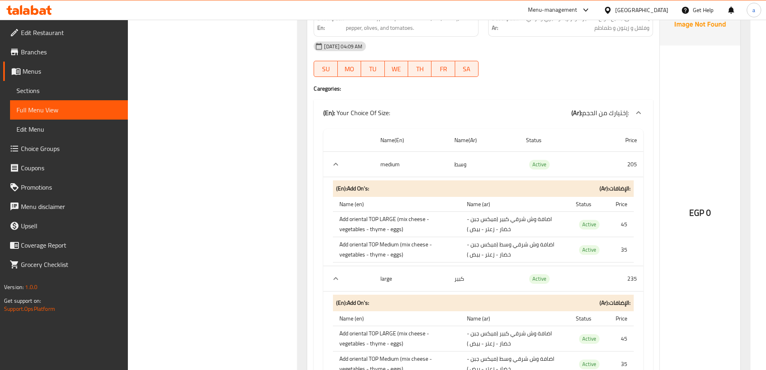
click at [383, 220] on th "Add oriental TOP LARGE (mix cheese - vegetables - thyme - eggs)" at bounding box center [396, 224] width 127 height 25
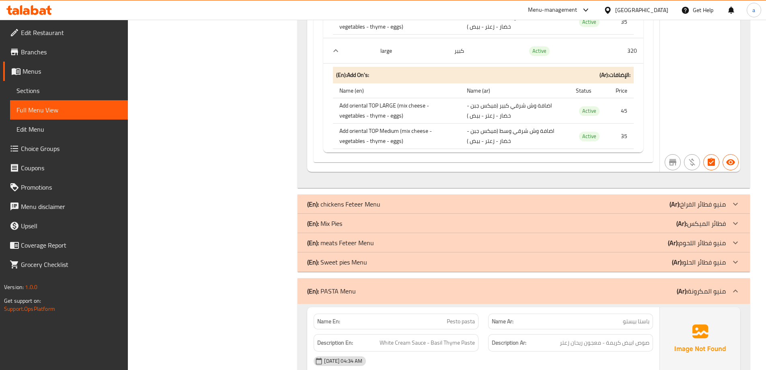
scroll to position [1247, 0]
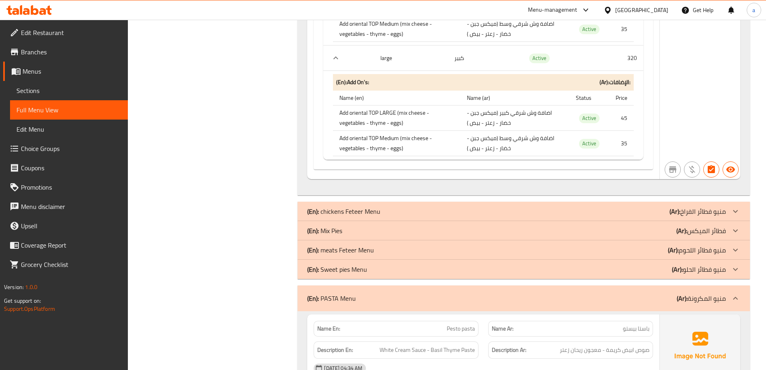
click at [687, 229] on p "(Ar): فطائر الميكس" at bounding box center [700, 231] width 49 height 10
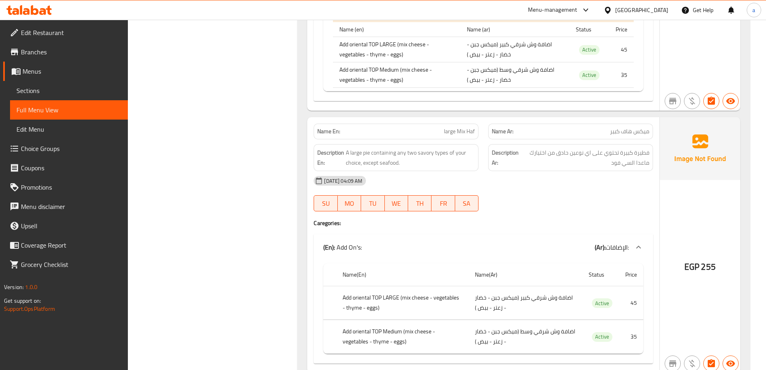
scroll to position [1810, 0]
drag, startPoint x: 442, startPoint y: 134, endPoint x: 454, endPoint y: 134, distance: 11.7
click at [454, 134] on p "Name En: large Mix Haf" at bounding box center [396, 130] width 158 height 8
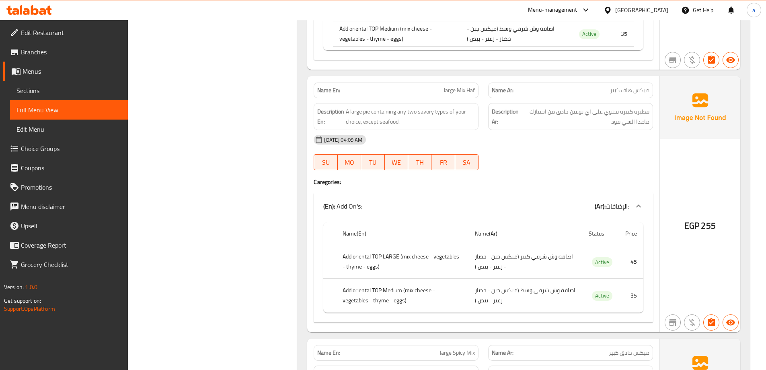
click at [730, 228] on div "EGP 255" at bounding box center [700, 204] width 80 height 256
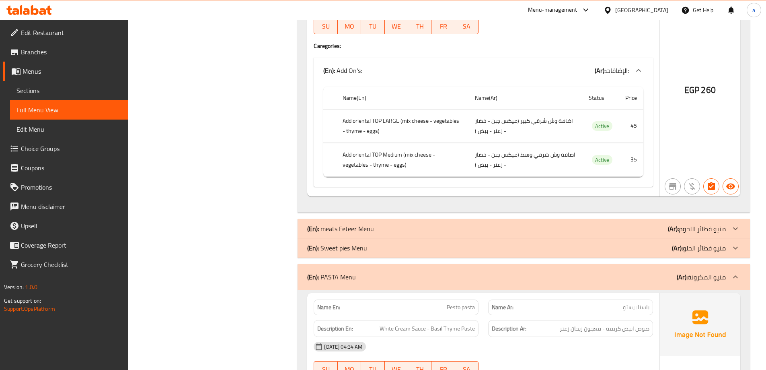
scroll to position [2373, 0]
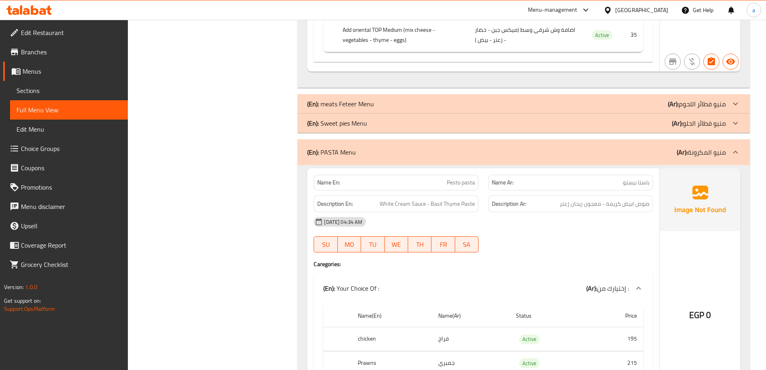
click at [701, 120] on p "(Ar): منيو فطائر الحلو" at bounding box center [699, 123] width 54 height 10
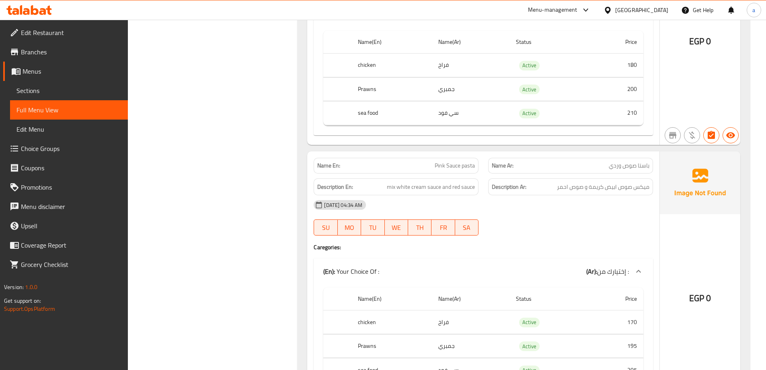
scroll to position [6515, 0]
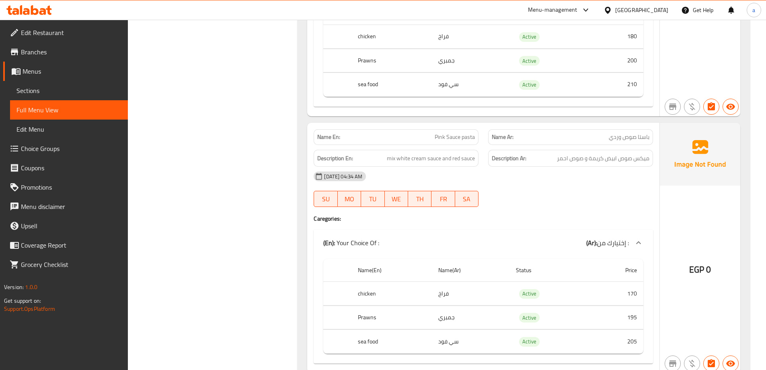
click at [475, 129] on div "Name En: Pink Sauce pasta" at bounding box center [396, 137] width 165 height 16
drag, startPoint x: 433, startPoint y: 129, endPoint x: 472, endPoint y: 132, distance: 39.1
click at [472, 132] on div "Name En: Pink Sauce pasta" at bounding box center [396, 137] width 165 height 16
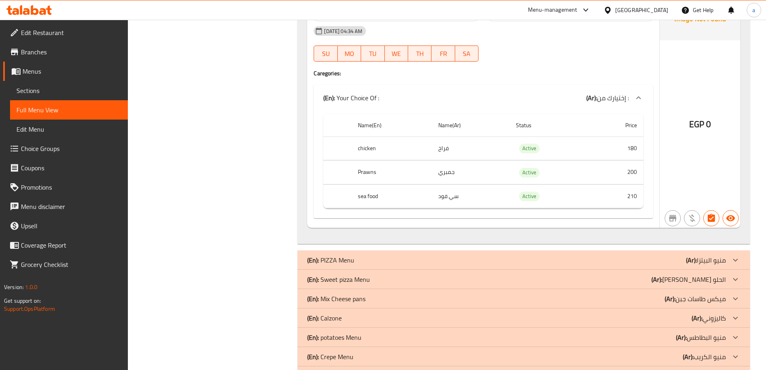
scroll to position [7793, 0]
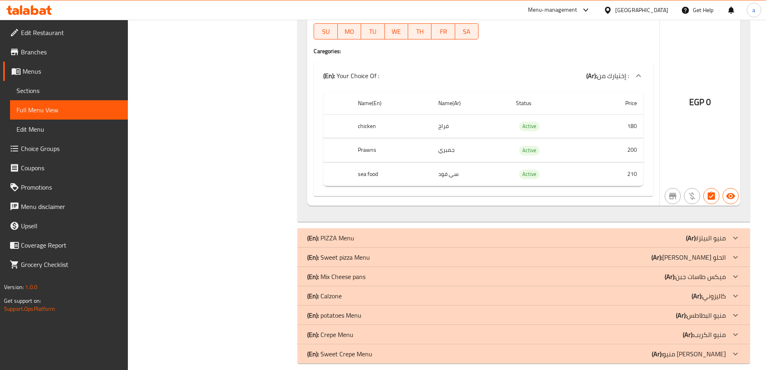
click at [656, 233] on div "(En): PIZZA Menu (Ar): منيو البيتزا" at bounding box center [516, 238] width 419 height 10
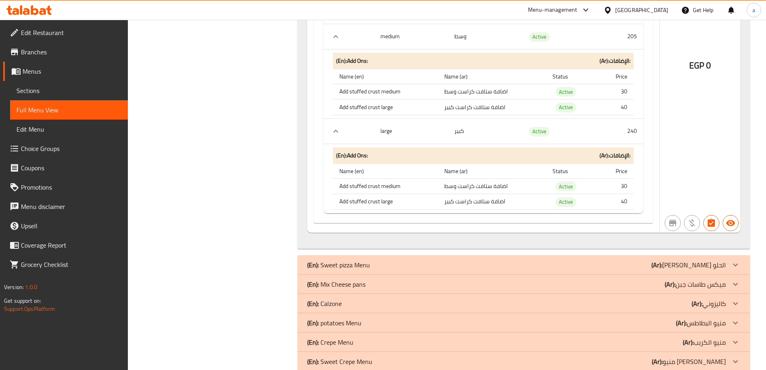
scroll to position [16674, 0]
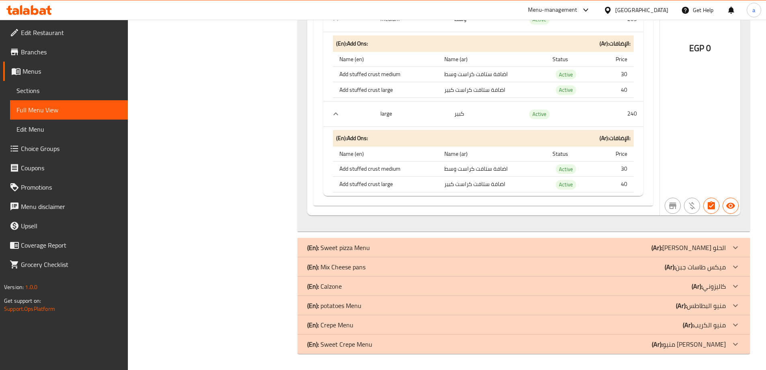
click at [692, 249] on p "(Ar): منيو بيتزا الحلو" at bounding box center [689, 248] width 74 height 10
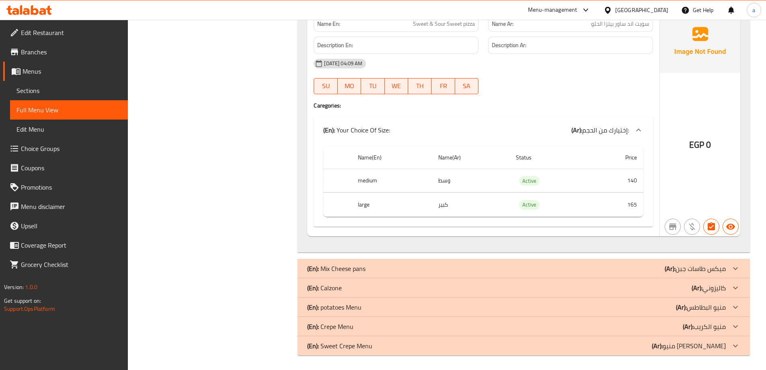
scroll to position [17893, 0]
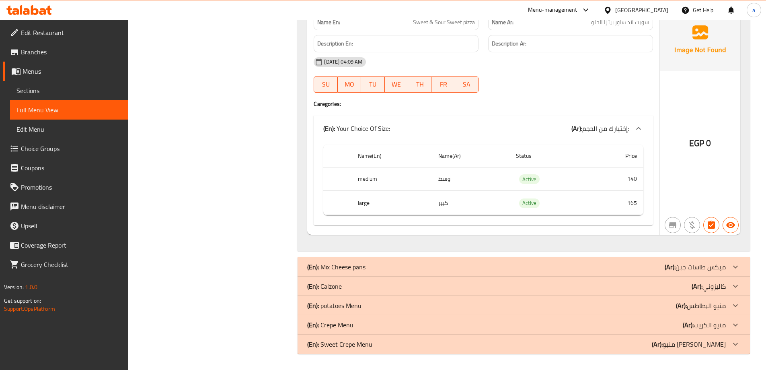
click at [699, 268] on p "(Ar): ميكس طاسات جبن" at bounding box center [695, 267] width 61 height 10
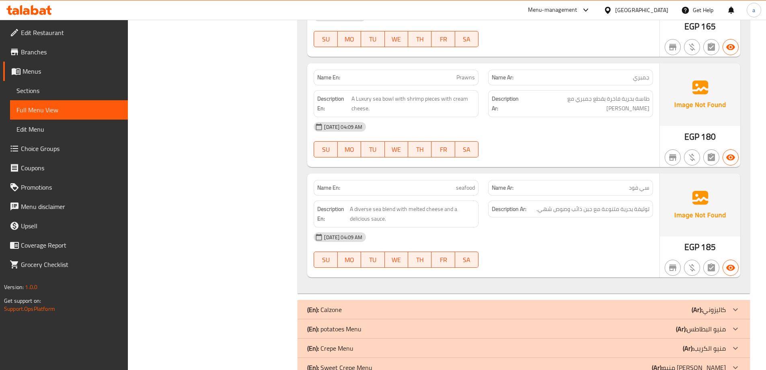
scroll to position [18800, 0]
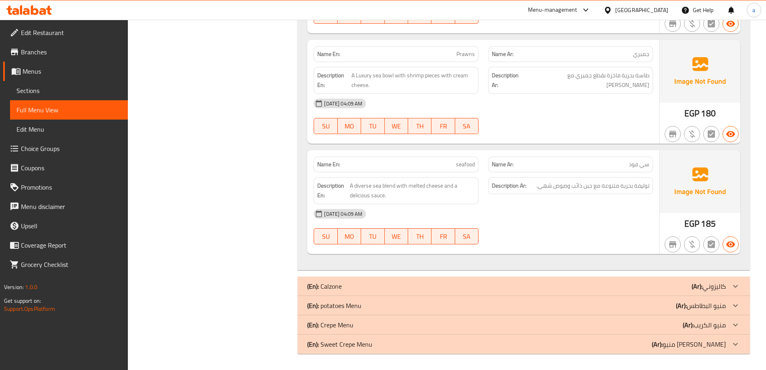
click at [691, 284] on div "(En): Calzone (Ar): كاليزوني" at bounding box center [516, 286] width 419 height 10
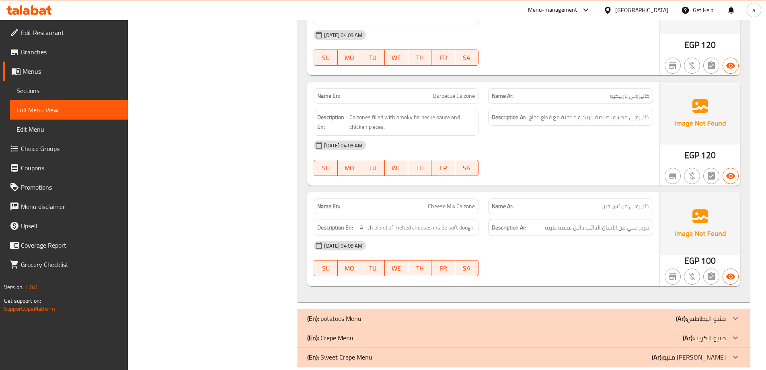
scroll to position [19698, 0]
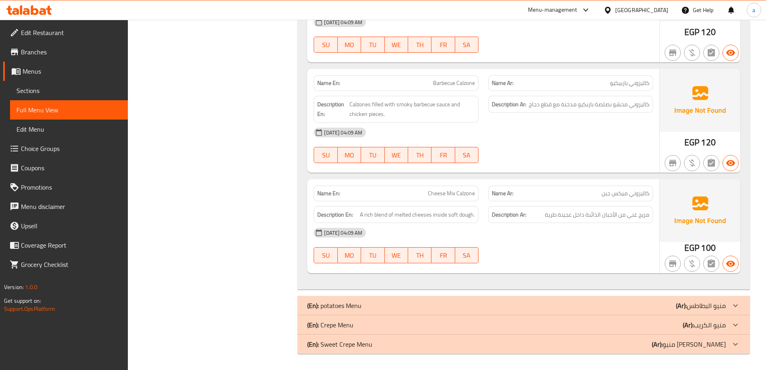
click at [689, 307] on p "(Ar): منيو البطاطس" at bounding box center [701, 305] width 50 height 10
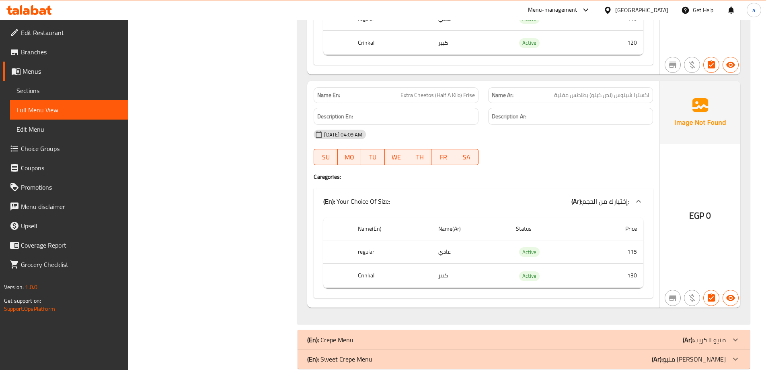
scroll to position [21120, 0]
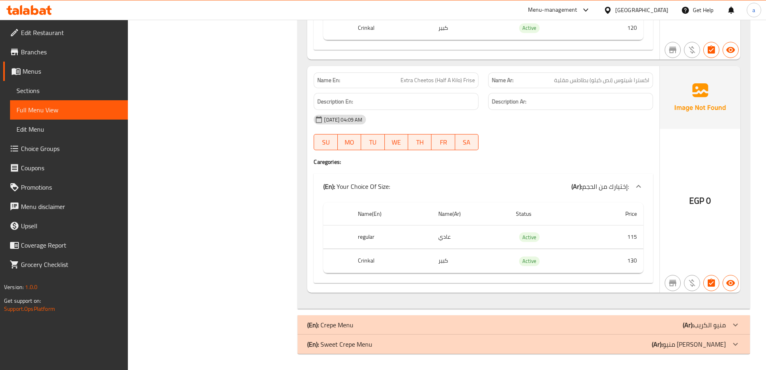
click at [633, 327] on div "(En): Crepe Menu (Ar): منيو الكريب" at bounding box center [516, 325] width 419 height 10
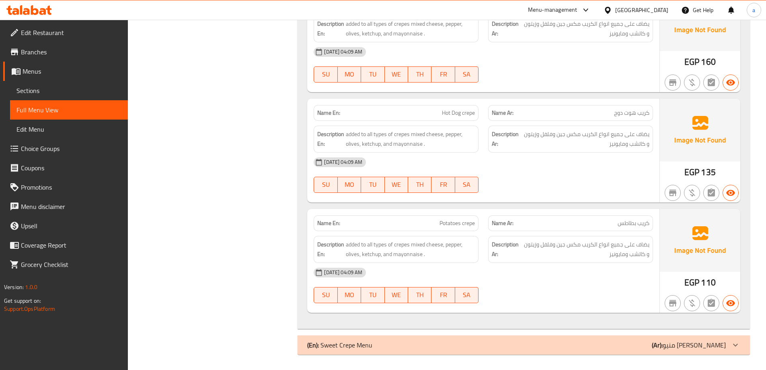
scroll to position [23130, 0]
click at [684, 348] on p "(Ar): منيو كريب الحلو" at bounding box center [689, 344] width 74 height 10
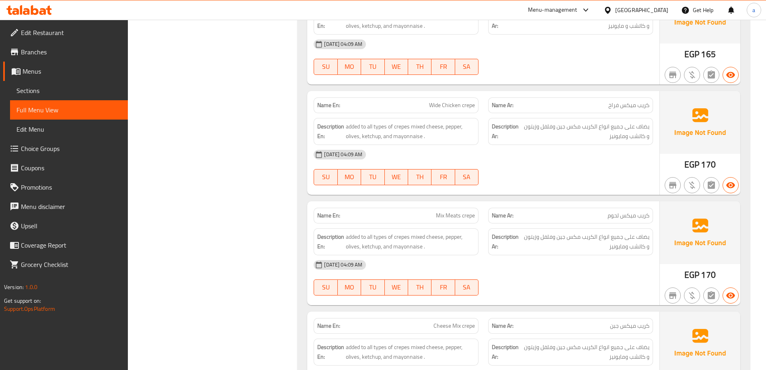
scroll to position [22435, 0]
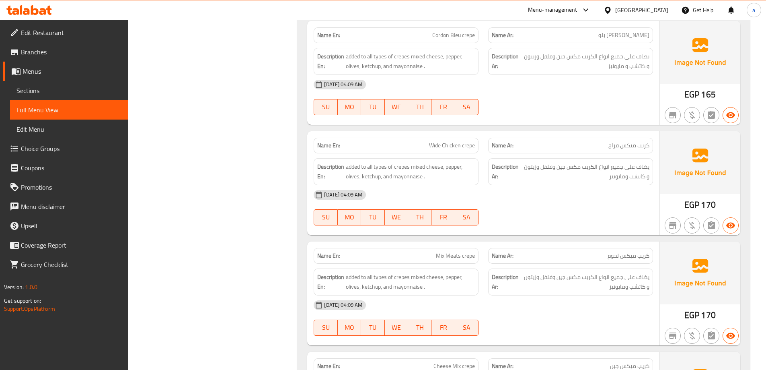
click at [462, 147] on span "Wide Chicken crepe" at bounding box center [452, 145] width 46 height 8
copy span "Wide Chicken crepe"
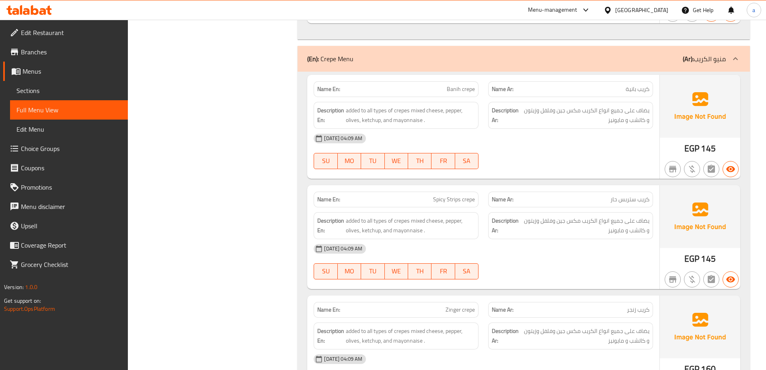
scroll to position [21349, 0]
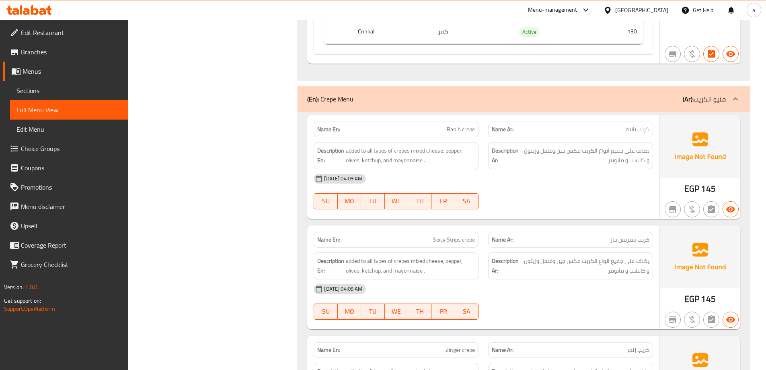
click at [466, 131] on span "Banih crepe" at bounding box center [461, 129] width 28 height 8
copy span "Banih crepe"
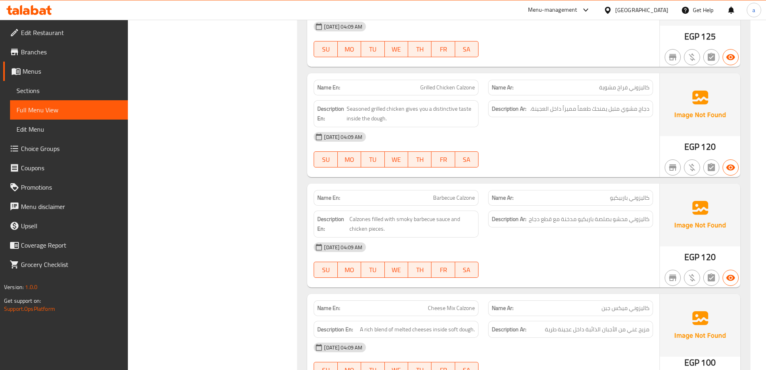
scroll to position [19580, 0]
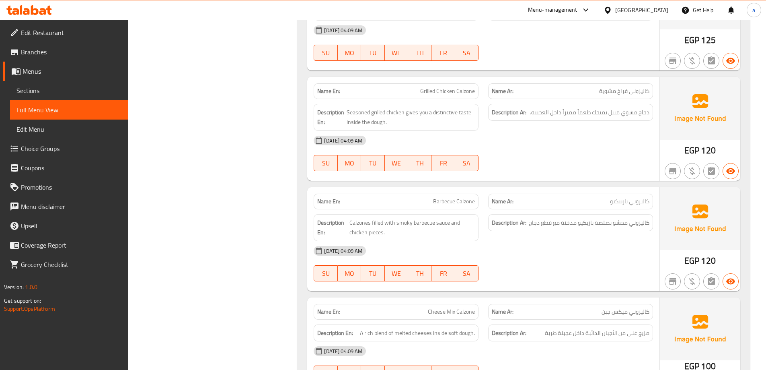
click at [456, 315] on span "Cheese Mix Calzone" at bounding box center [451, 311] width 47 height 8
copy span "Cheese Mix Calzone"
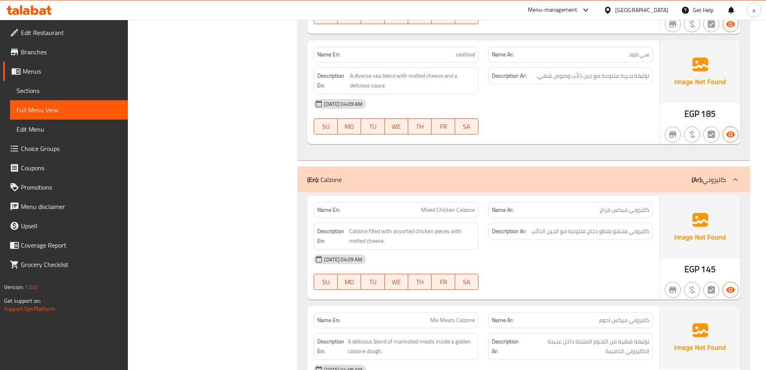
scroll to position [18896, 0]
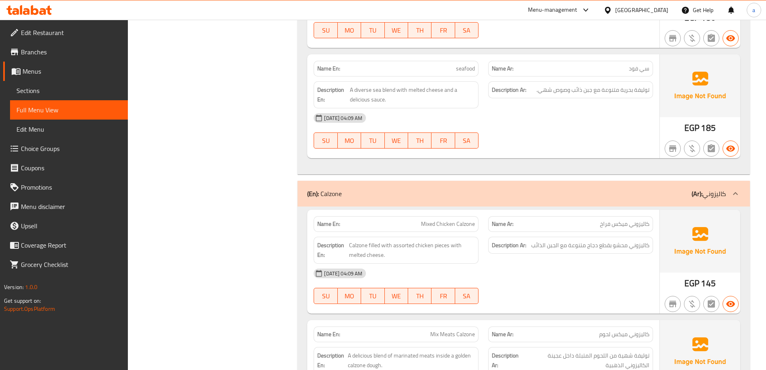
click at [460, 228] on span "Mixed Chicken Calzone" at bounding box center [448, 224] width 54 height 8
copy span "Mixed Chicken Calzone"
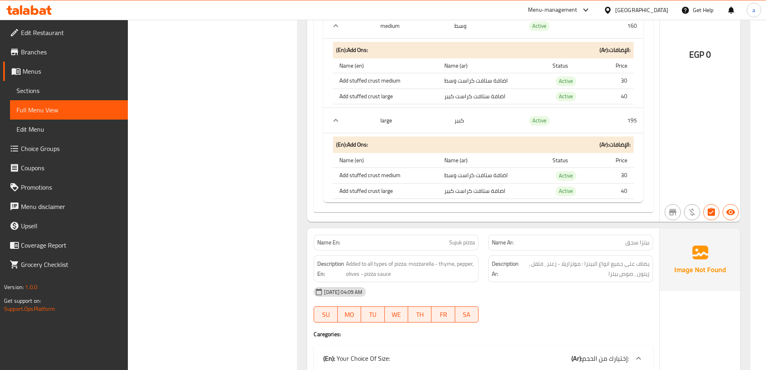
scroll to position [9727, 0]
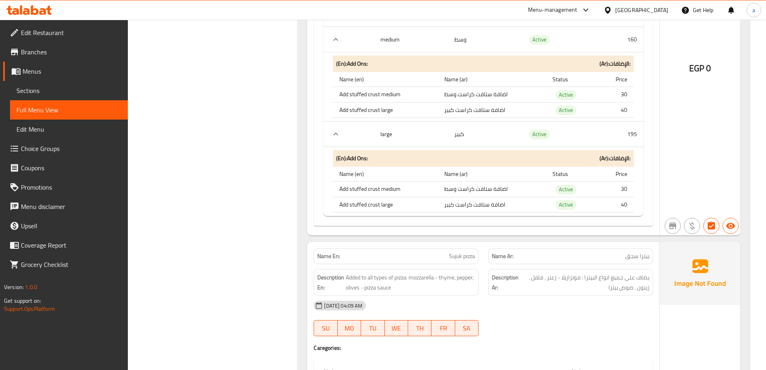
click at [454, 252] on span "Sujuk pizza" at bounding box center [462, 256] width 26 height 8
click at [448, 251] on div "Name En: Sujuk pizza" at bounding box center [396, 256] width 165 height 16
click at [452, 252] on span "Sujuk pizza" at bounding box center [462, 256] width 26 height 8
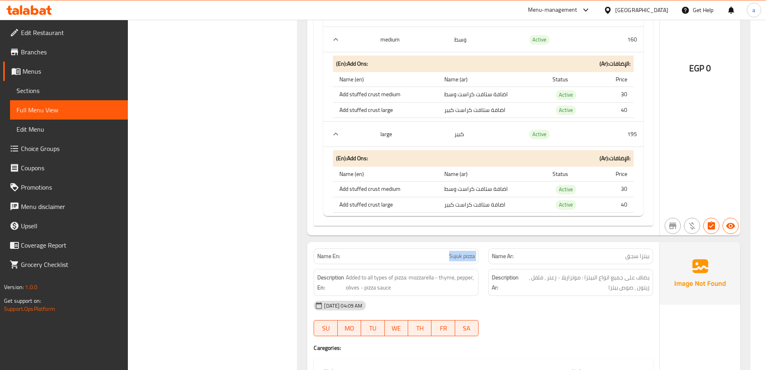
click at [452, 252] on span "Sujuk pizza" at bounding box center [462, 256] width 26 height 8
copy span "Sujuk pizza"
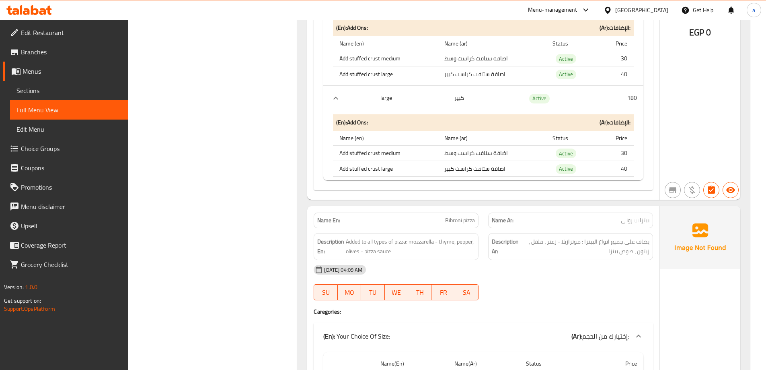
scroll to position [9365, 0]
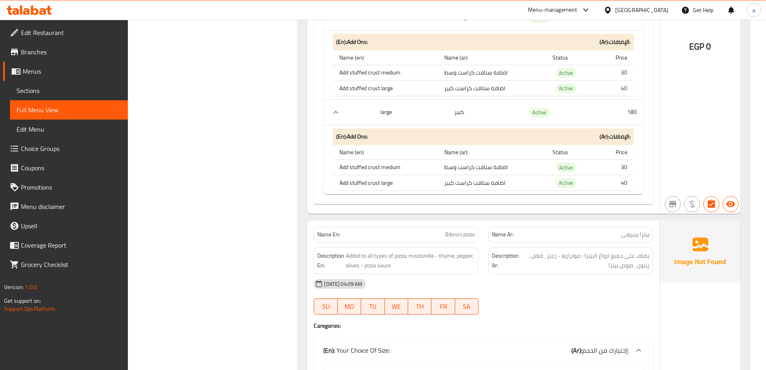
click at [625, 230] on span "بيتزا بیبرونی" at bounding box center [635, 234] width 29 height 8
copy span "بیبرونی"
click at [444, 226] on div "Name En: Bibroni pizza" at bounding box center [396, 234] width 165 height 16
click at [460, 229] on div "Name En: Bibroni pizza" at bounding box center [396, 234] width 165 height 16
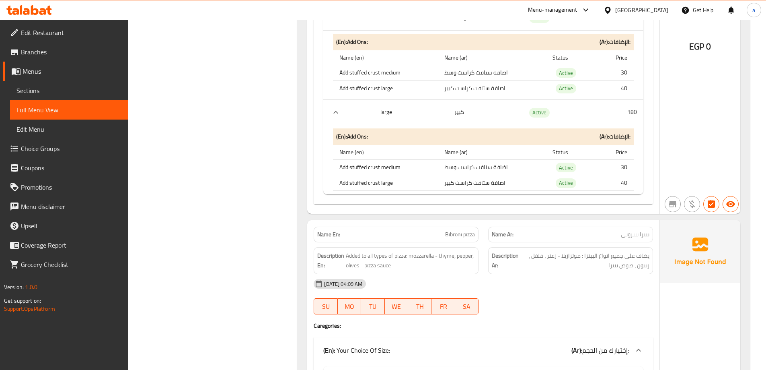
click at [460, 230] on span "Bibroni pizza" at bounding box center [460, 234] width 30 height 8
copy span "Bibroni pizza"
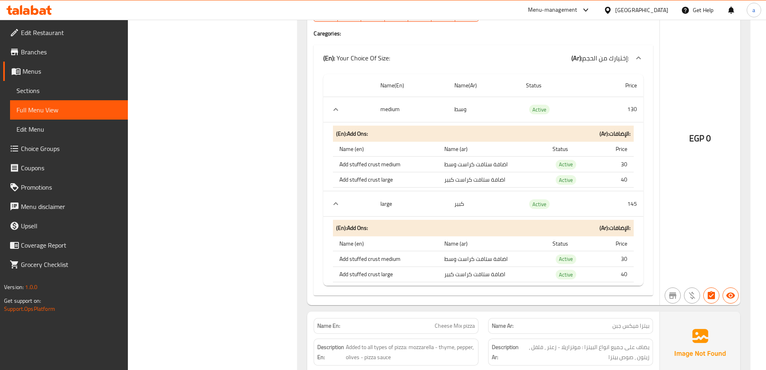
scroll to position [8520, 0]
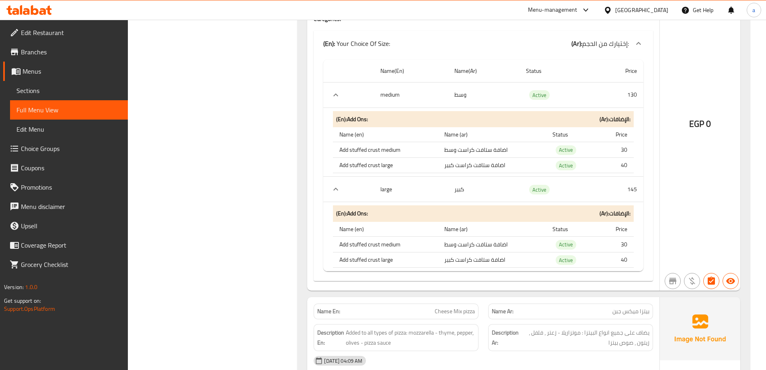
click at [459, 307] on span "Cheese Mix pizza" at bounding box center [455, 311] width 40 height 8
copy span "Cheese Mix pizza"
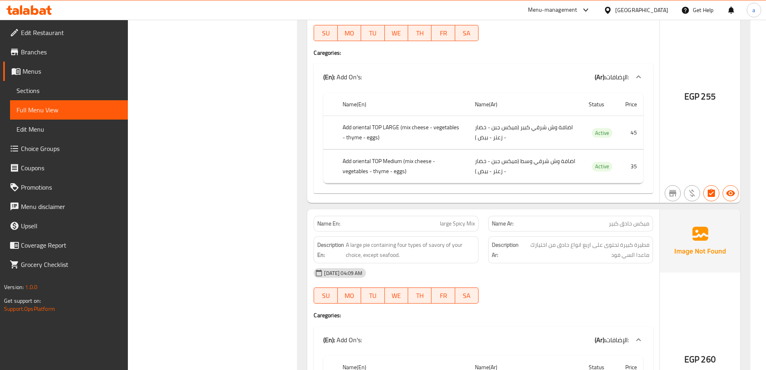
scroll to position [1965, 0]
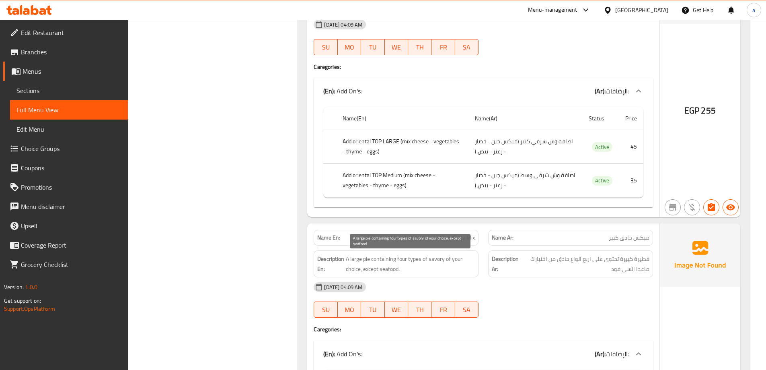
click at [441, 262] on span "A large pie containing four types of savory of your choice, except seafood." at bounding box center [410, 264] width 129 height 20
click at [464, 239] on span "large Spicy Mix" at bounding box center [457, 237] width 35 height 8
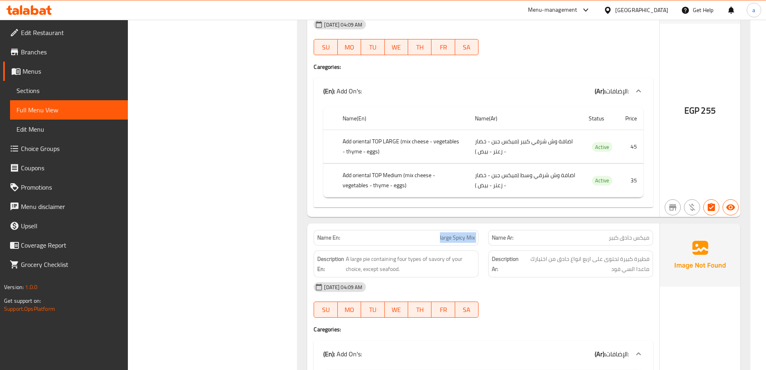
copy span "large Spicy Mix"
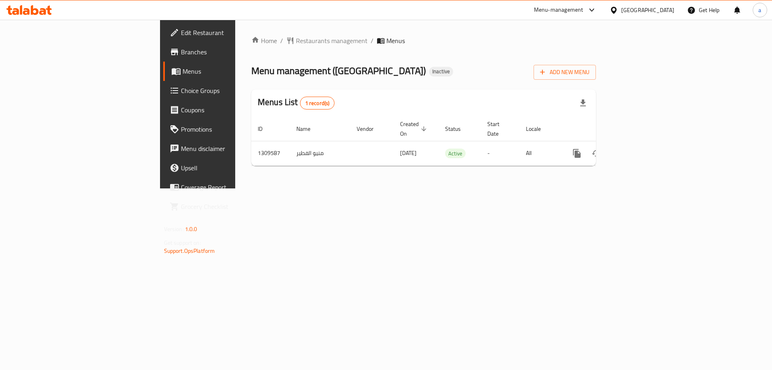
click at [645, 144] on link "enhanced table" at bounding box center [634, 153] width 19 height 19
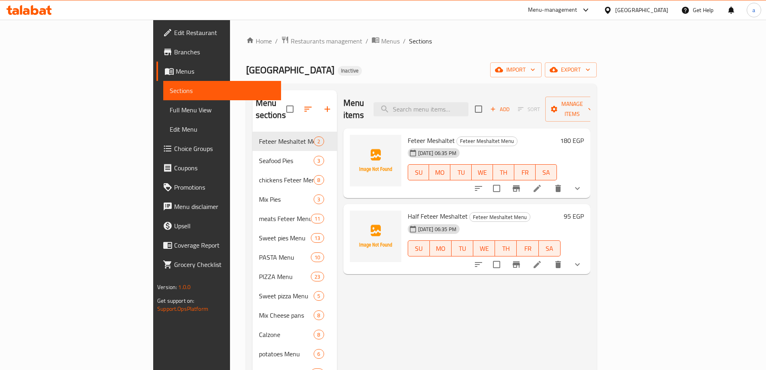
click at [163, 108] on link "Full Menu View" at bounding box center [222, 109] width 118 height 19
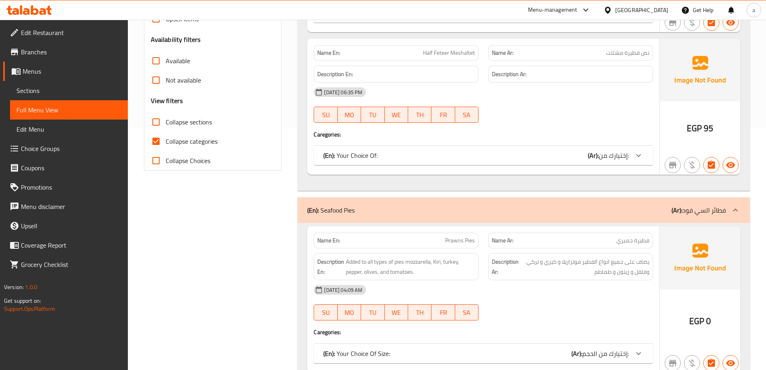
scroll to position [80, 0]
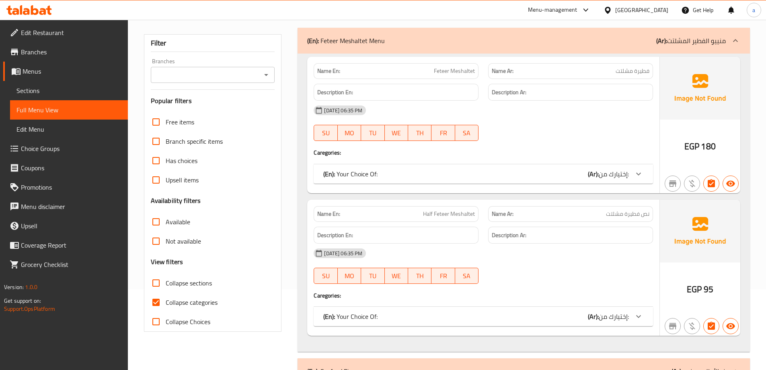
click at [157, 298] on input "Collapse categories" at bounding box center [155, 301] width 19 height 19
checkbox input "false"
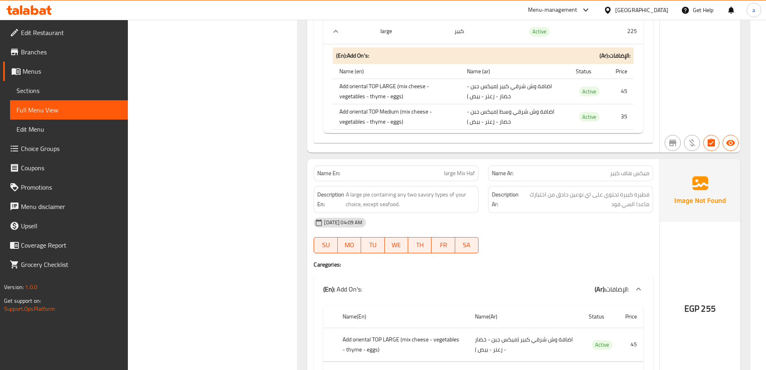
scroll to position [5920, 0]
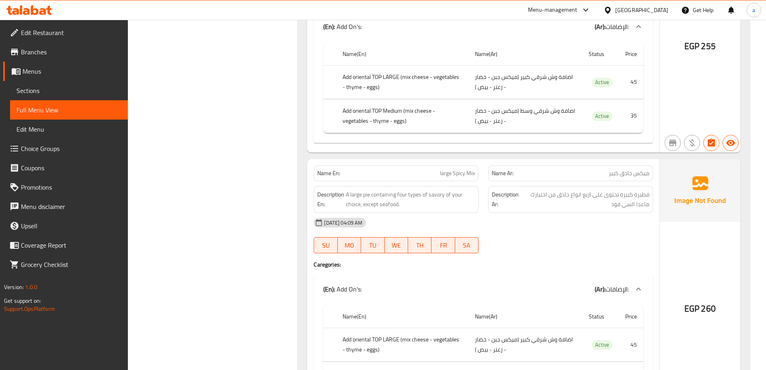
click at [468, 169] on span "large Spicy Mix" at bounding box center [457, 173] width 35 height 8
copy span "large Spicy Mix"
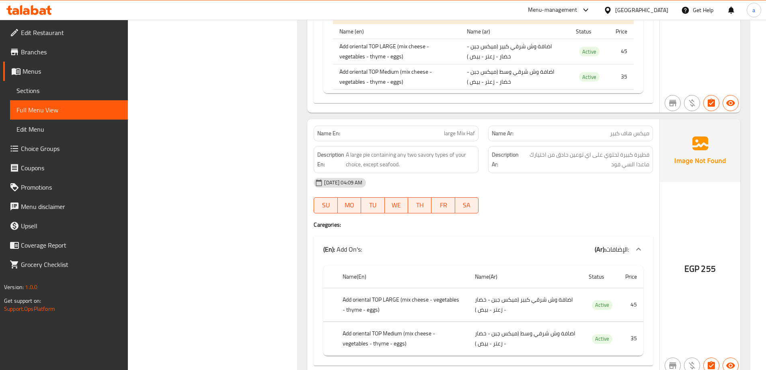
scroll to position [5679, 0]
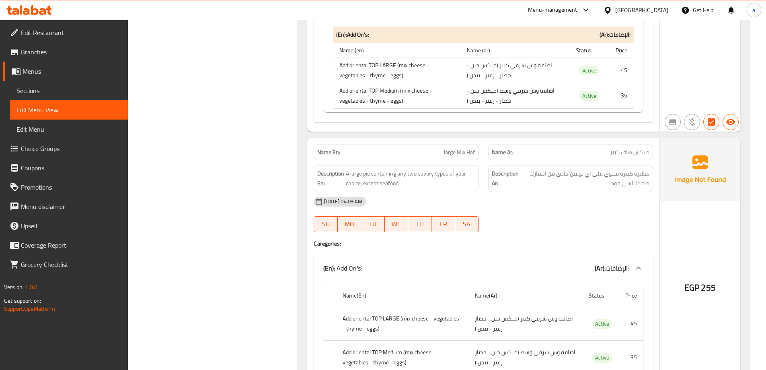
click at [468, 148] on span "large Mix Haf" at bounding box center [459, 152] width 31 height 8
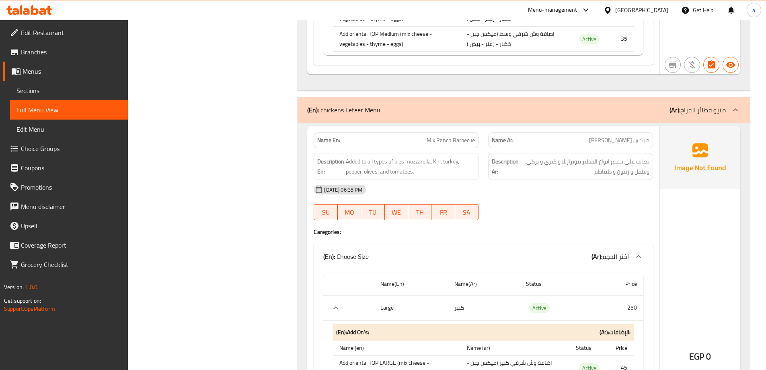
scroll to position [1657, 0]
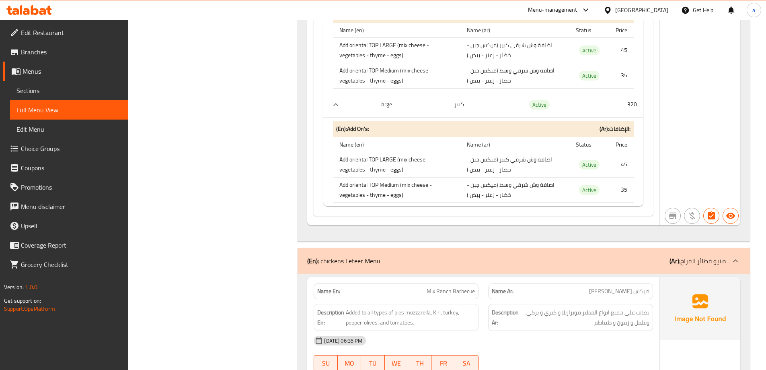
click at [641, 267] on div "(En): chickens Feteer Menu (Ar): منيو فطائر الفراخ" at bounding box center [524, 261] width 452 height 26
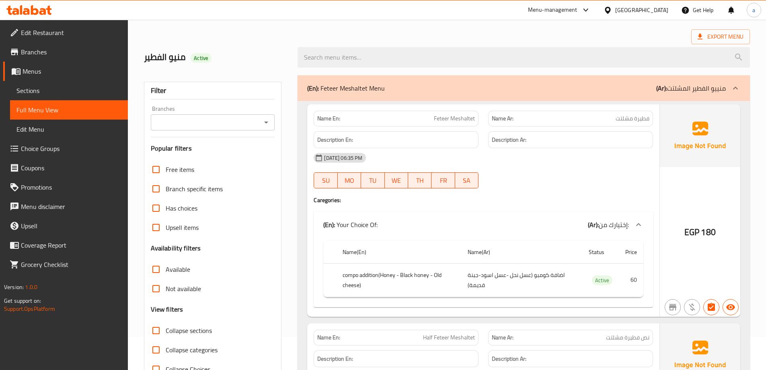
scroll to position [0, 0]
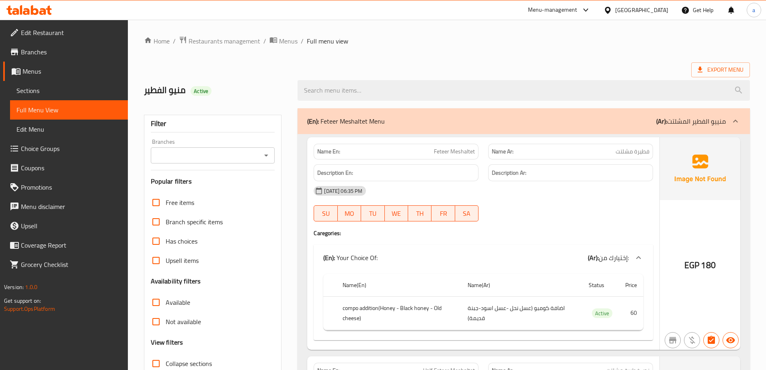
click at [741, 125] on div at bounding box center [735, 120] width 19 height 19
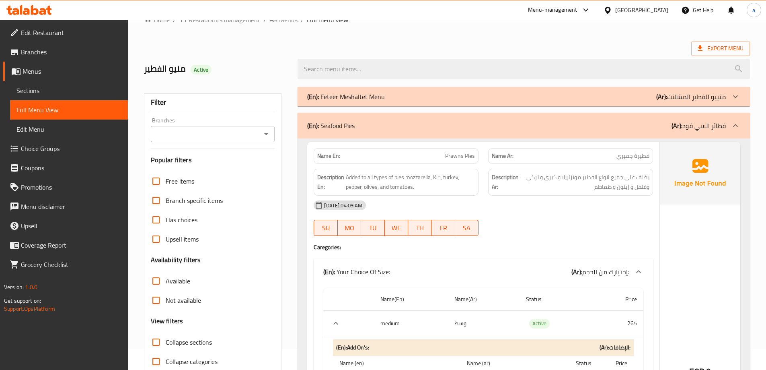
scroll to position [80, 0]
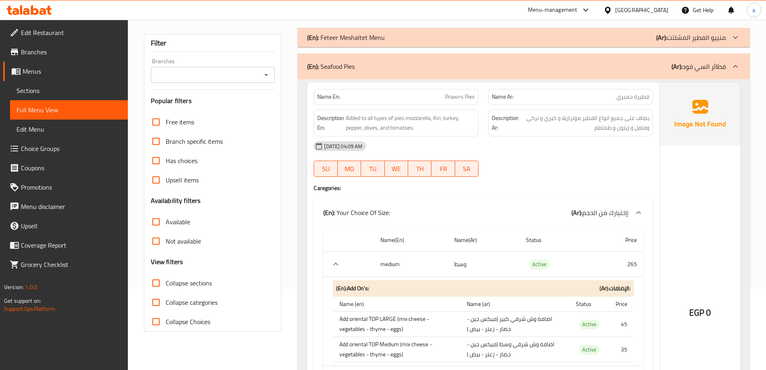
click at [156, 281] on input "Collapse sections" at bounding box center [155, 282] width 19 height 19
checkbox input "true"
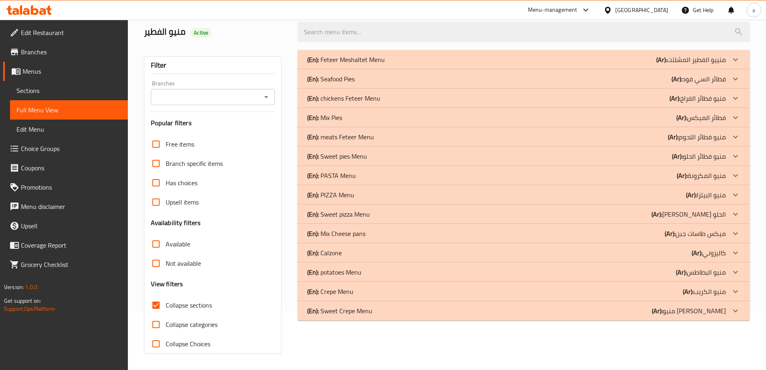
scroll to position [58, 0]
click at [664, 312] on div "(En): Sweet Crepe Menu (Ar): منيو كريب الحلو" at bounding box center [516, 311] width 419 height 10
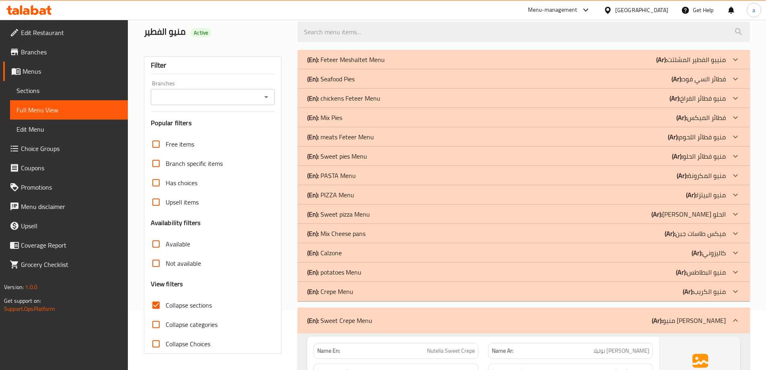
click at [687, 290] on b "(Ar):" at bounding box center [688, 291] width 11 height 12
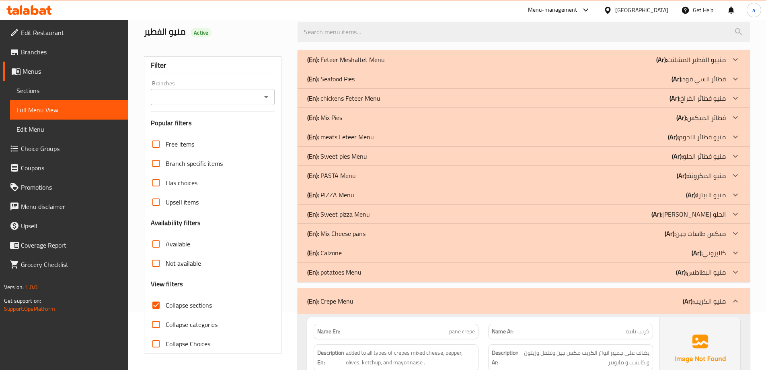
click at [687, 275] on p "(Ar): منيو البطاطس" at bounding box center [701, 272] width 50 height 10
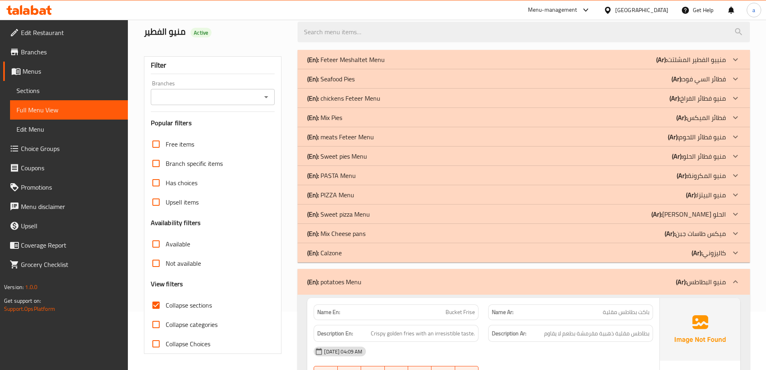
drag, startPoint x: 715, startPoint y: 257, endPoint x: 717, endPoint y: 229, distance: 27.8
click at [715, 256] on p "(Ar): كاليزوني" at bounding box center [709, 253] width 34 height 10
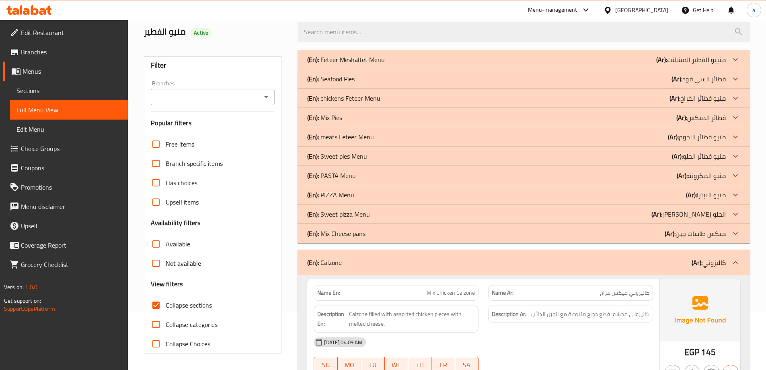
click at [718, 236] on p "(Ar): ميكس طاسات جبن" at bounding box center [695, 233] width 61 height 10
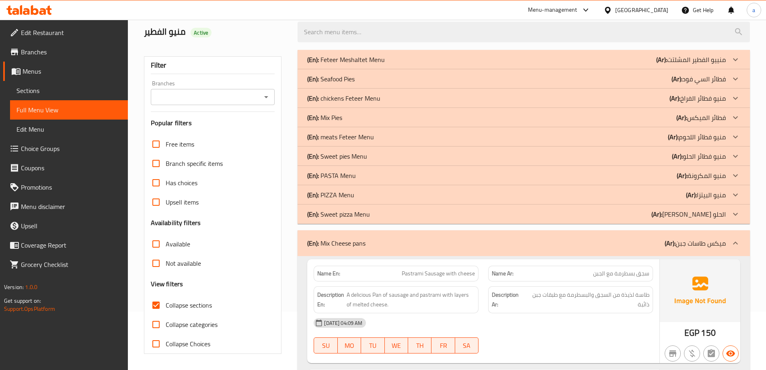
click at [706, 218] on p "(Ar): منيو بيتزا الحلو" at bounding box center [689, 214] width 74 height 10
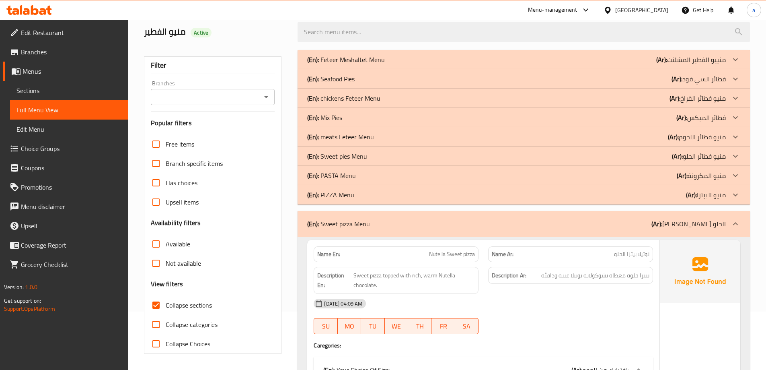
click at [711, 201] on div "(En): PIZZA Menu (Ar): منيو البيتزا" at bounding box center [524, 194] width 452 height 19
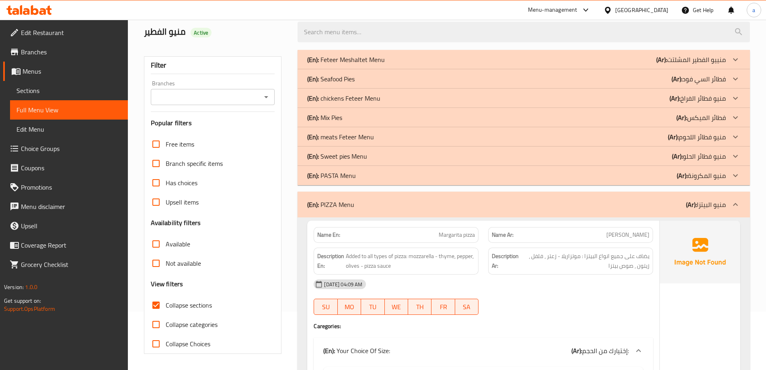
click at [711, 179] on p "(Ar): منيو المكرونة" at bounding box center [701, 176] width 49 height 10
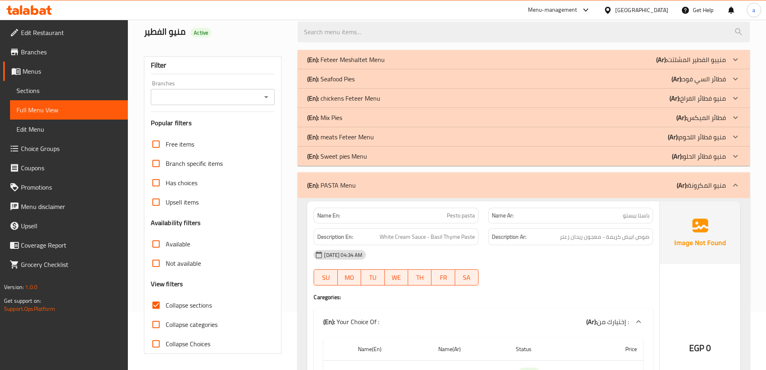
click at [707, 156] on p "(Ar): منيو فطائر الحلو" at bounding box center [699, 156] width 54 height 10
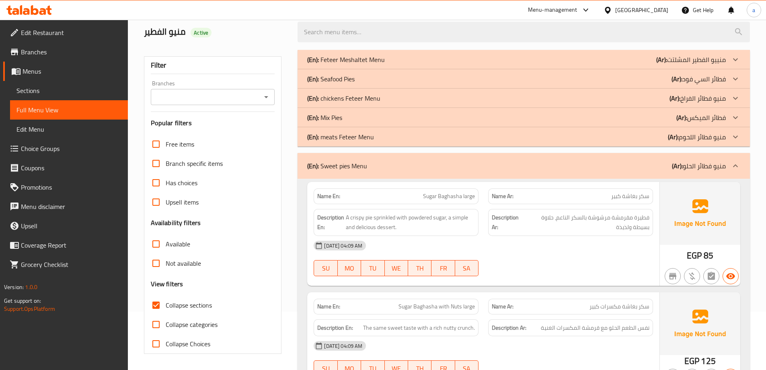
click at [714, 119] on p "(Ar): فطائر الميكس" at bounding box center [700, 118] width 49 height 10
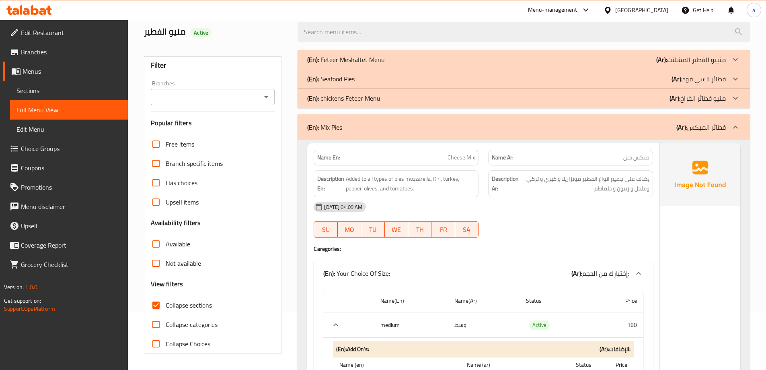
drag, startPoint x: 713, startPoint y: 79, endPoint x: 709, endPoint y: 115, distance: 36.1
click at [713, 78] on p "(Ar): فطائر السي فود" at bounding box center [699, 79] width 54 height 10
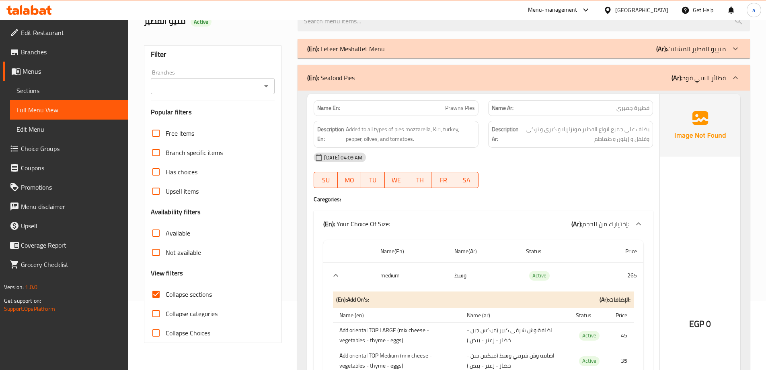
scroll to position [0, 0]
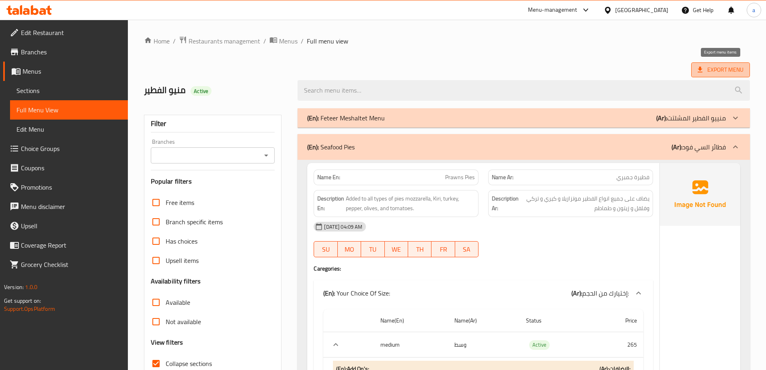
click at [727, 71] on span "Export Menu" at bounding box center [721, 70] width 46 height 10
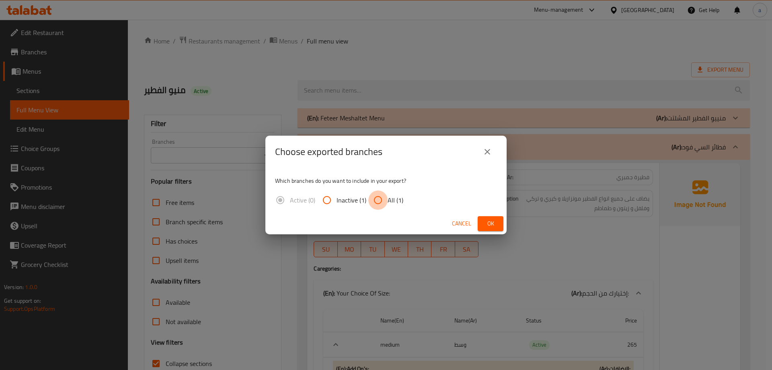
click at [374, 192] on input "All (1)" at bounding box center [377, 199] width 19 height 19
radio input "true"
click at [489, 219] on span "Ok" at bounding box center [490, 223] width 13 height 10
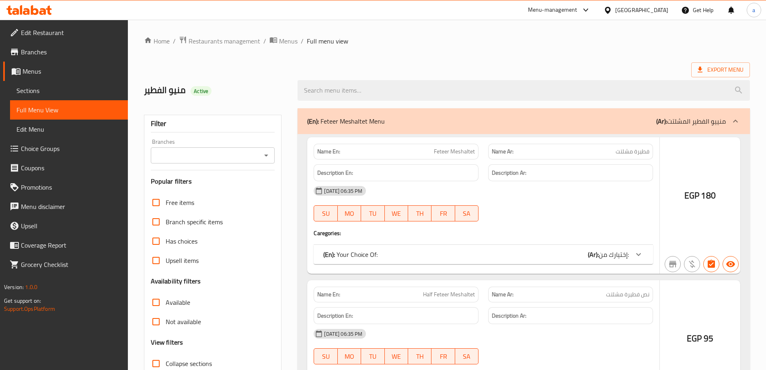
click at [47, 95] on div at bounding box center [383, 185] width 766 height 370
click at [76, 95] on div at bounding box center [383, 185] width 766 height 370
click at [62, 82] on div at bounding box center [383, 185] width 766 height 370
click at [33, 84] on div at bounding box center [383, 185] width 766 height 370
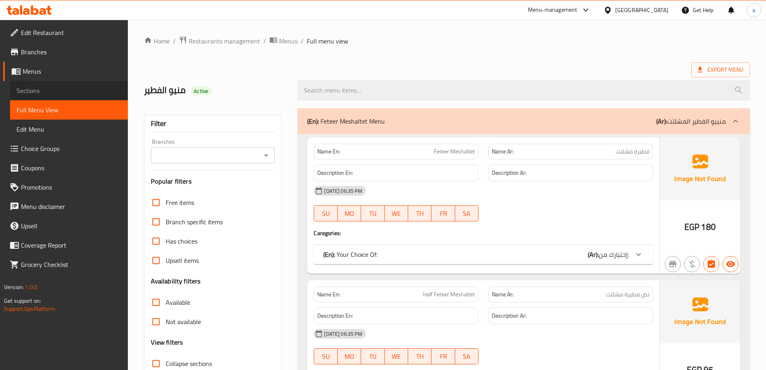
click at [38, 91] on span "Sections" at bounding box center [68, 91] width 105 height 10
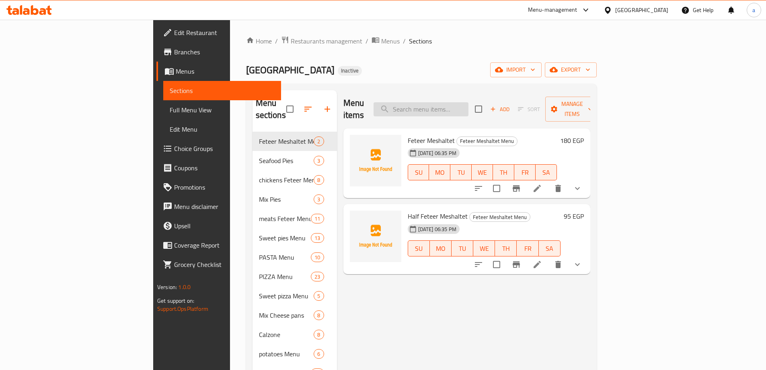
click at [469, 103] on input "search" at bounding box center [421, 109] width 95 height 14
paste input "large Spicy Mix"
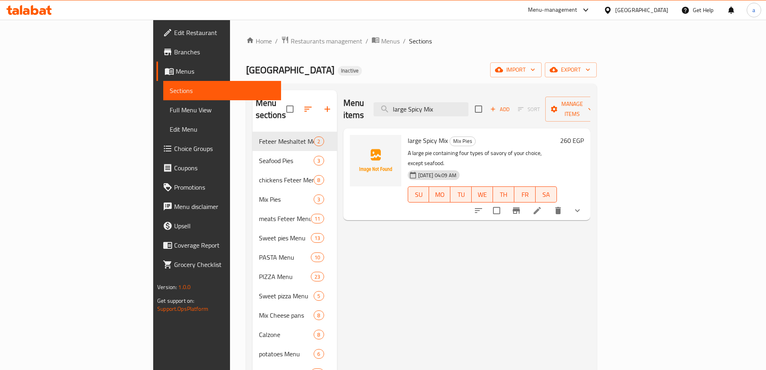
type input "large Spicy Mix"
click at [549, 203] on li at bounding box center [537, 210] width 23 height 14
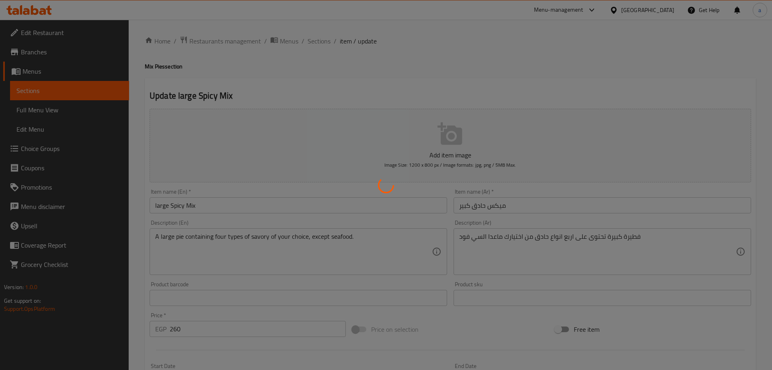
type input "الإضافات:"
type input "0"
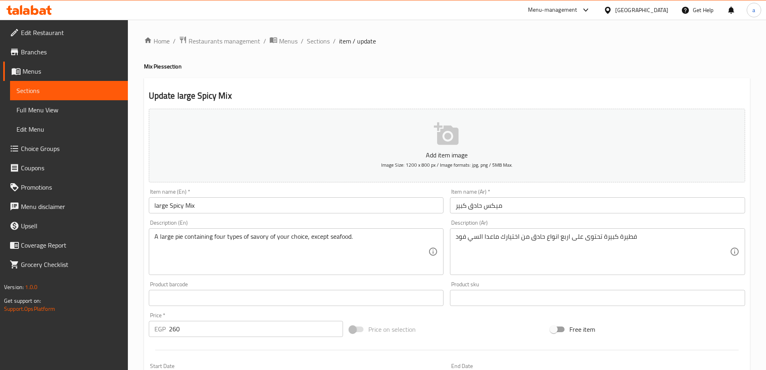
click at [180, 206] on input "large Spicy Mix" at bounding box center [296, 205] width 295 height 16
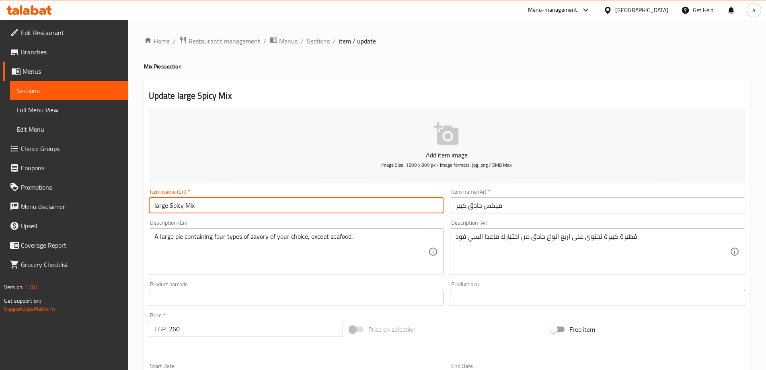
click at [180, 206] on input "large Spicy Mix" at bounding box center [296, 205] width 295 height 16
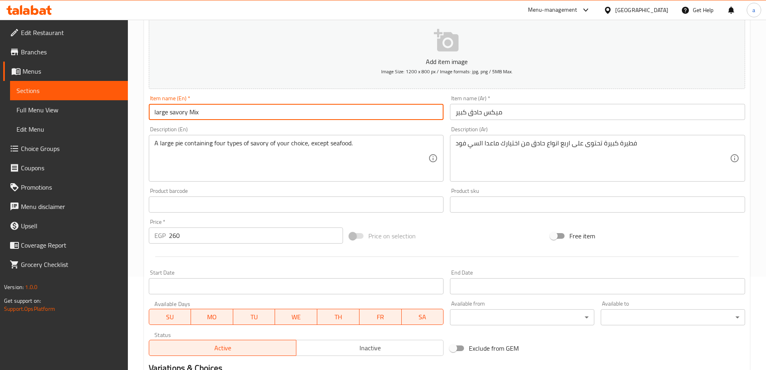
scroll to position [161, 0]
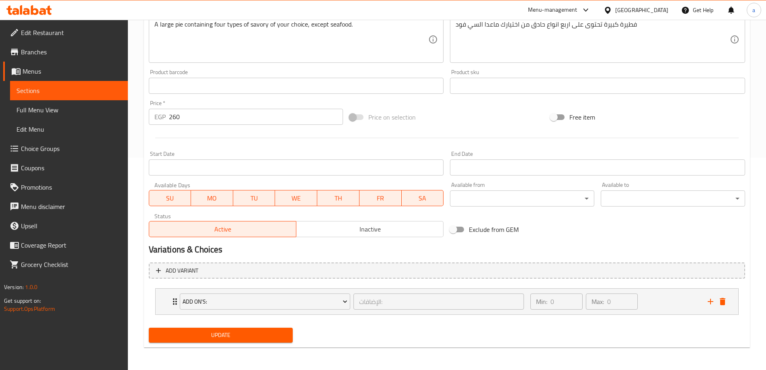
type input "large savory Mix"
click at [264, 335] on span "Update" at bounding box center [221, 335] width 132 height 10
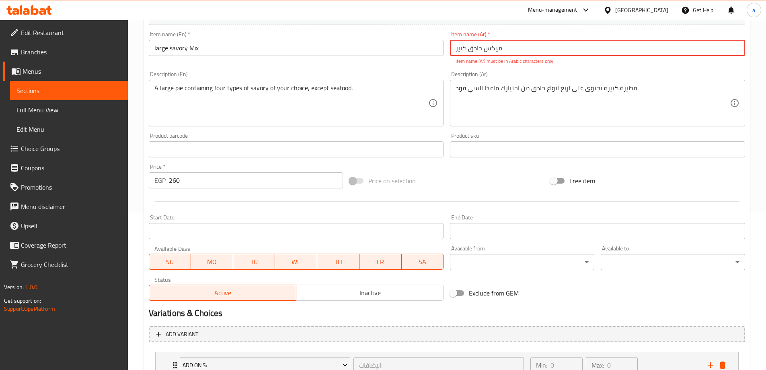
scroll to position [0, 0]
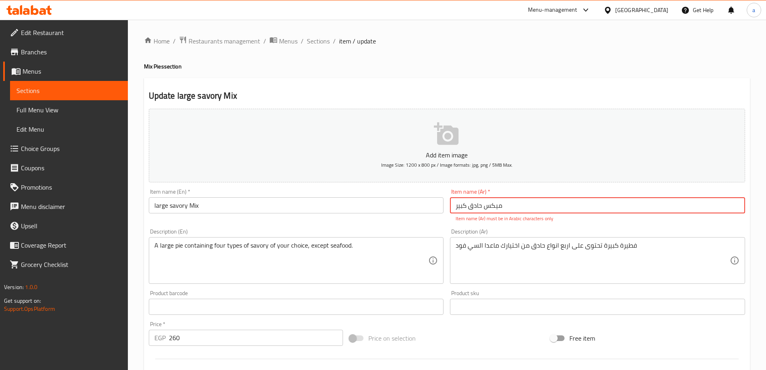
click at [493, 209] on input "میکس حادق كبير" at bounding box center [597, 205] width 295 height 16
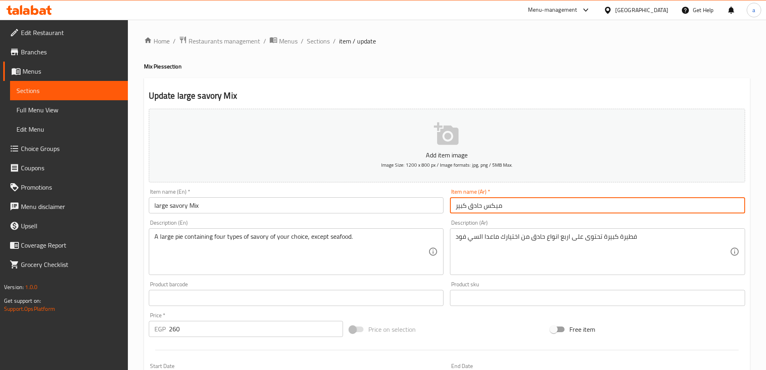
type input "ميكس حادق كبير"
